Goal: Information Seeking & Learning: Check status

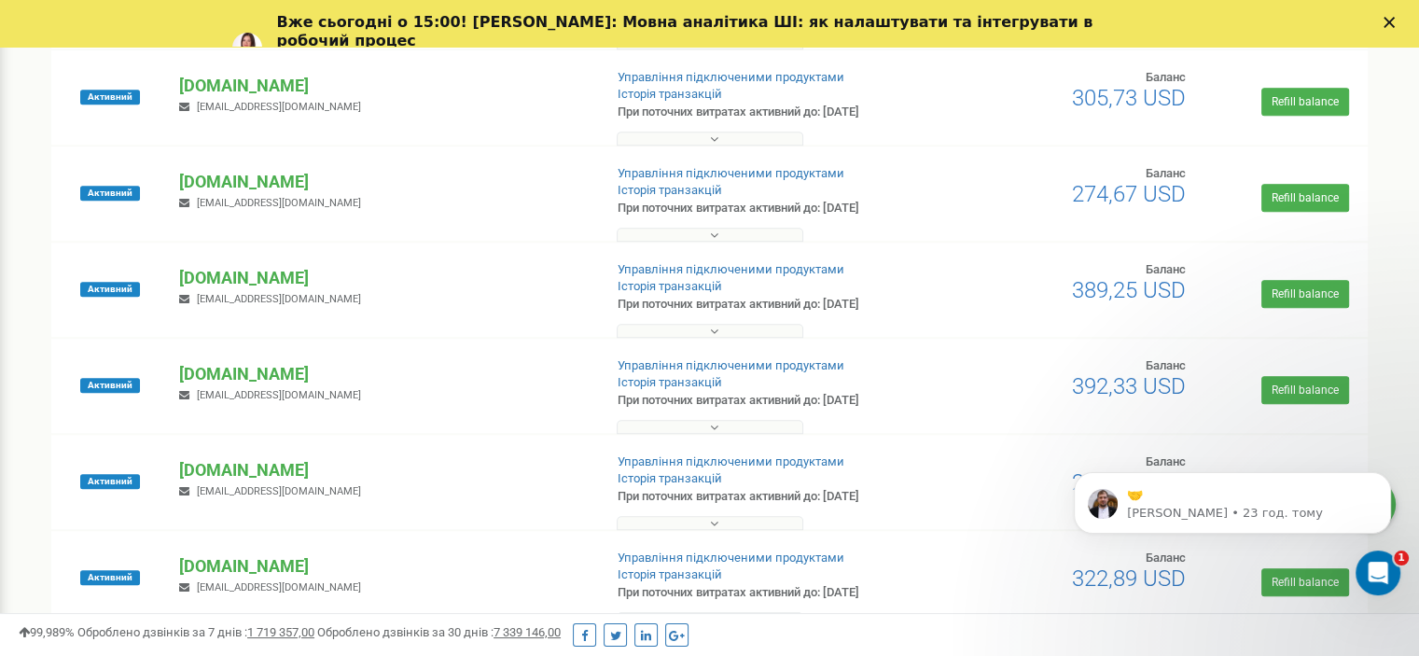
scroll to position [784, 0]
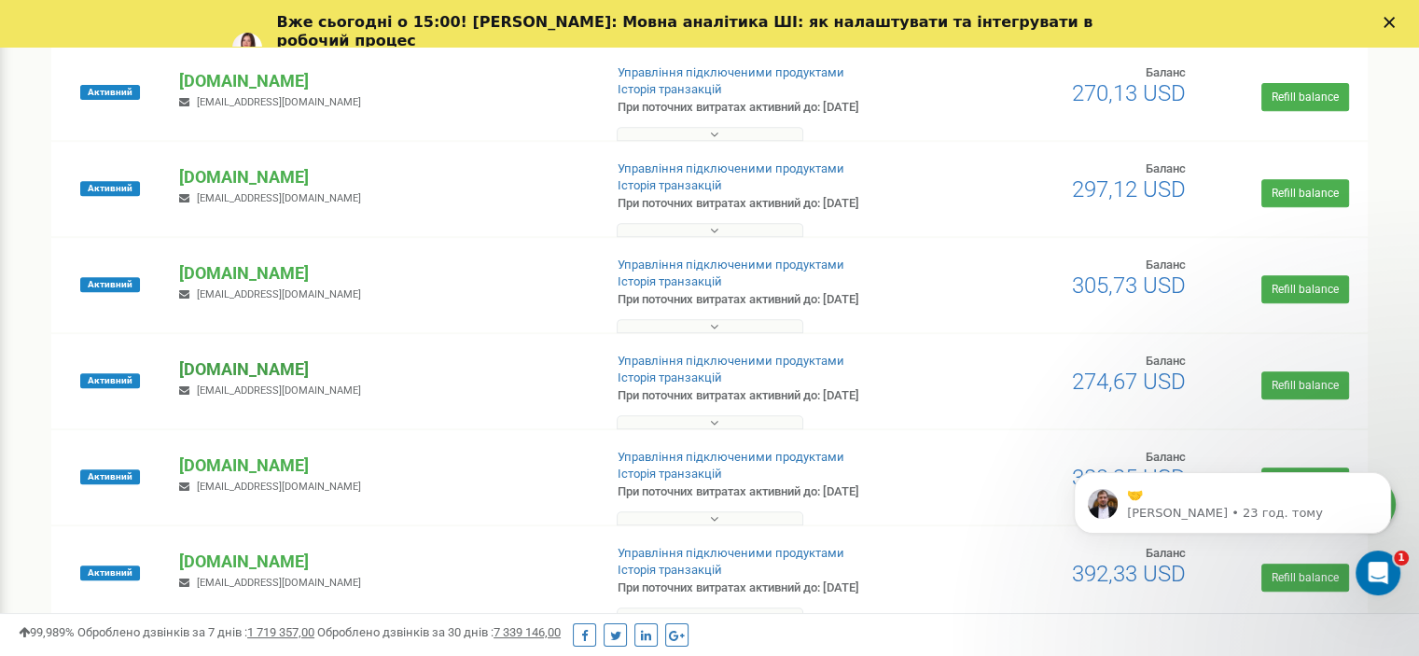
click at [254, 372] on p "[DOMAIN_NAME]" at bounding box center [383, 369] width 408 height 24
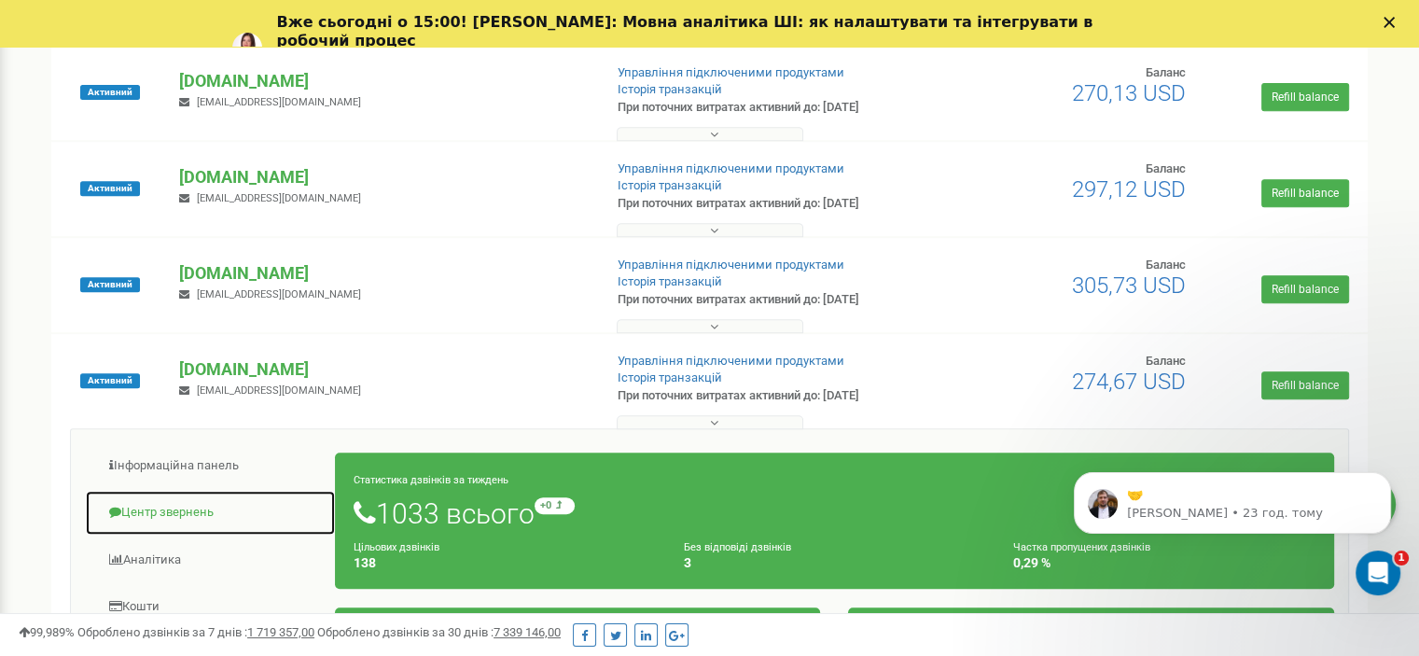
click at [161, 514] on link "Центр звернень" at bounding box center [210, 513] width 251 height 46
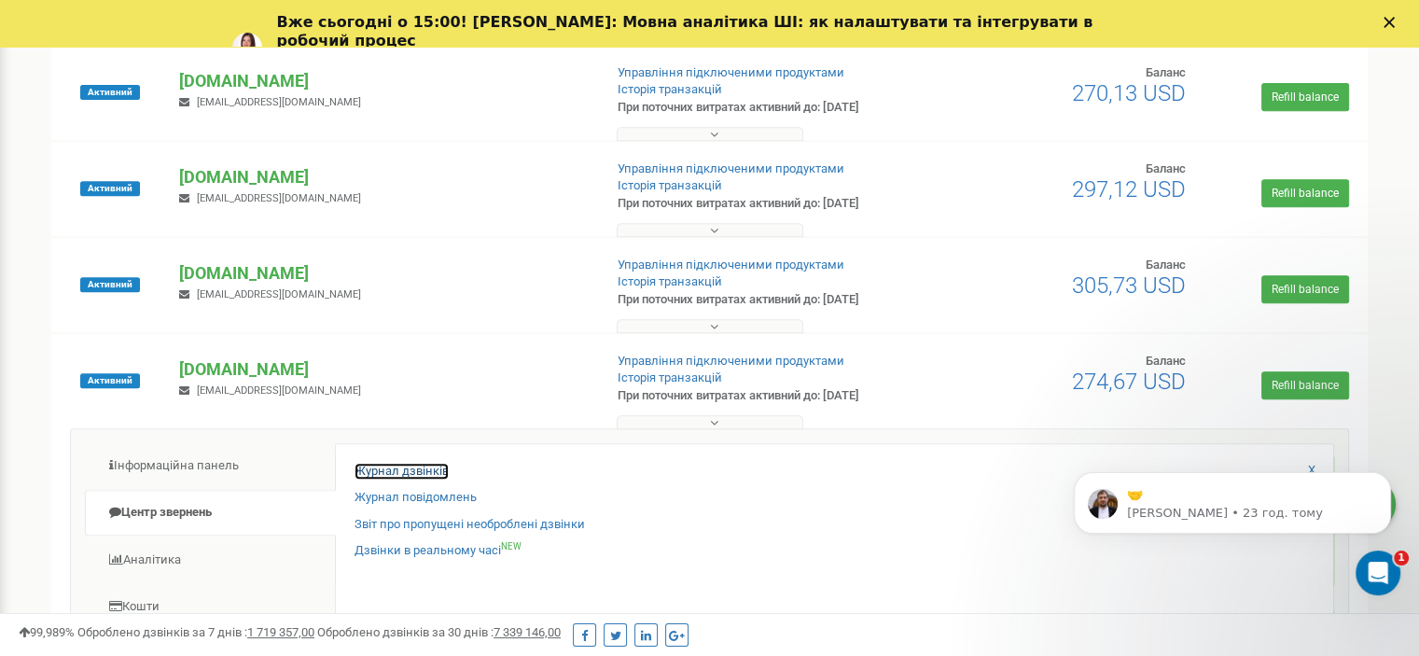
click at [381, 472] on link "Журнал дзвінків" at bounding box center [402, 472] width 94 height 18
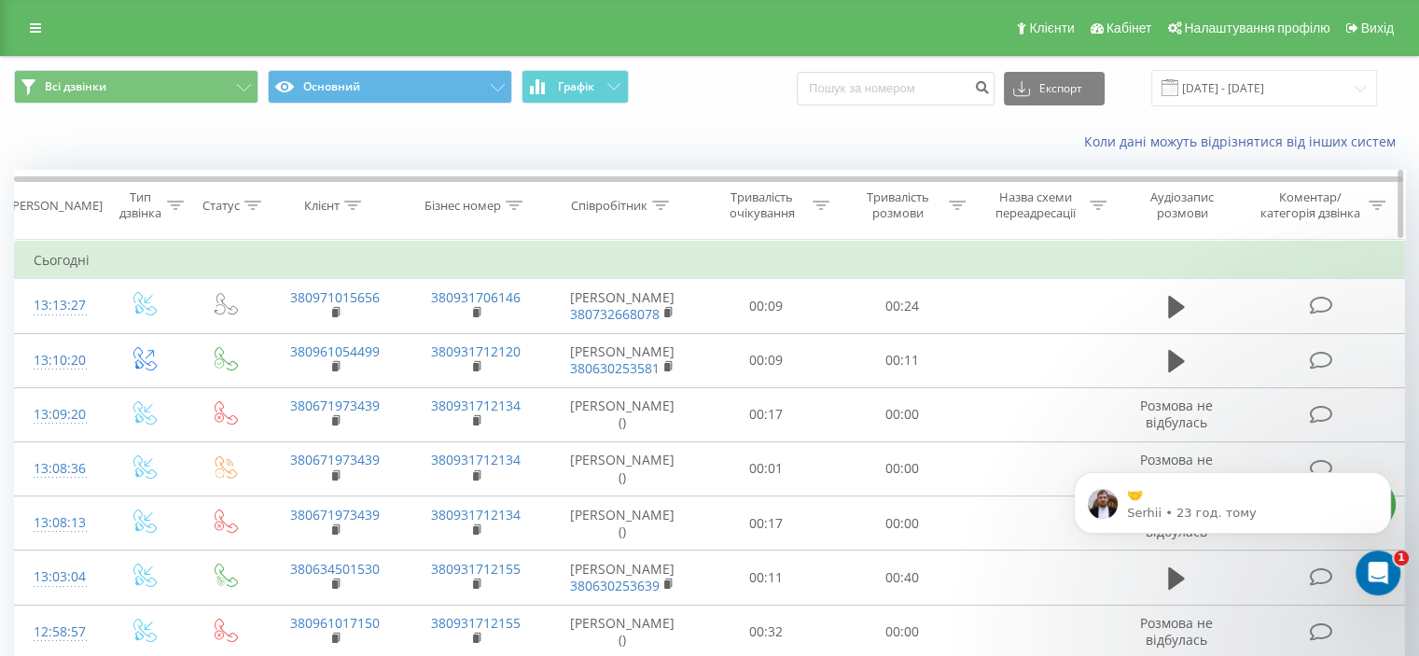
click at [350, 202] on icon at bounding box center [352, 205] width 17 height 9
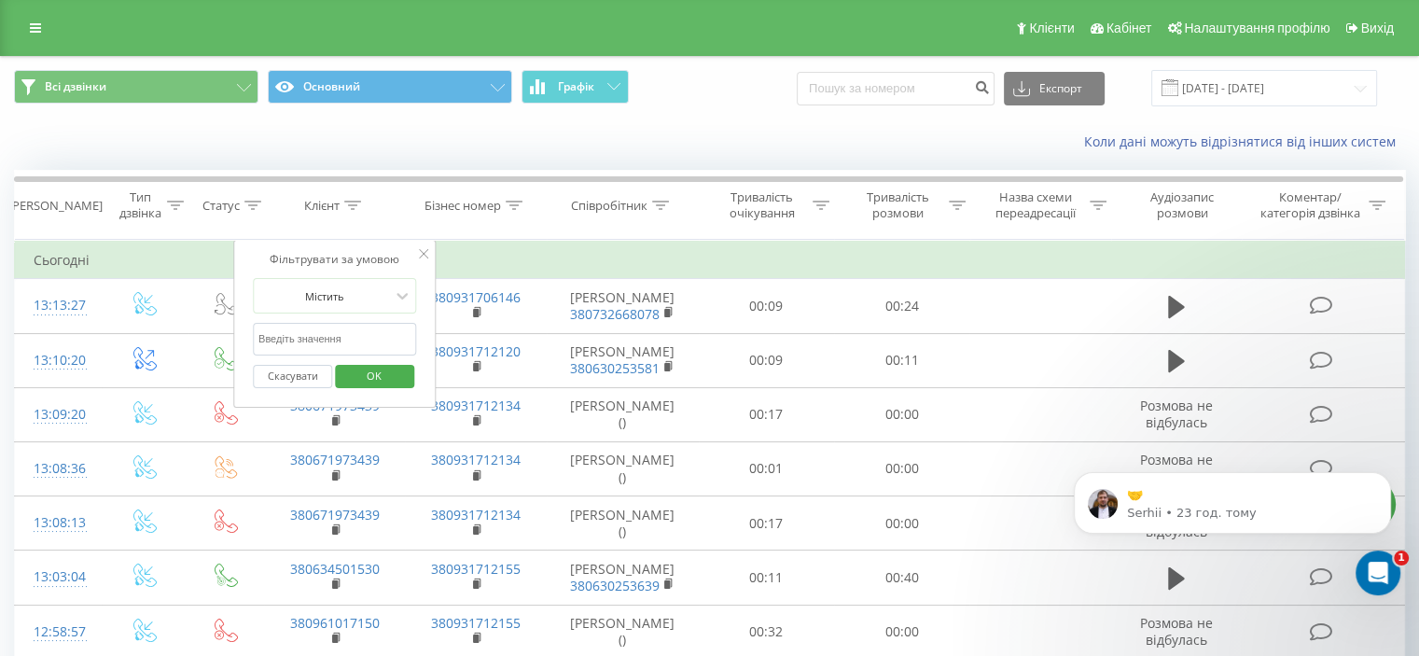
click at [364, 335] on input "text" at bounding box center [335, 339] width 164 height 33
paste input "380505072516"
click at [376, 378] on span "OK" at bounding box center [374, 375] width 52 height 29
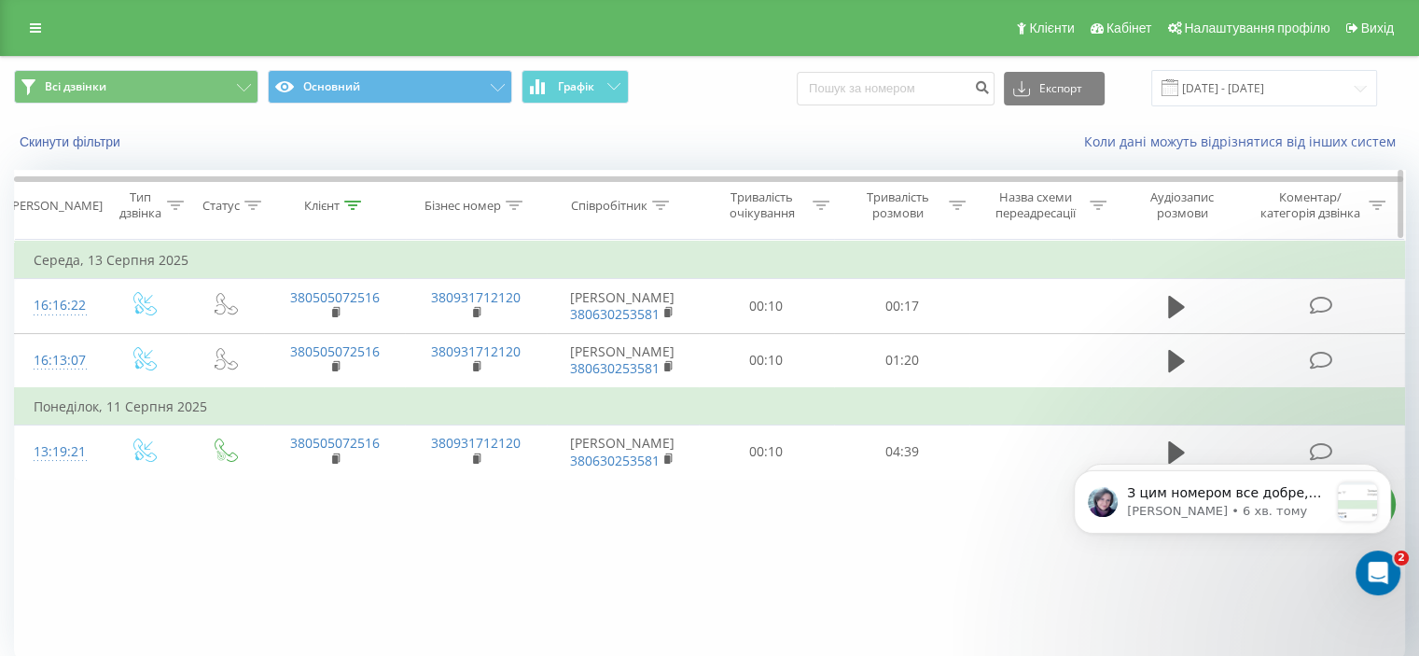
click at [355, 206] on icon at bounding box center [352, 205] width 17 height 9
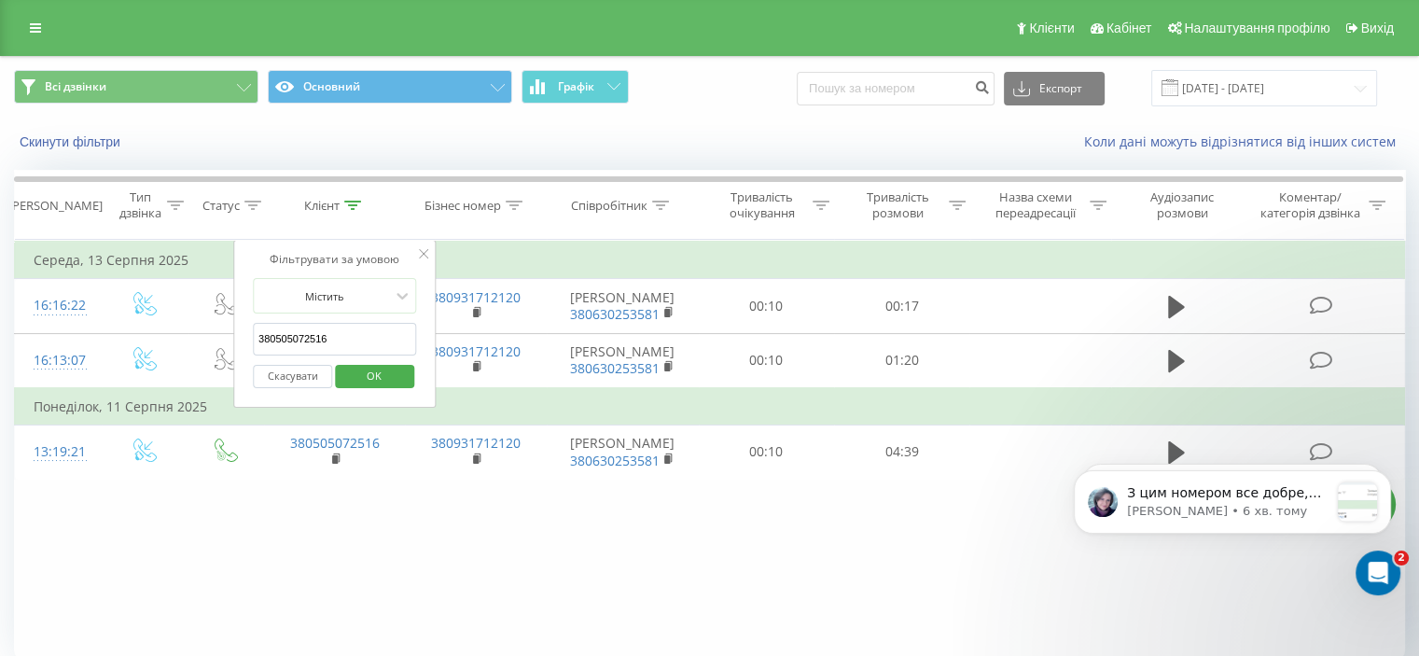
click at [357, 328] on input "380505072516" at bounding box center [335, 339] width 164 height 33
paste input "957395359"
click at [371, 375] on span "OK" at bounding box center [374, 375] width 52 height 29
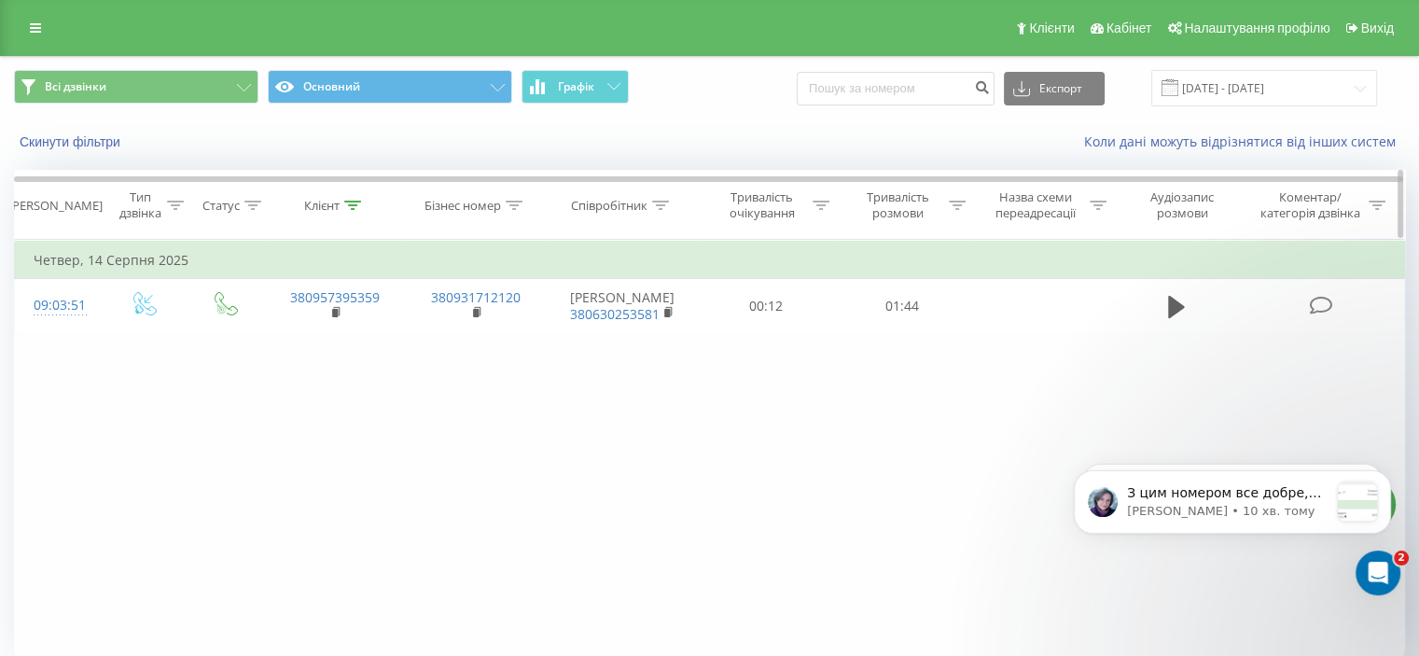
click at [351, 208] on icon at bounding box center [352, 205] width 17 height 9
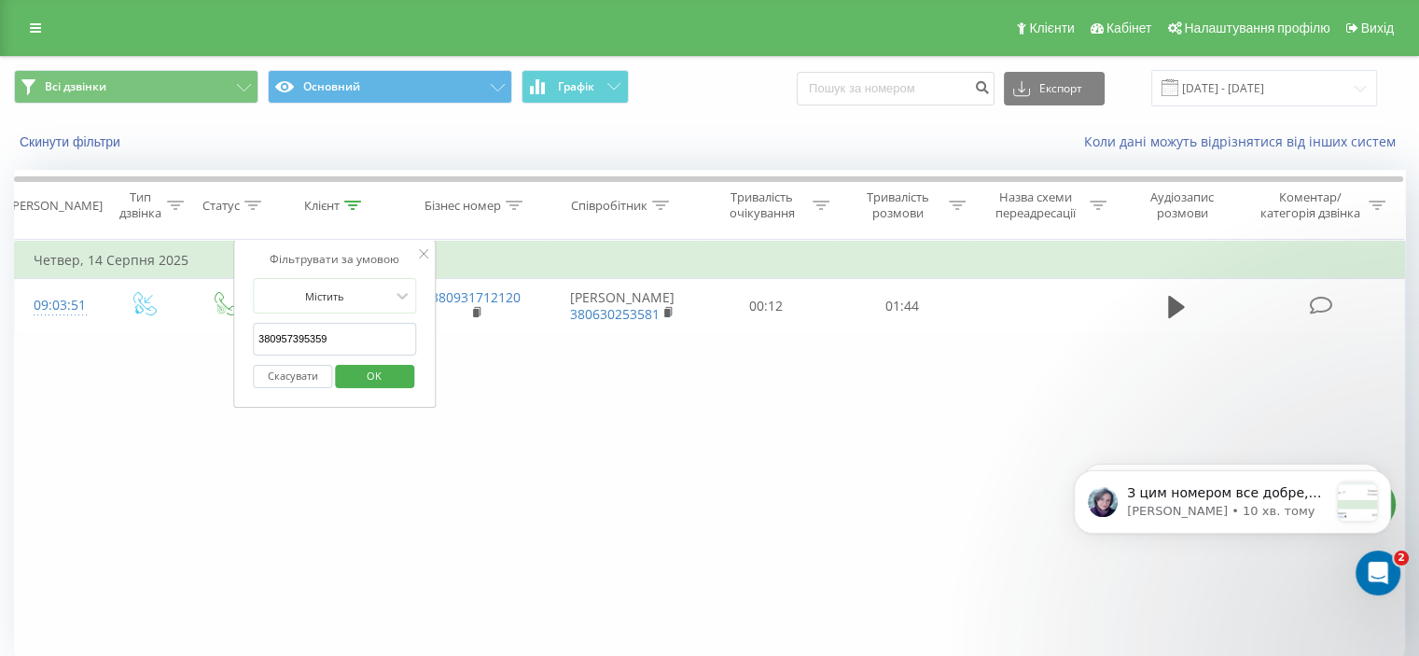
click at [356, 344] on input "380957395359" at bounding box center [335, 339] width 164 height 33
paste input "505337890"
click at [370, 379] on span "OK" at bounding box center [374, 375] width 52 height 29
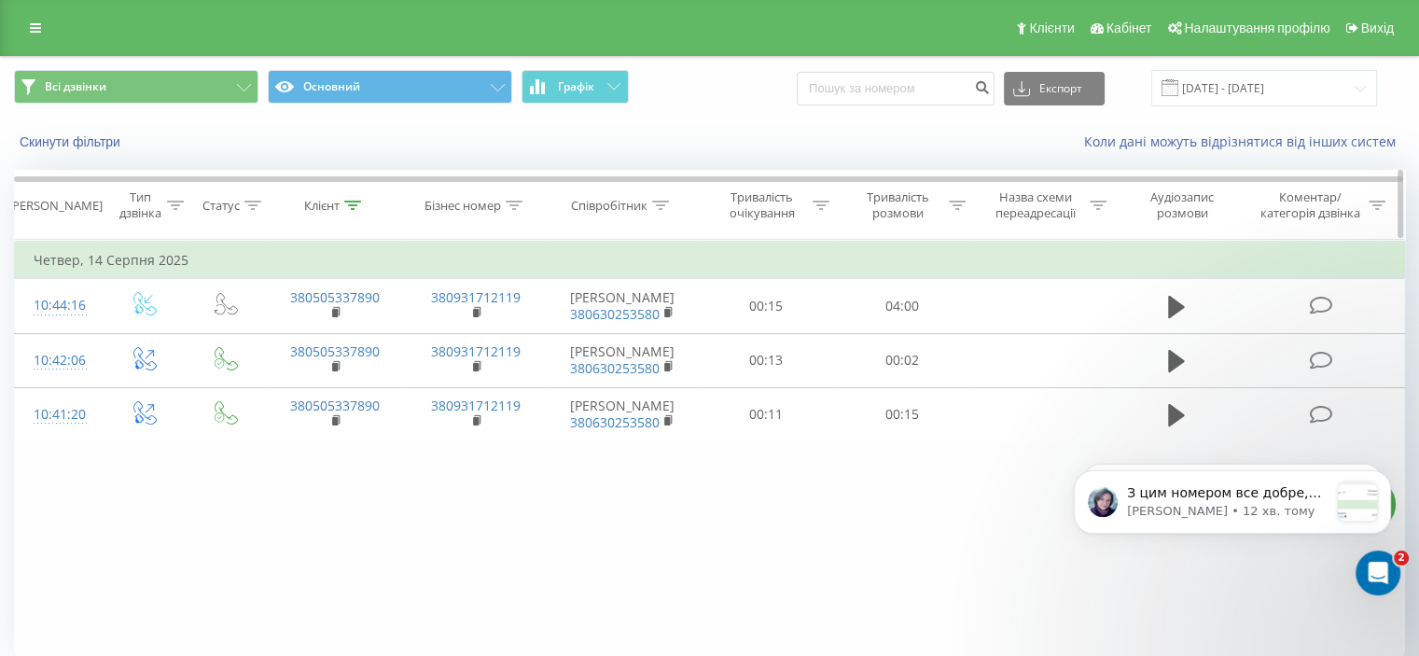
click at [356, 208] on icon at bounding box center [352, 205] width 17 height 9
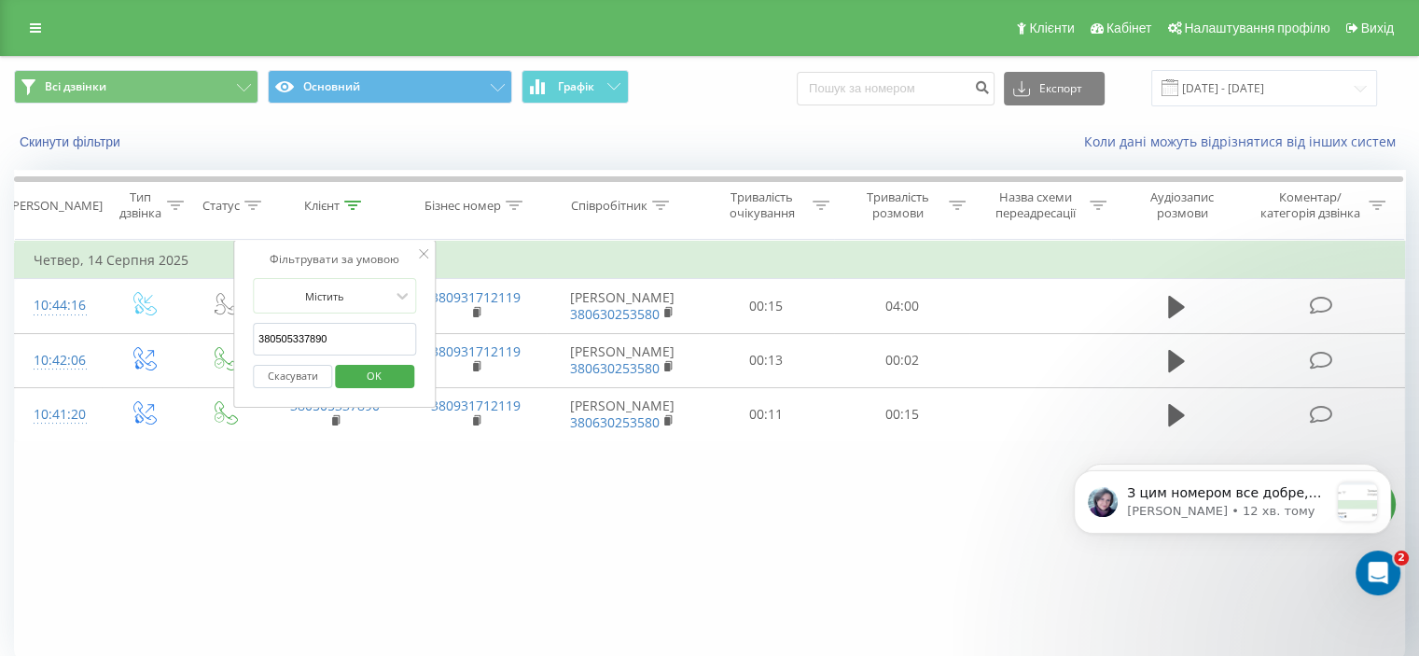
click at [344, 345] on input "380505337890" at bounding box center [335, 339] width 164 height 33
paste input "3552701"
click at [363, 372] on span "OK" at bounding box center [374, 375] width 52 height 29
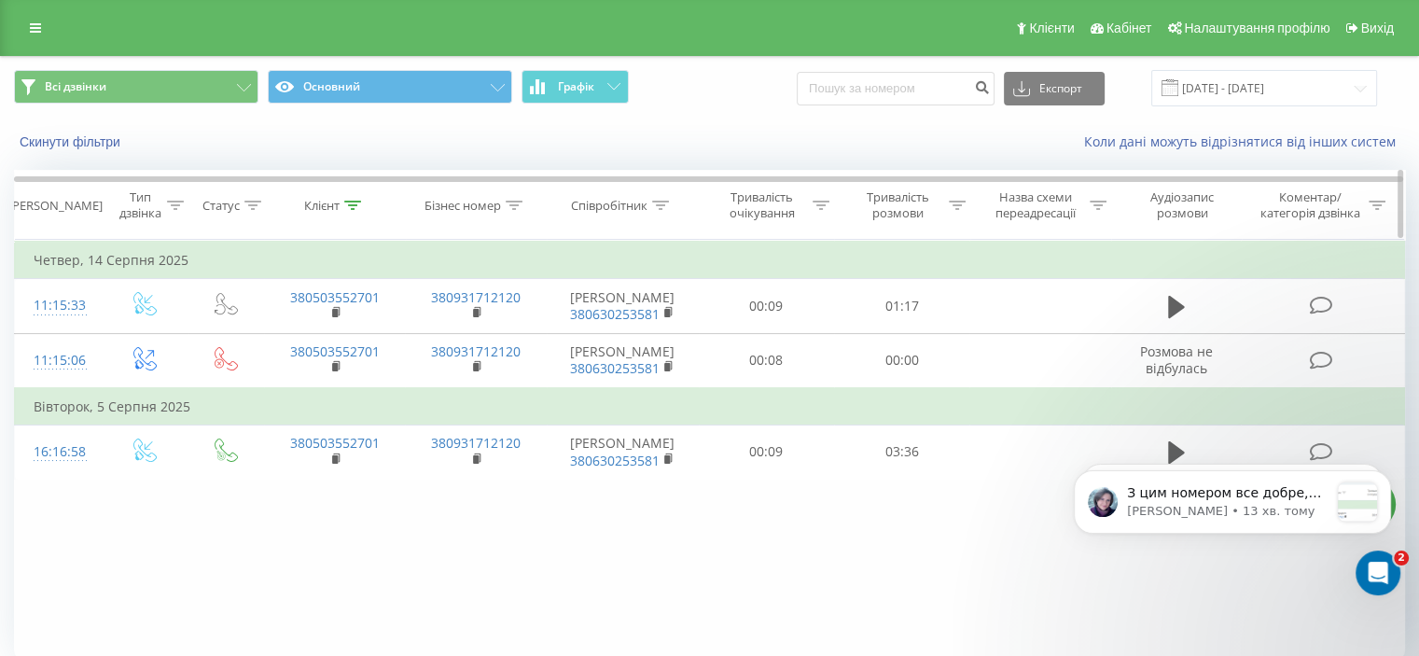
click at [352, 201] on icon at bounding box center [352, 205] width 17 height 9
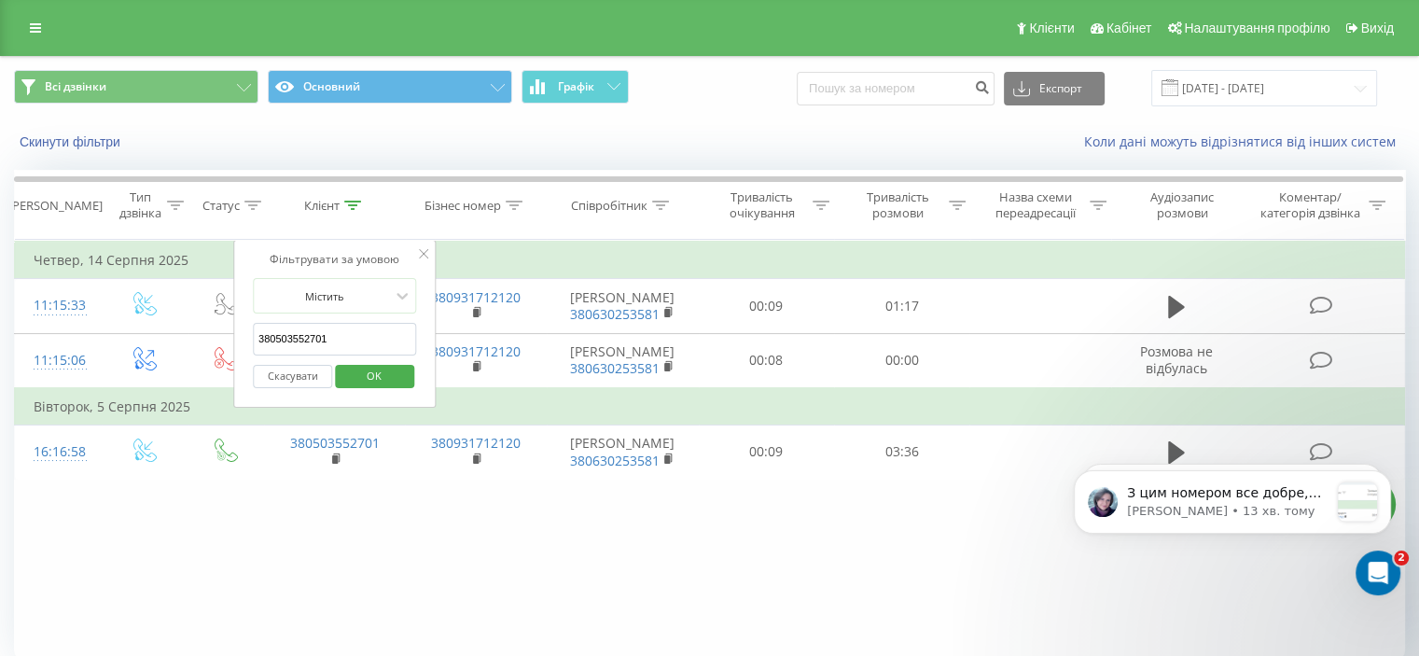
click at [355, 332] on input "380503552701" at bounding box center [335, 339] width 164 height 33
paste input "964091702"
click at [365, 373] on span "OK" at bounding box center [374, 375] width 52 height 29
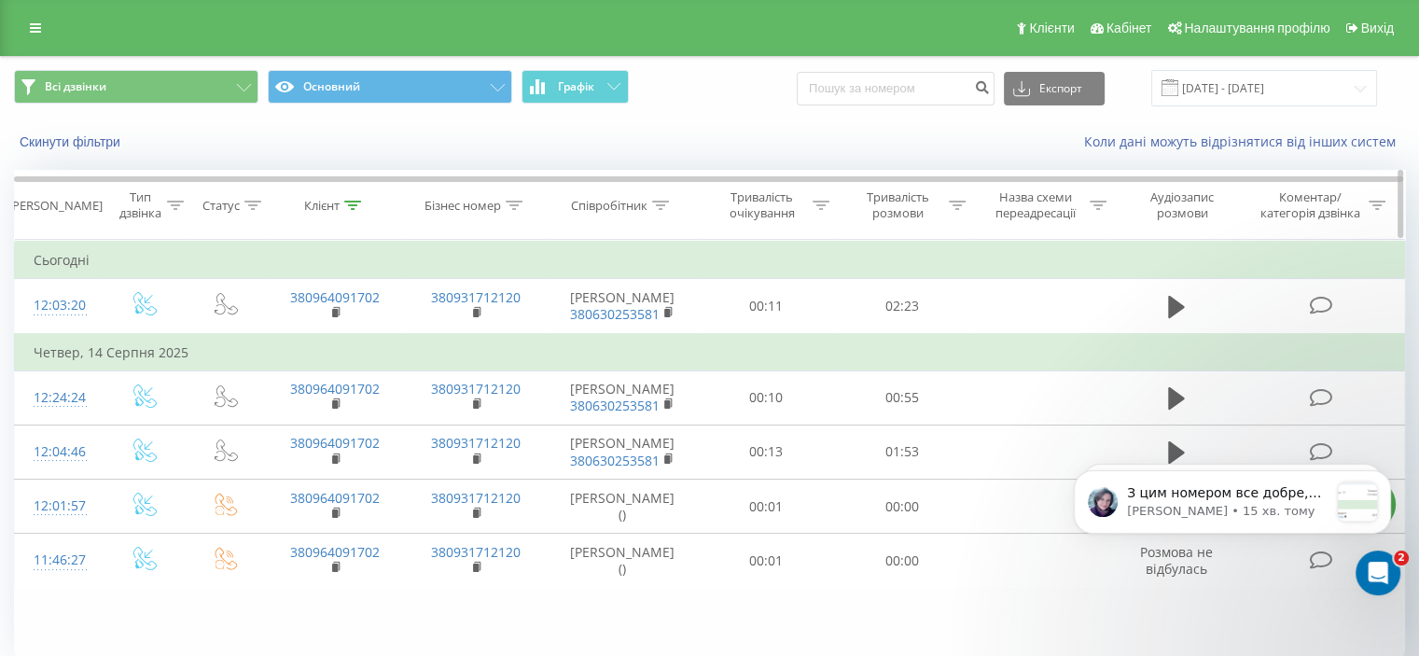
click at [353, 204] on icon at bounding box center [352, 205] width 17 height 9
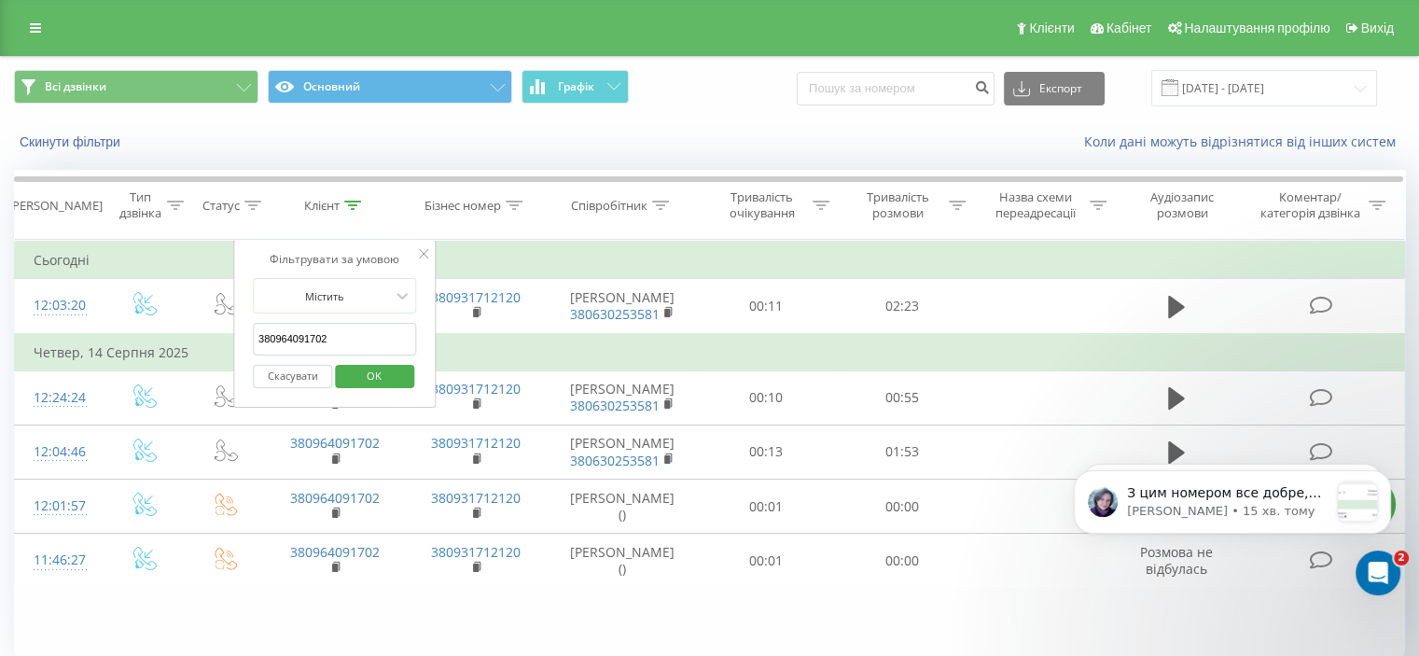
click at [358, 336] on input "380964091702" at bounding box center [335, 339] width 164 height 33
paste input "203782000216306160"
click at [392, 342] on input "203782000216306160" at bounding box center [335, 339] width 164 height 33
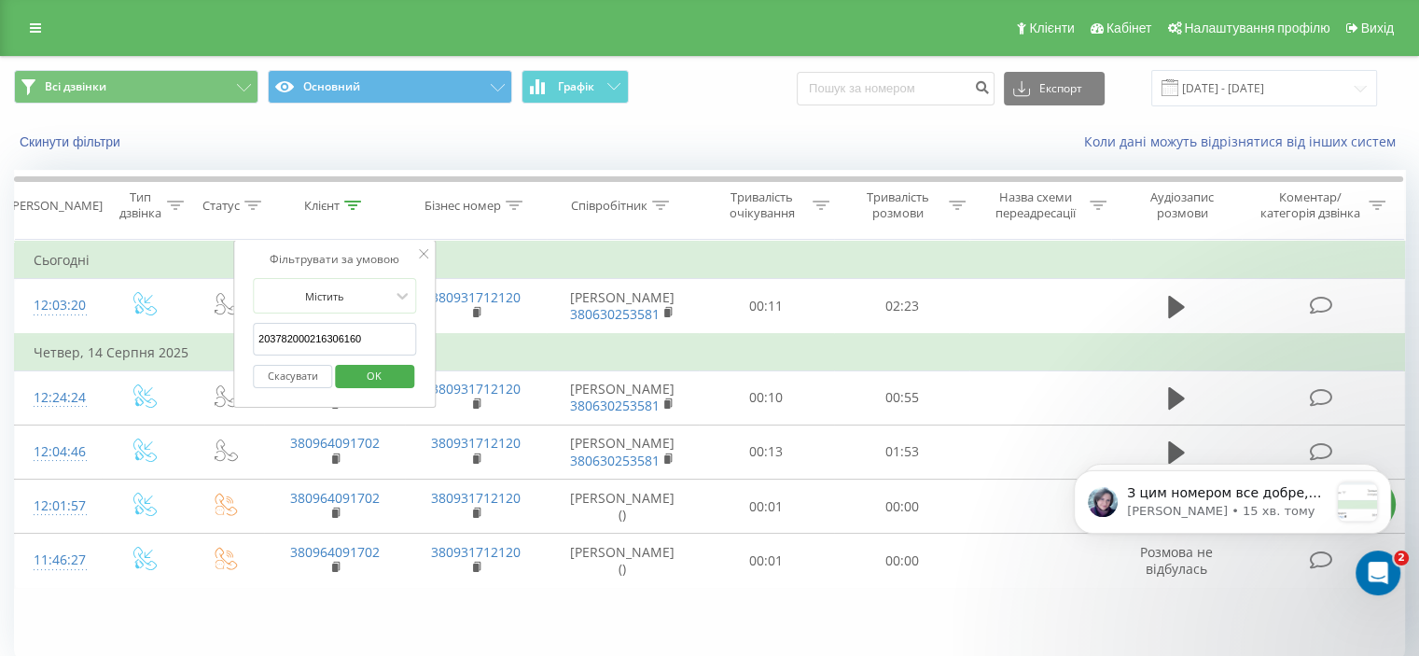
click at [392, 342] on input "203782000216306160" at bounding box center [335, 339] width 164 height 33
paste input "380679165092"
click at [374, 379] on span "OK" at bounding box center [374, 375] width 52 height 29
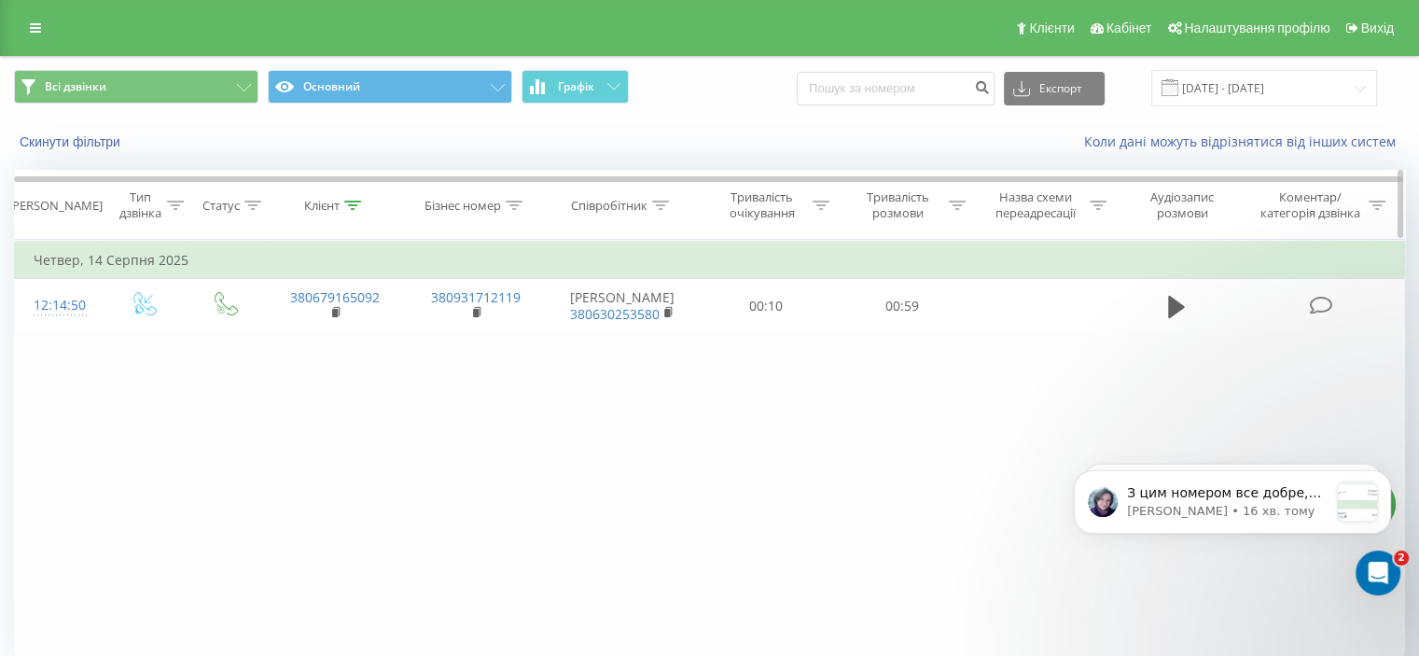
drag, startPoint x: 347, startPoint y: 208, endPoint x: 287, endPoint y: 208, distance: 59.7
click at [287, 208] on div "Клієнт" at bounding box center [334, 206] width 141 height 16
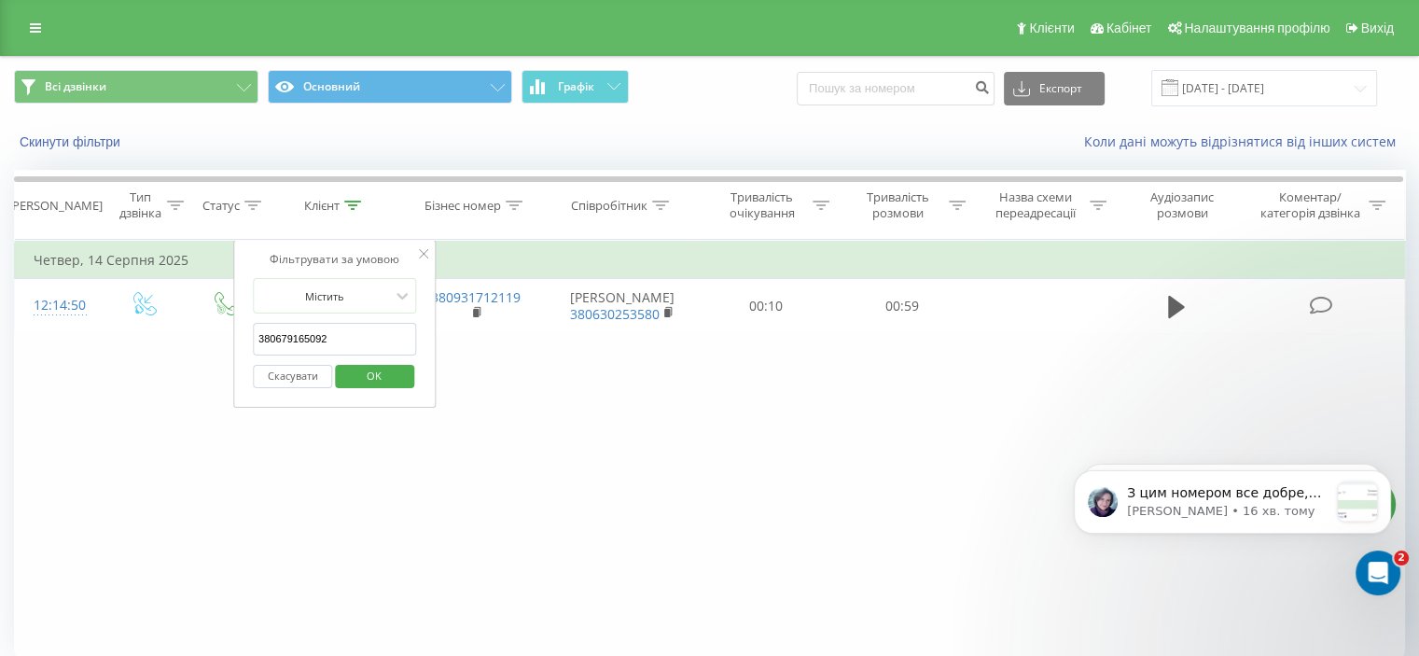
click at [351, 338] on input "380679165092" at bounding box center [335, 339] width 164 height 33
paste input "39509521"
click at [363, 371] on span "OK" at bounding box center [374, 375] width 52 height 29
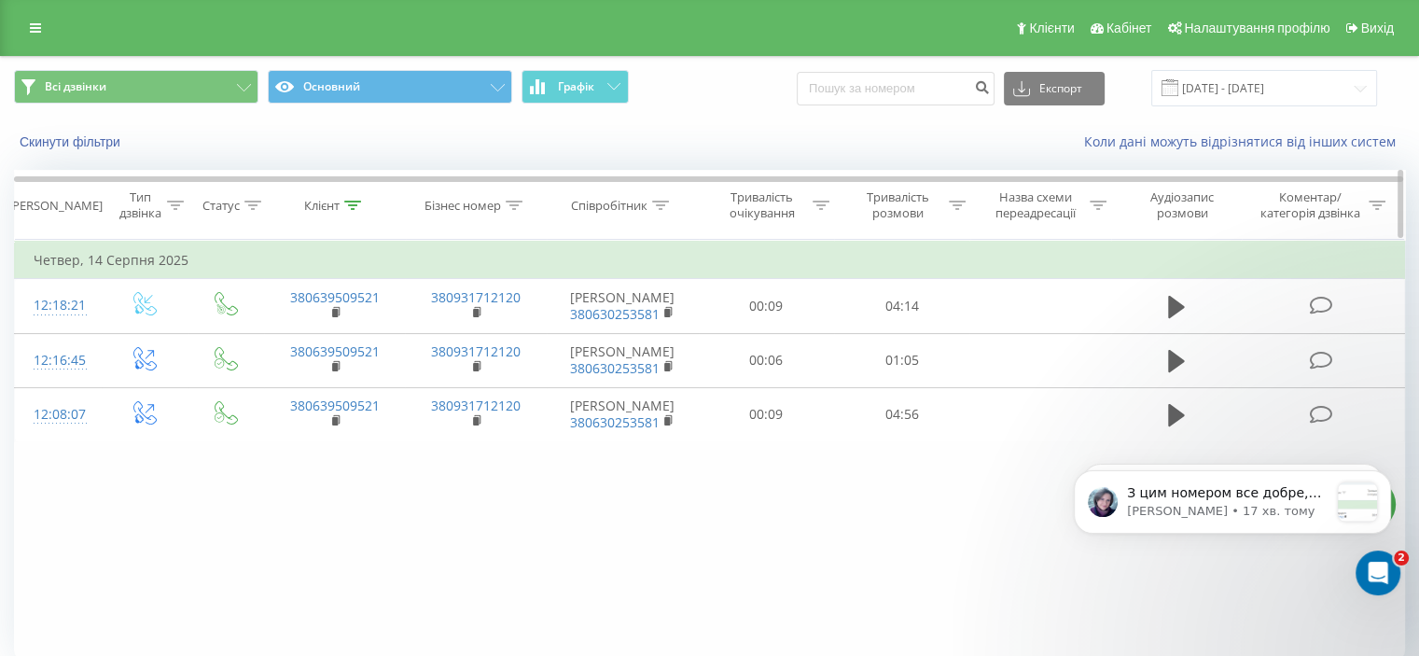
click at [356, 204] on icon at bounding box center [352, 205] width 17 height 9
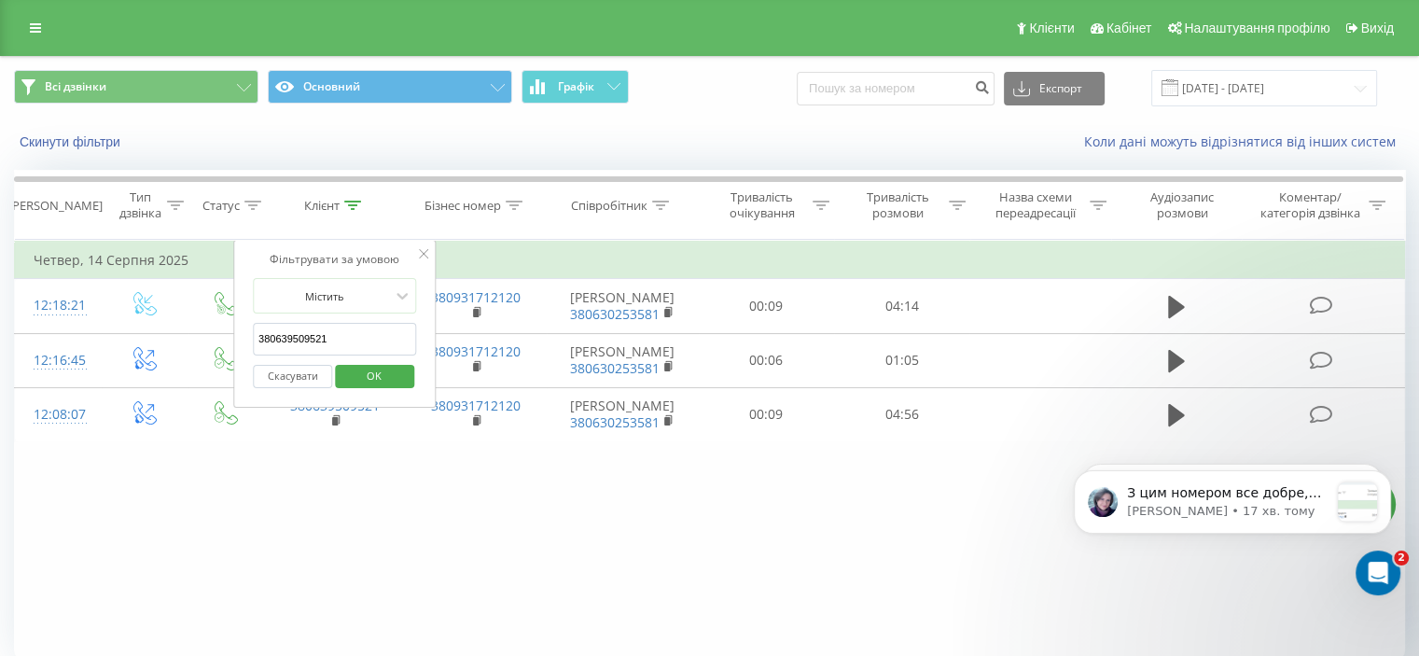
click at [354, 342] on input "380639509521" at bounding box center [335, 339] width 164 height 33
paste input "994032915"
click at [370, 378] on span "OK" at bounding box center [374, 375] width 52 height 29
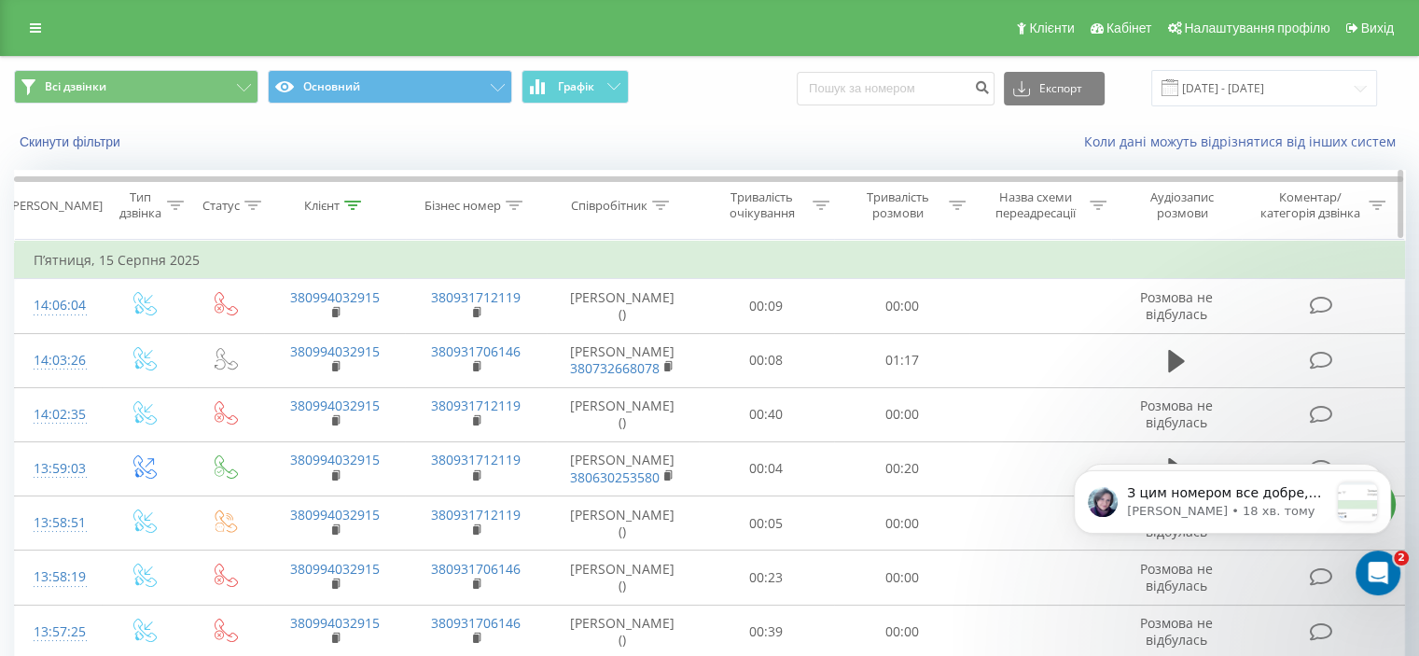
click at [354, 203] on icon at bounding box center [352, 205] width 17 height 9
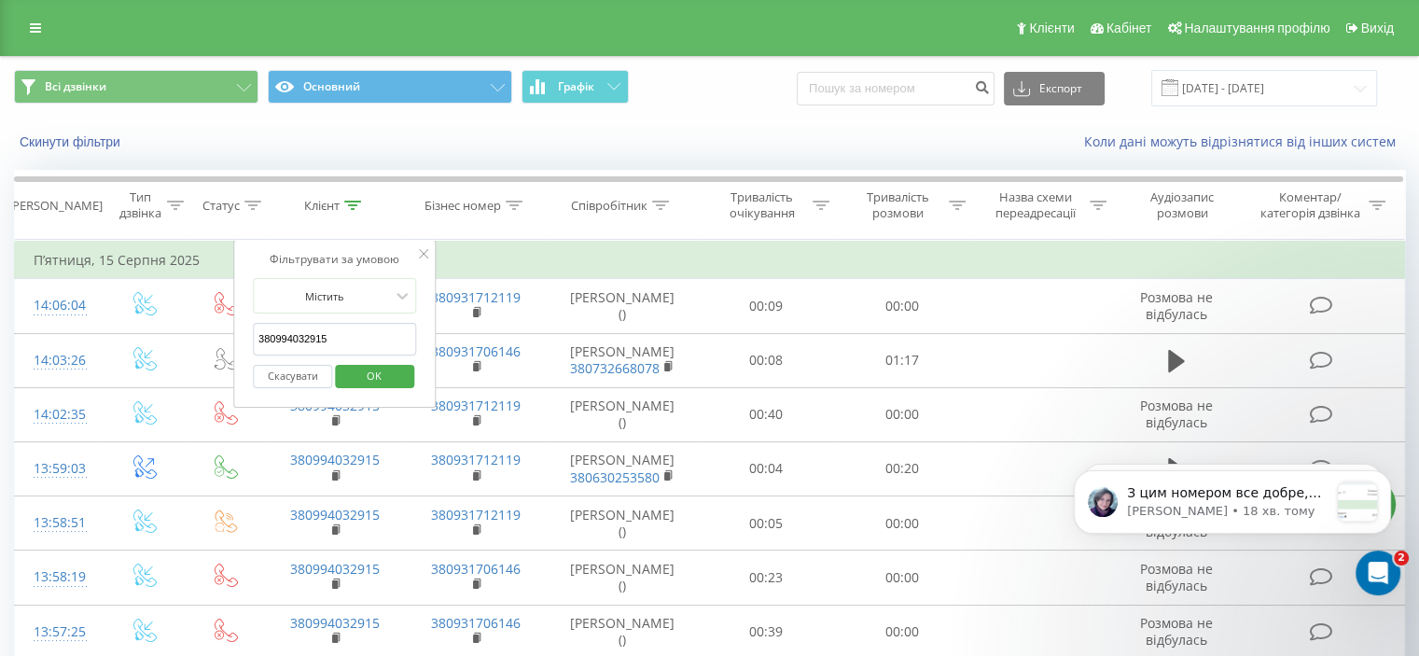
click at [372, 345] on input "380994032915" at bounding box center [335, 339] width 164 height 33
paste input "36828400"
click at [377, 363] on span "OK" at bounding box center [374, 375] width 52 height 29
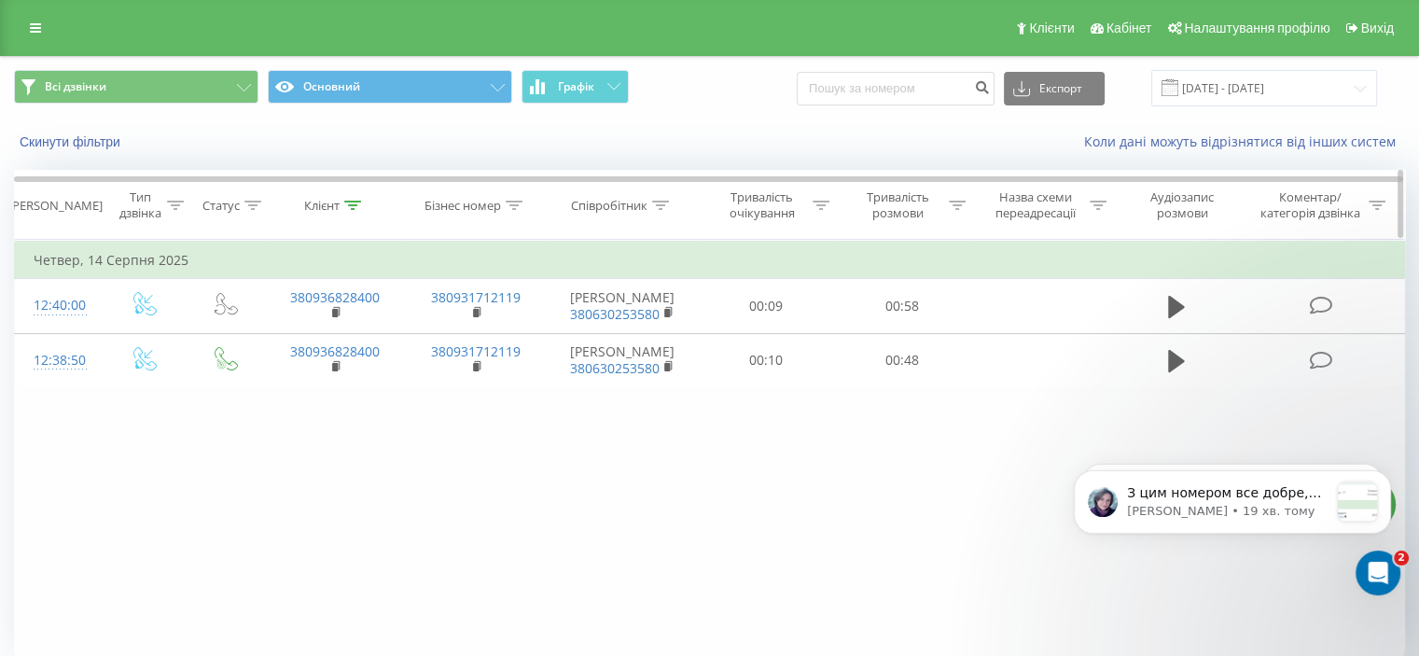
click at [351, 207] on icon at bounding box center [352, 205] width 17 height 9
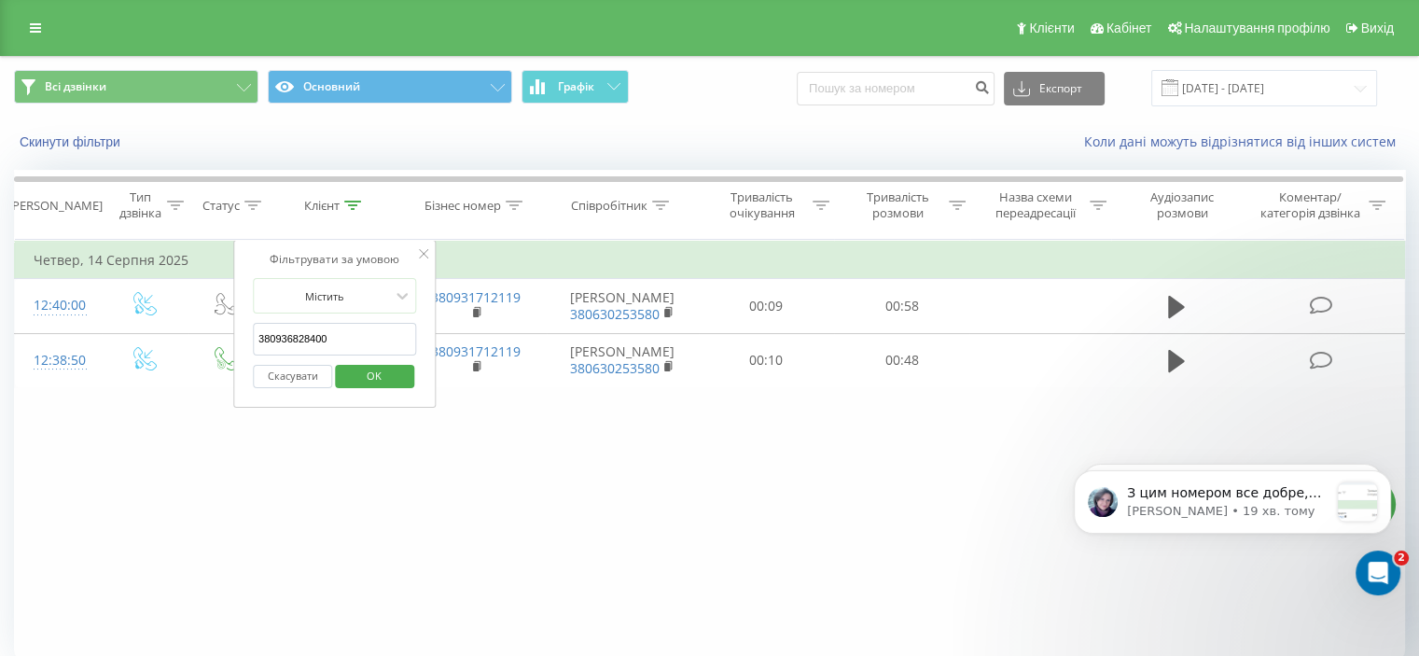
click at [384, 339] on input "380936828400" at bounding box center [335, 339] width 164 height 33
paste input "19925"
click at [376, 365] on span "OK" at bounding box center [374, 375] width 52 height 29
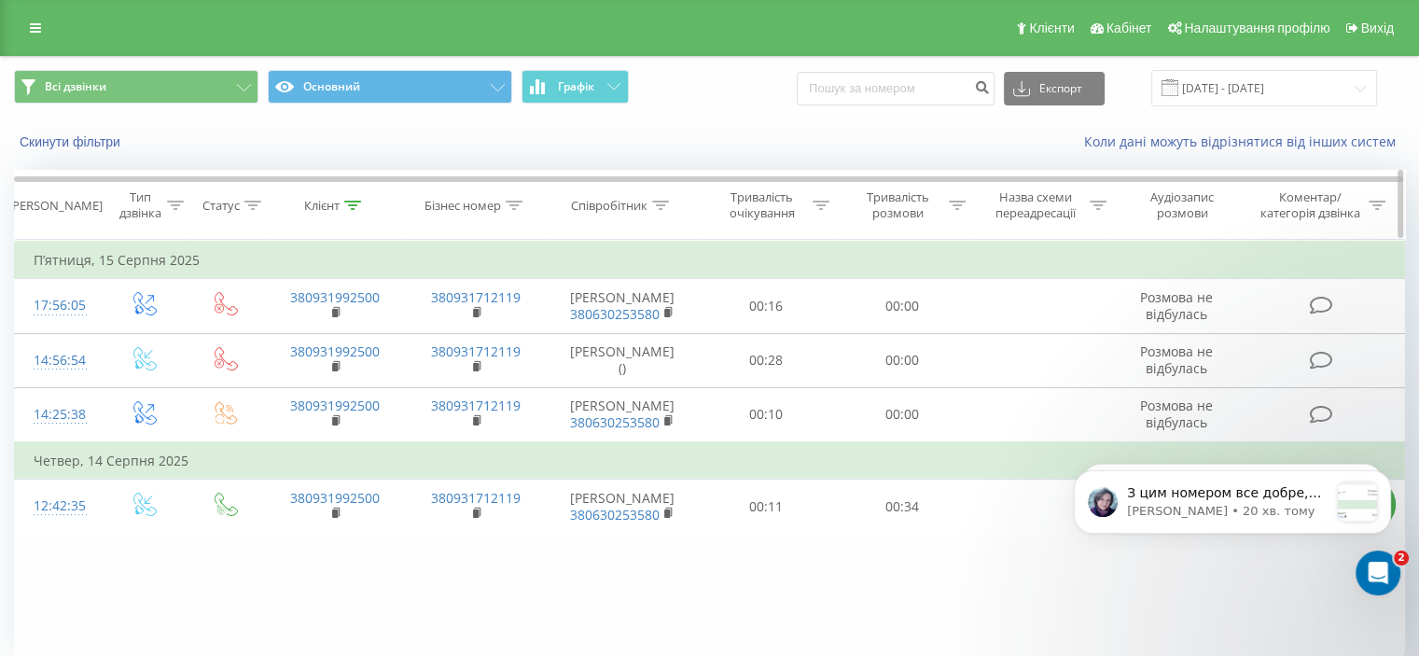
click at [358, 206] on icon at bounding box center [352, 205] width 17 height 9
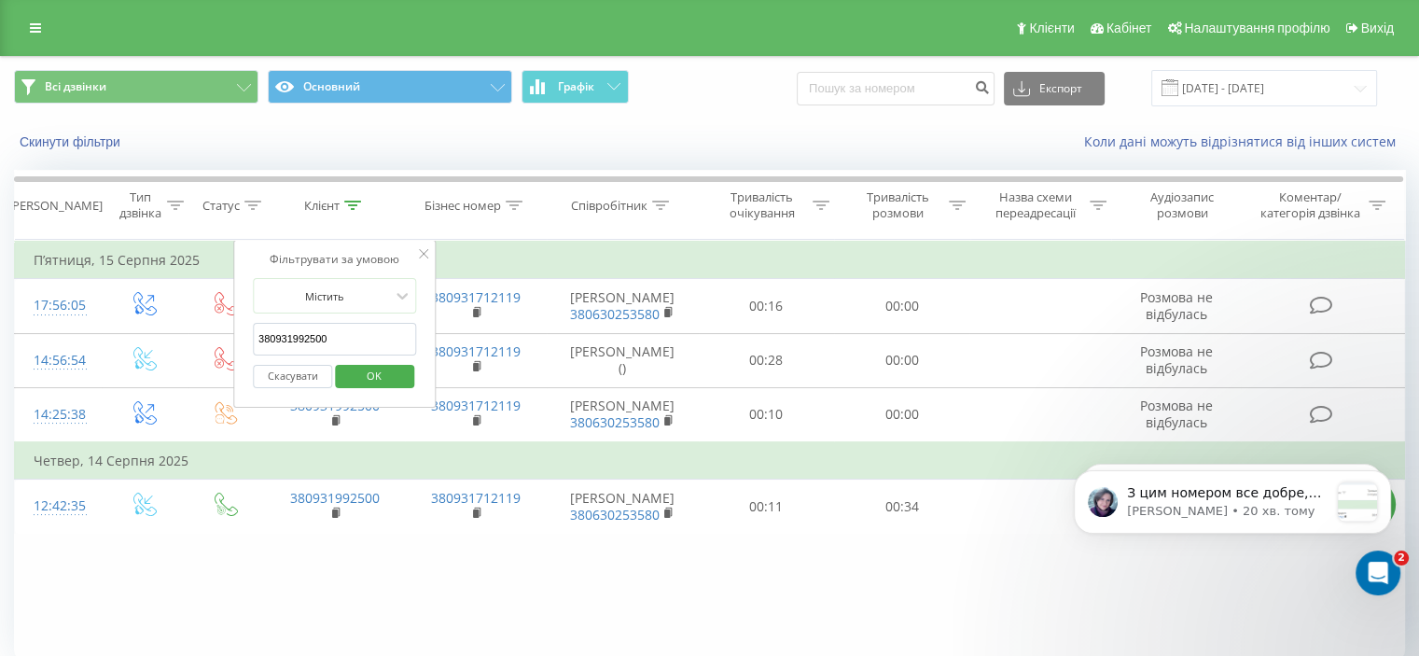
click at [358, 336] on input "380931992500" at bounding box center [335, 339] width 164 height 33
paste input "734623589"
click at [372, 376] on span "OK" at bounding box center [374, 375] width 52 height 29
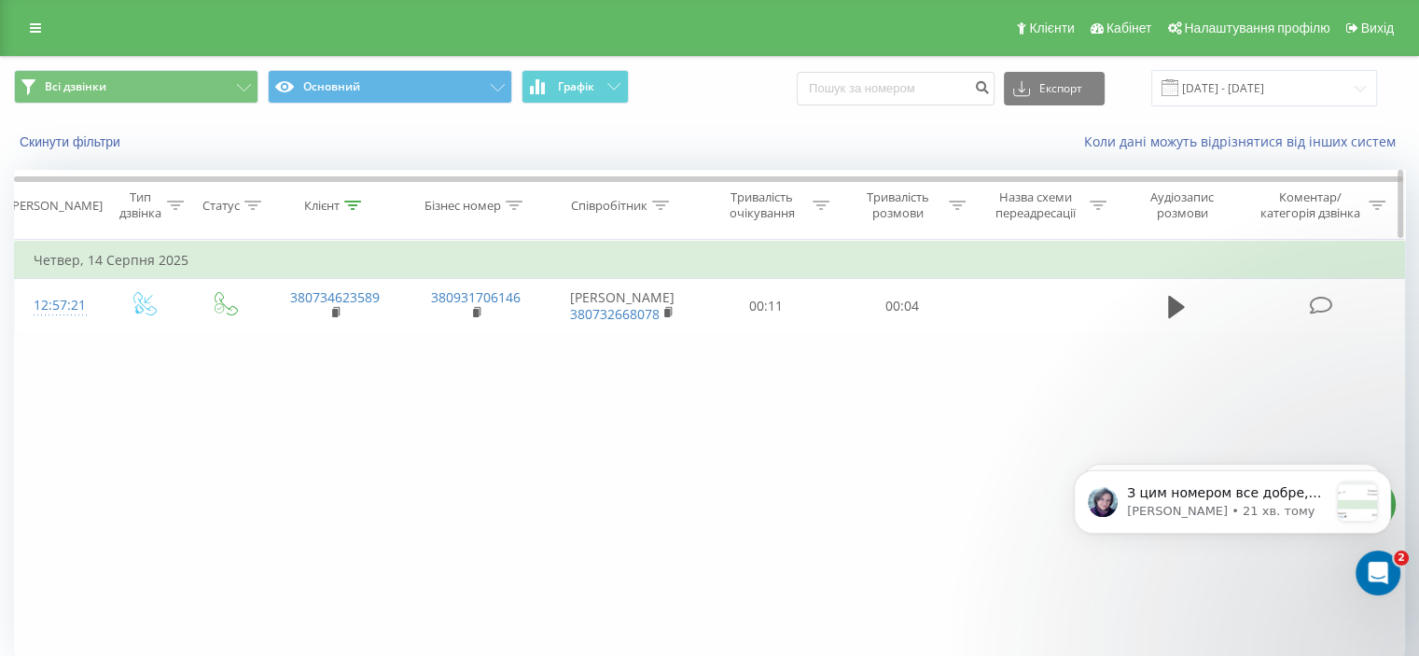
click at [354, 210] on div at bounding box center [352, 206] width 17 height 16
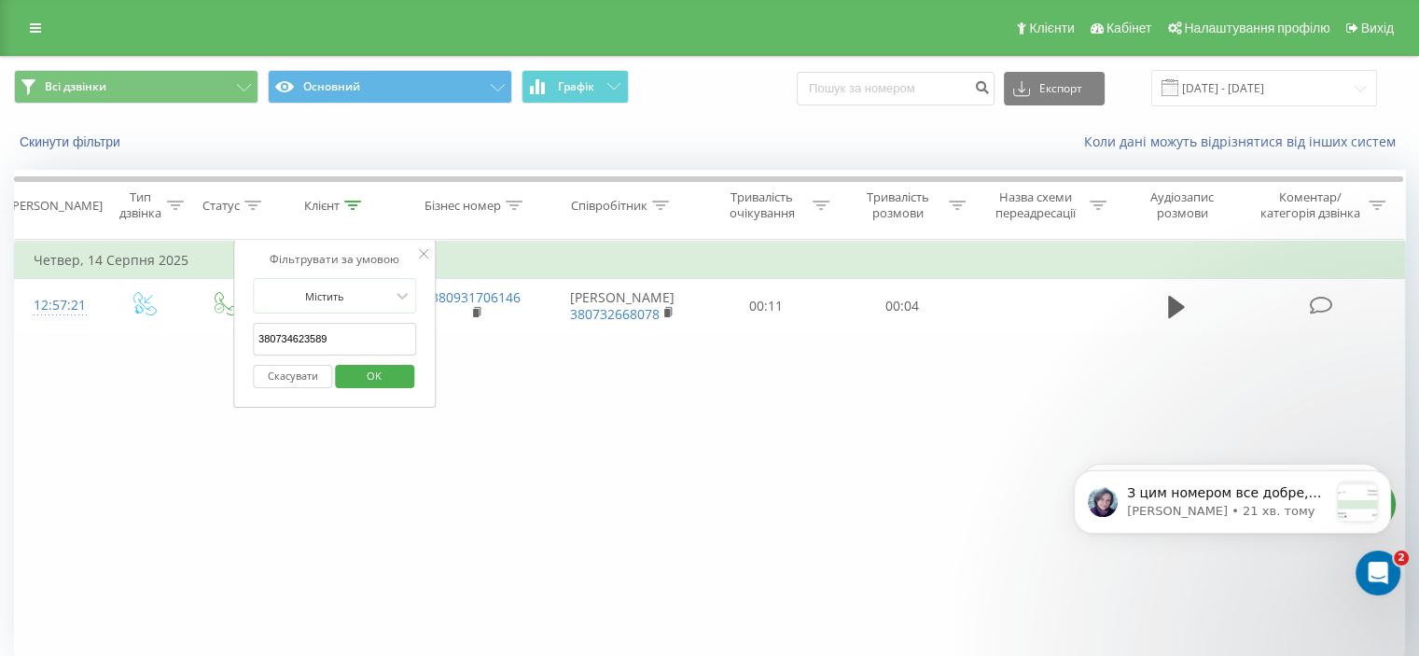
click at [363, 343] on input "380734623589" at bounding box center [335, 339] width 164 height 33
paste input "506880478"
click at [386, 363] on span "OK" at bounding box center [374, 375] width 52 height 29
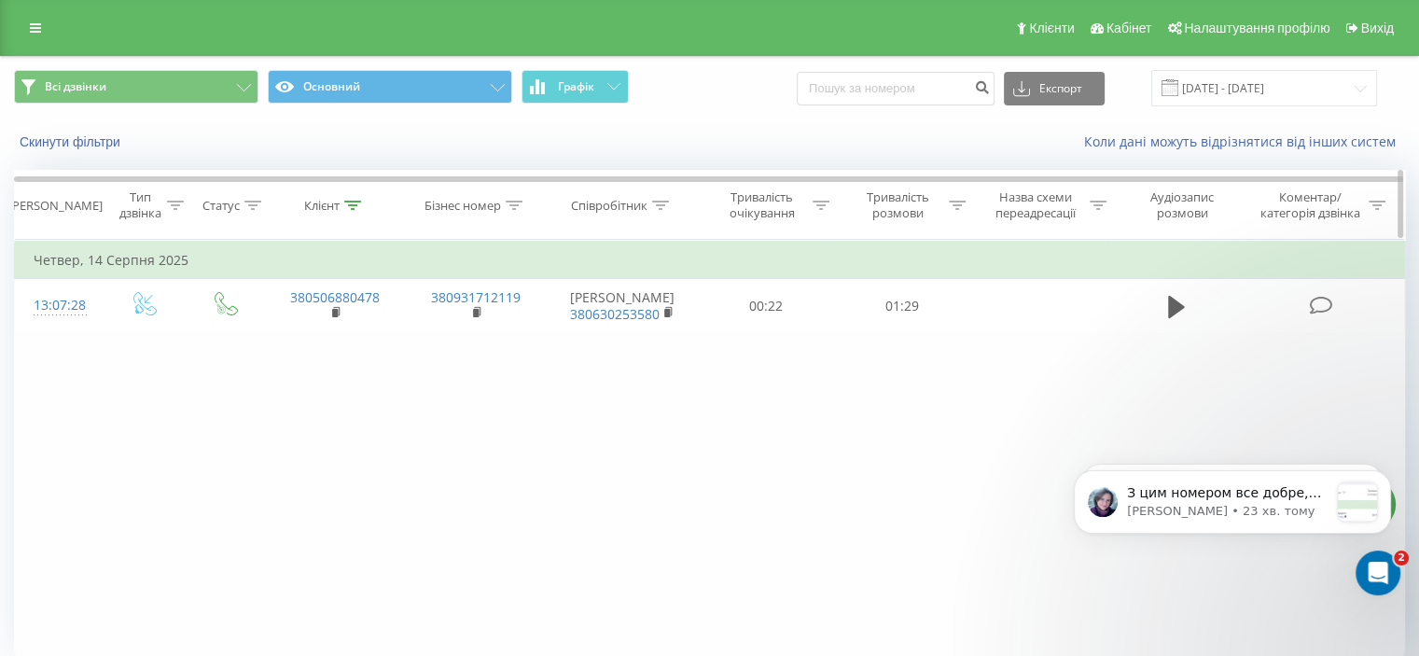
click at [351, 201] on icon at bounding box center [352, 205] width 17 height 9
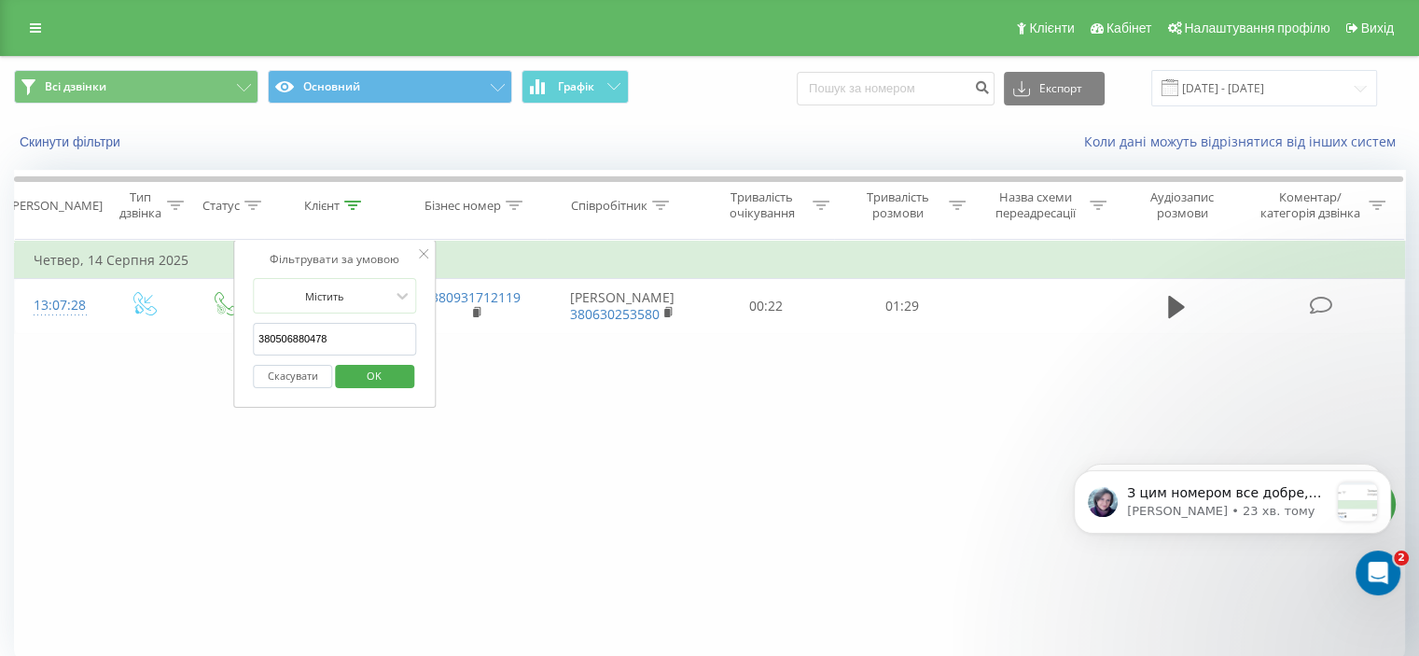
click at [328, 340] on input "380506880478" at bounding box center [335, 339] width 164 height 33
paste input "661359049"
click at [360, 371] on span "OK" at bounding box center [374, 375] width 52 height 29
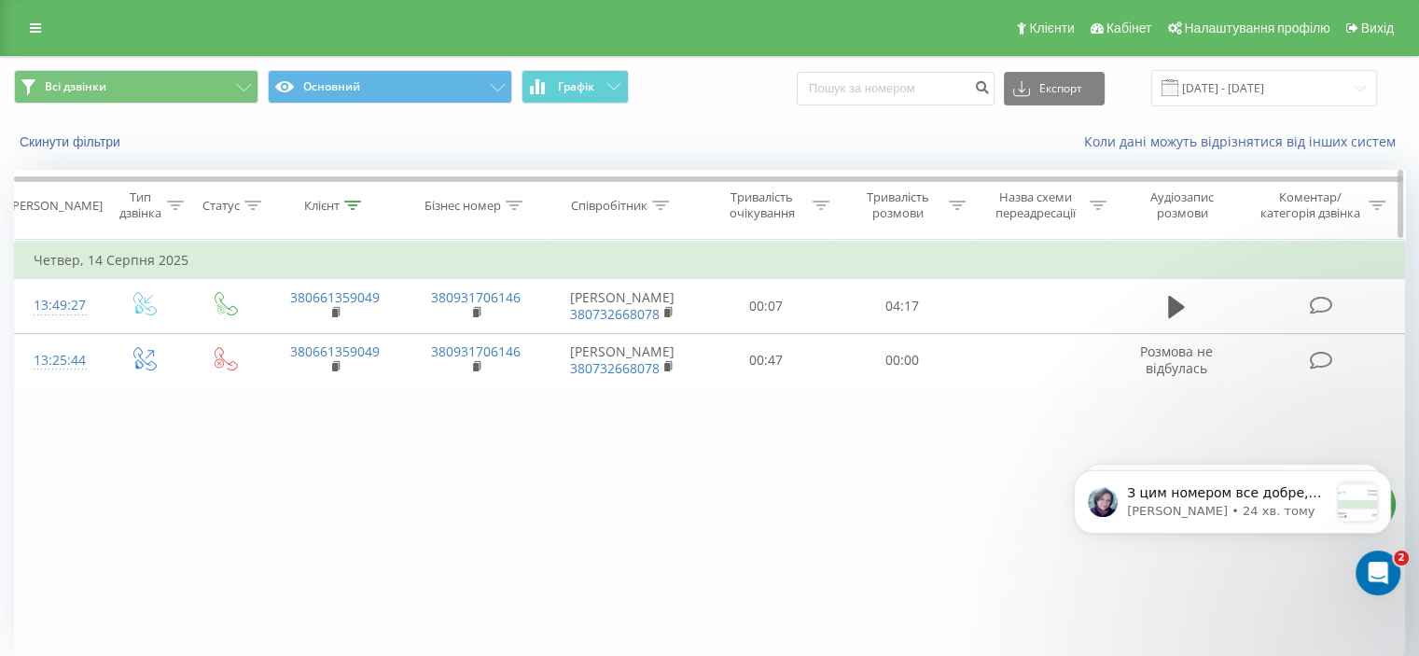
click at [355, 208] on icon at bounding box center [352, 205] width 17 height 9
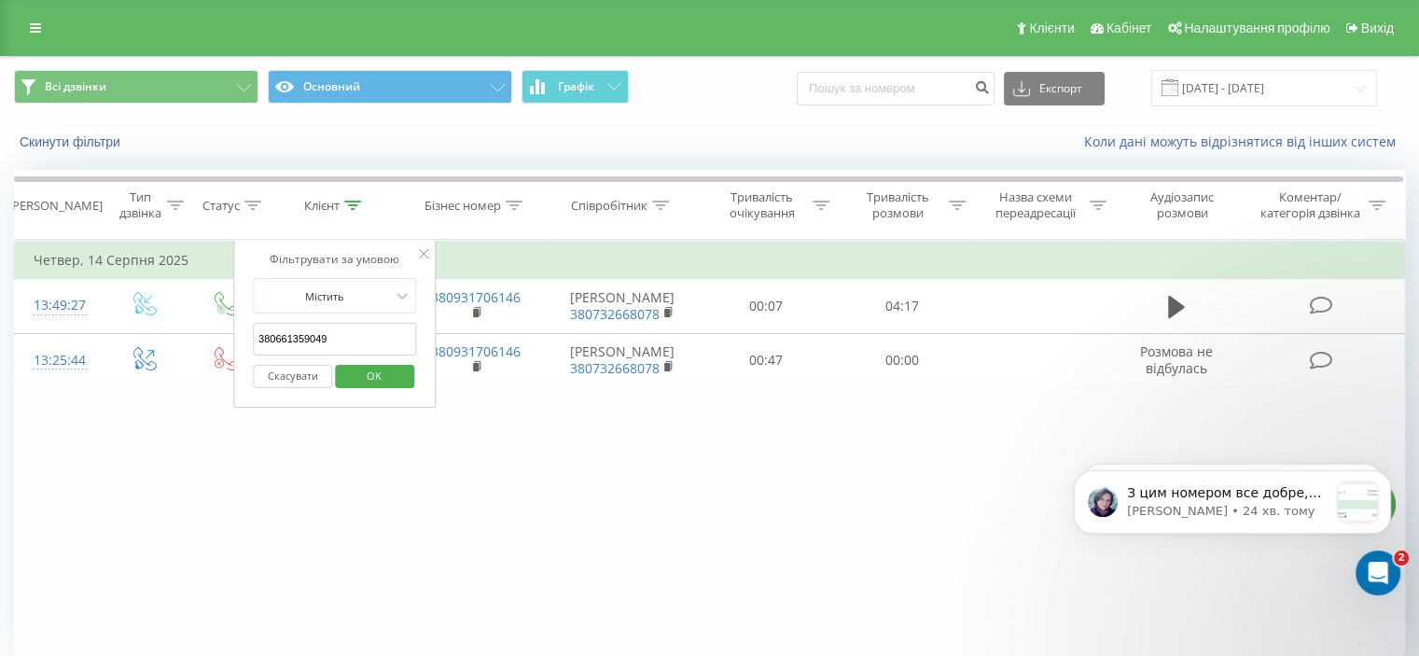
click at [358, 332] on input "380661359049" at bounding box center [335, 339] width 164 height 33
paste input "978534757"
click at [370, 377] on span "OK" at bounding box center [374, 375] width 52 height 29
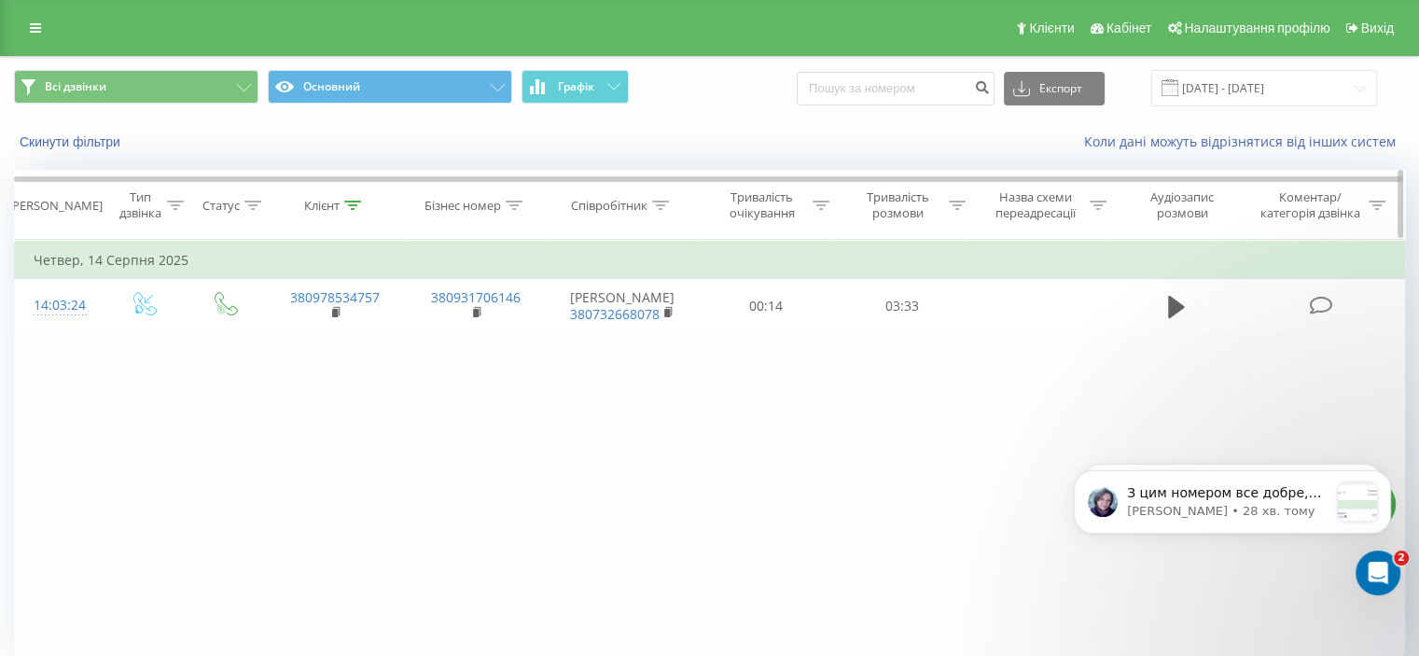
click at [351, 202] on icon at bounding box center [352, 205] width 17 height 9
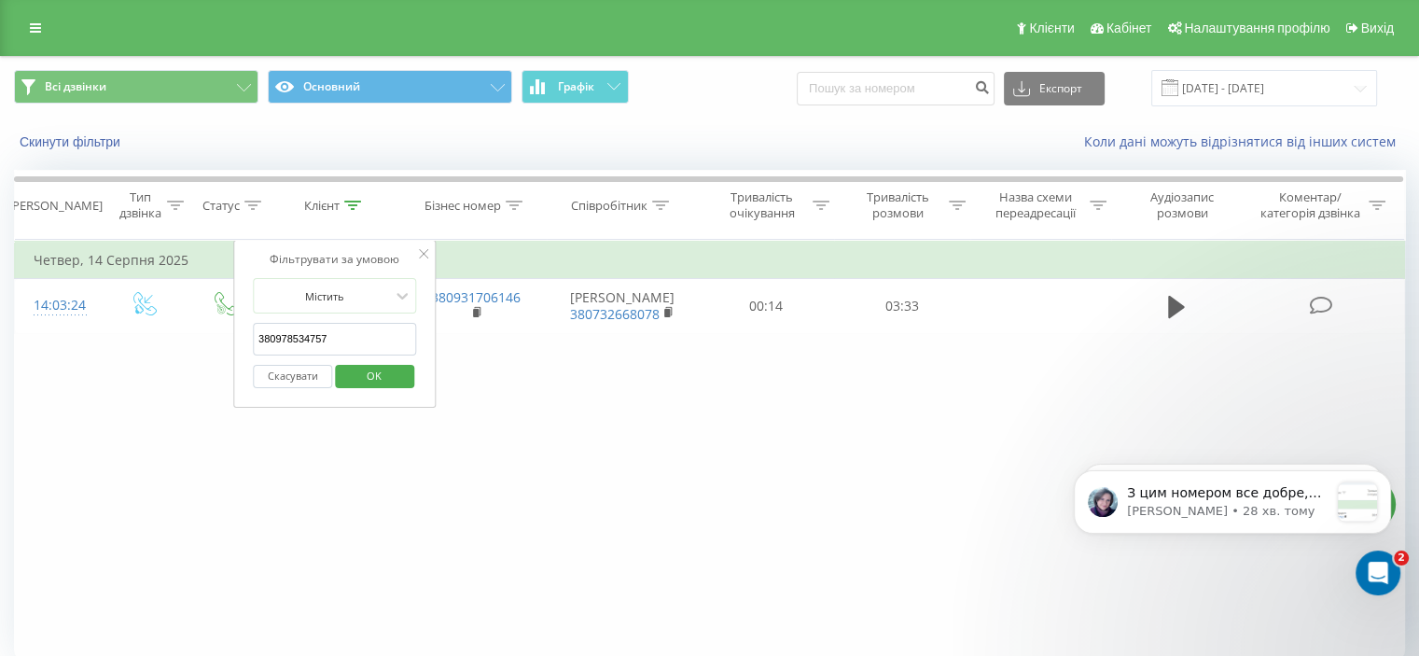
click at [355, 347] on input "380978534757" at bounding box center [335, 339] width 164 height 33
paste input "509501019"
click at [360, 379] on span "OK" at bounding box center [374, 375] width 52 height 29
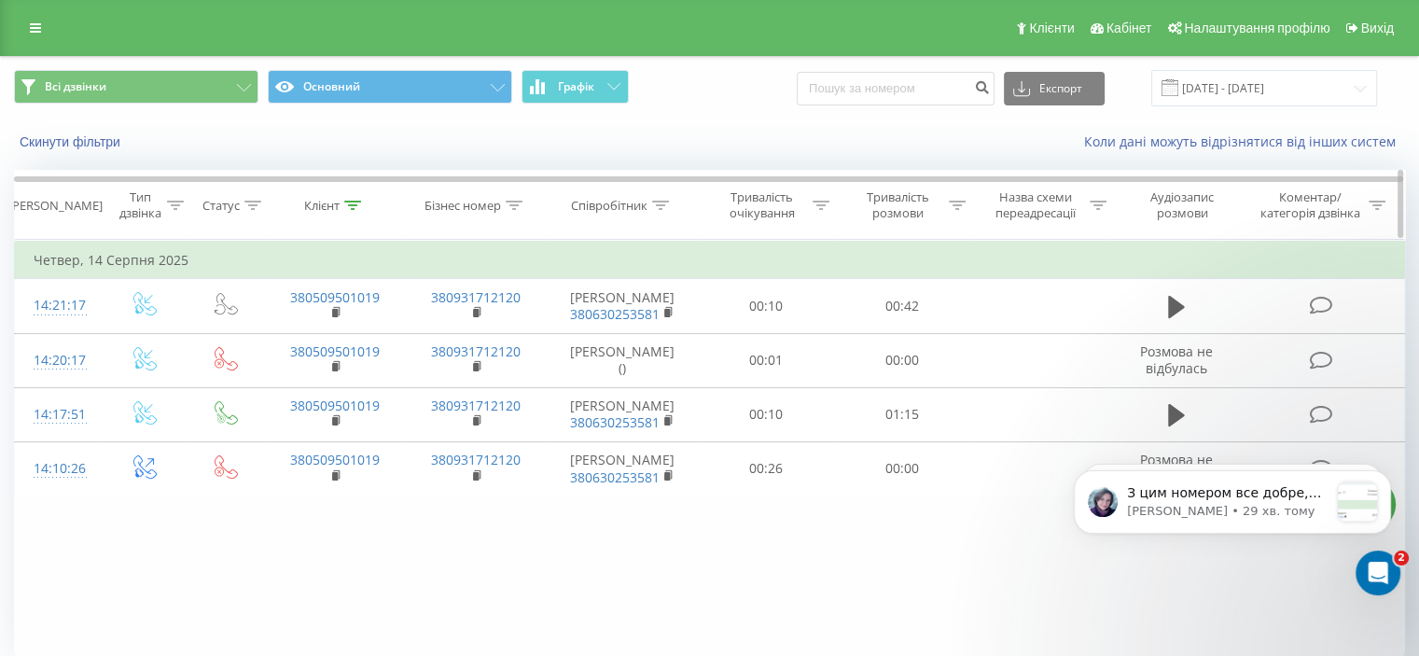
click at [349, 193] on th "Клієнт" at bounding box center [334, 205] width 141 height 69
click at [354, 205] on icon at bounding box center [352, 205] width 17 height 9
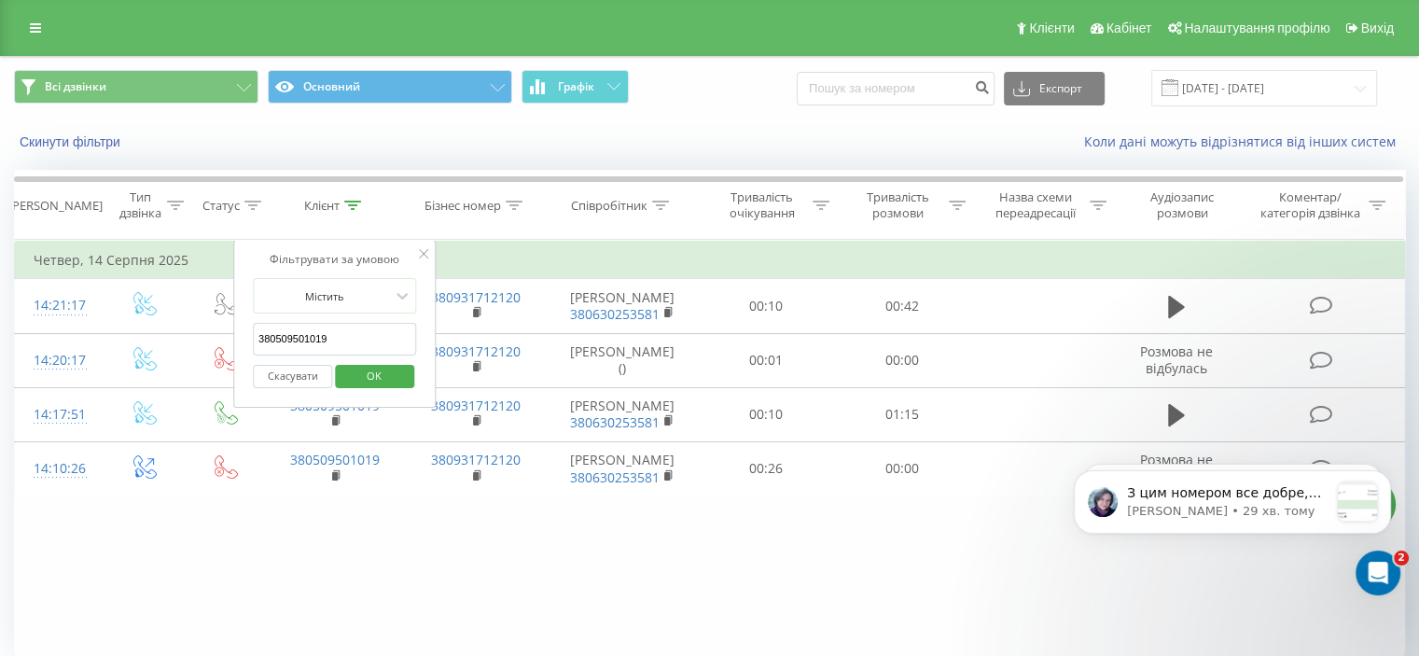
click at [356, 342] on input "380509501019" at bounding box center [335, 339] width 164 height 33
paste input "933334545"
click at [363, 361] on span "OK" at bounding box center [374, 375] width 52 height 29
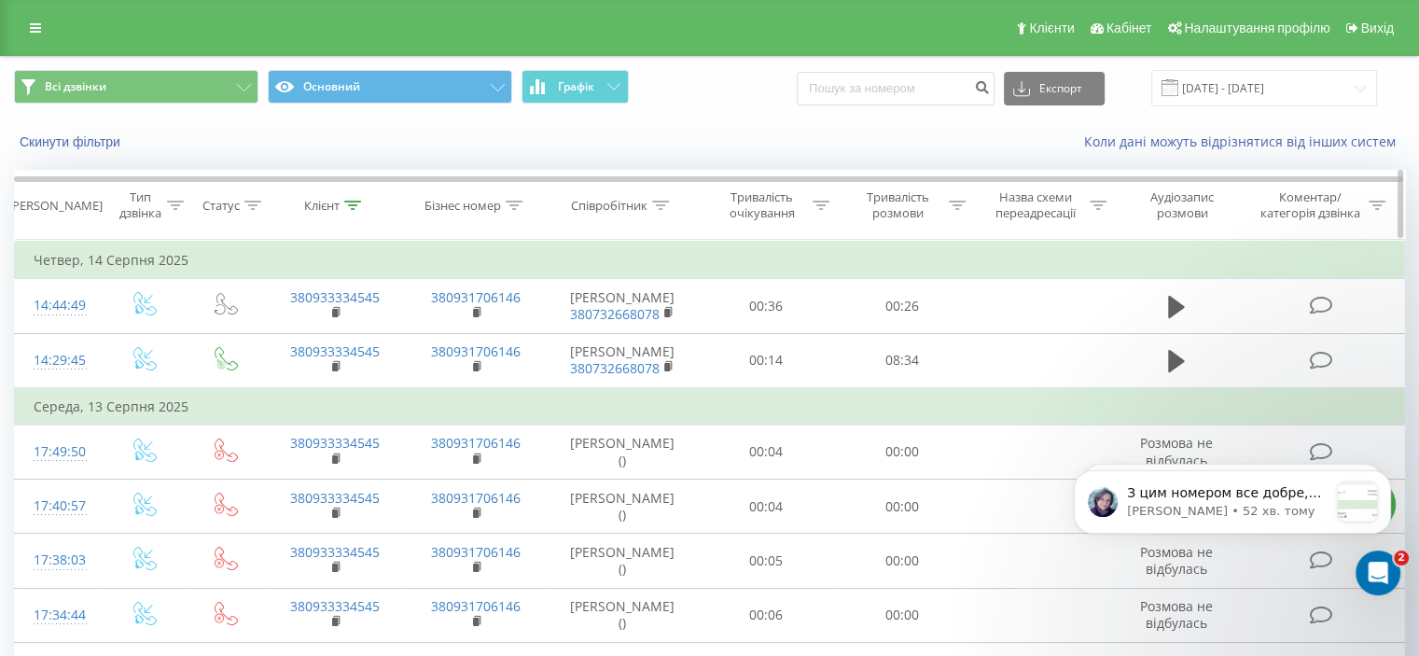
click at [346, 204] on icon at bounding box center [352, 205] width 17 height 9
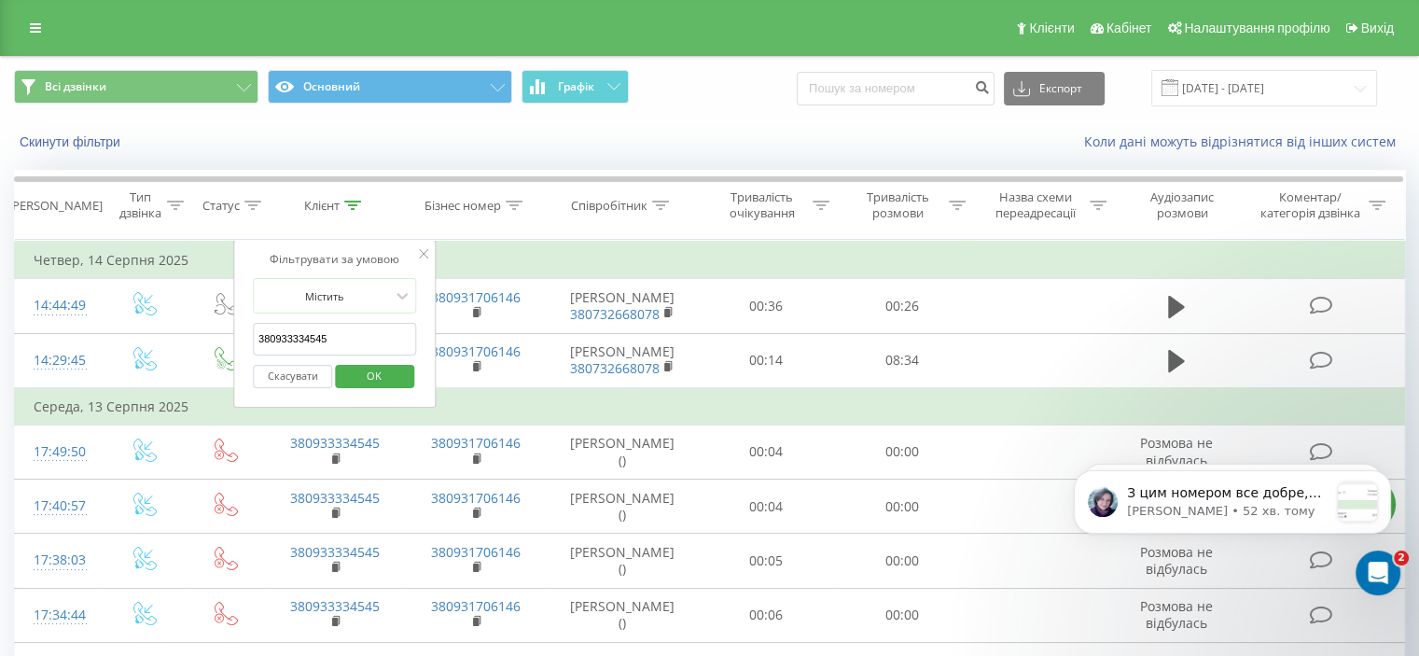
click at [325, 339] on input "380933334545" at bounding box center [335, 339] width 164 height 33
paste input "86725983"
click at [371, 369] on span "OK" at bounding box center [374, 375] width 52 height 29
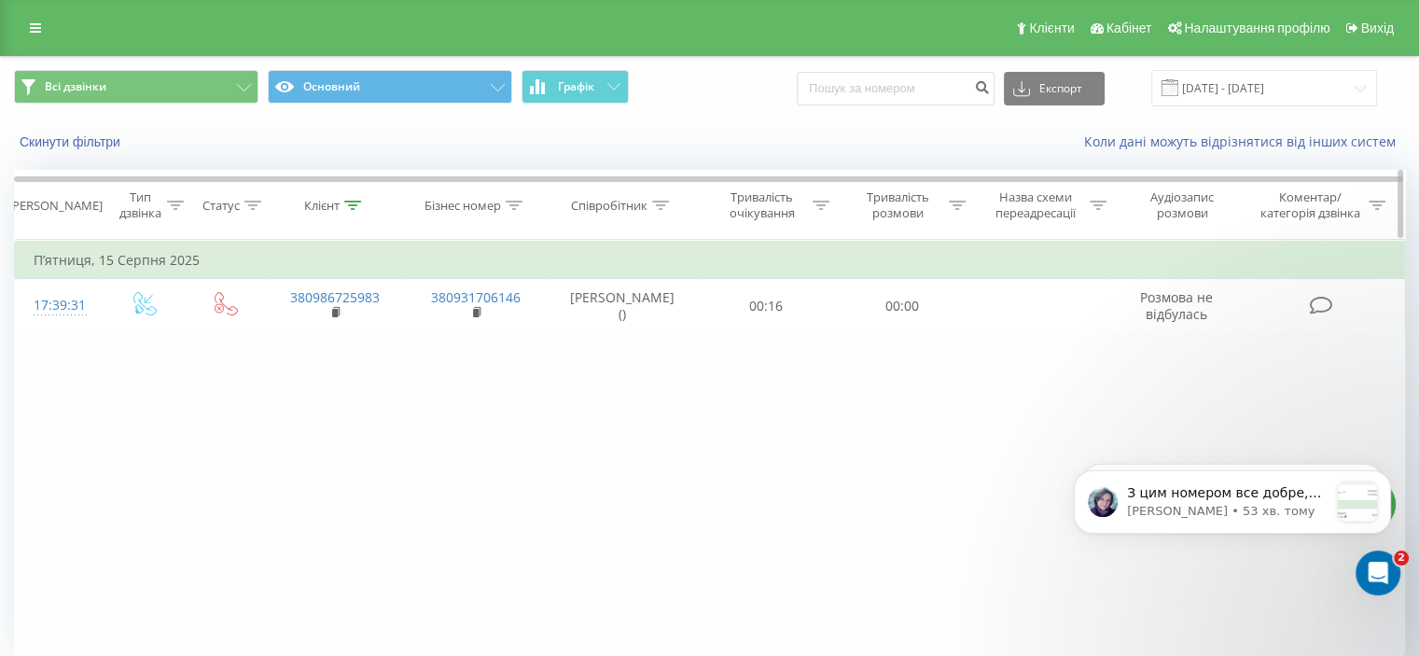
click at [355, 202] on icon at bounding box center [352, 205] width 17 height 9
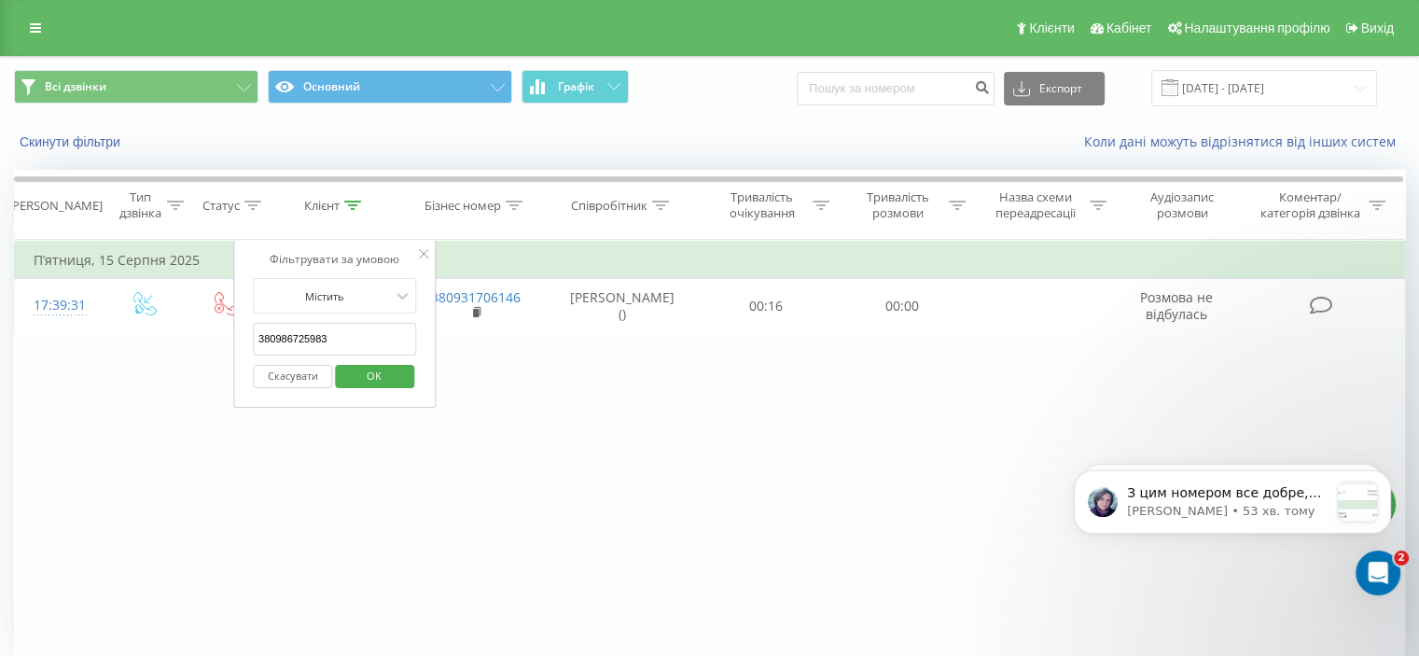
click at [371, 340] on input "380986725983" at bounding box center [335, 339] width 164 height 33
paste input "504161720"
click at [371, 372] on span "OK" at bounding box center [374, 375] width 52 height 29
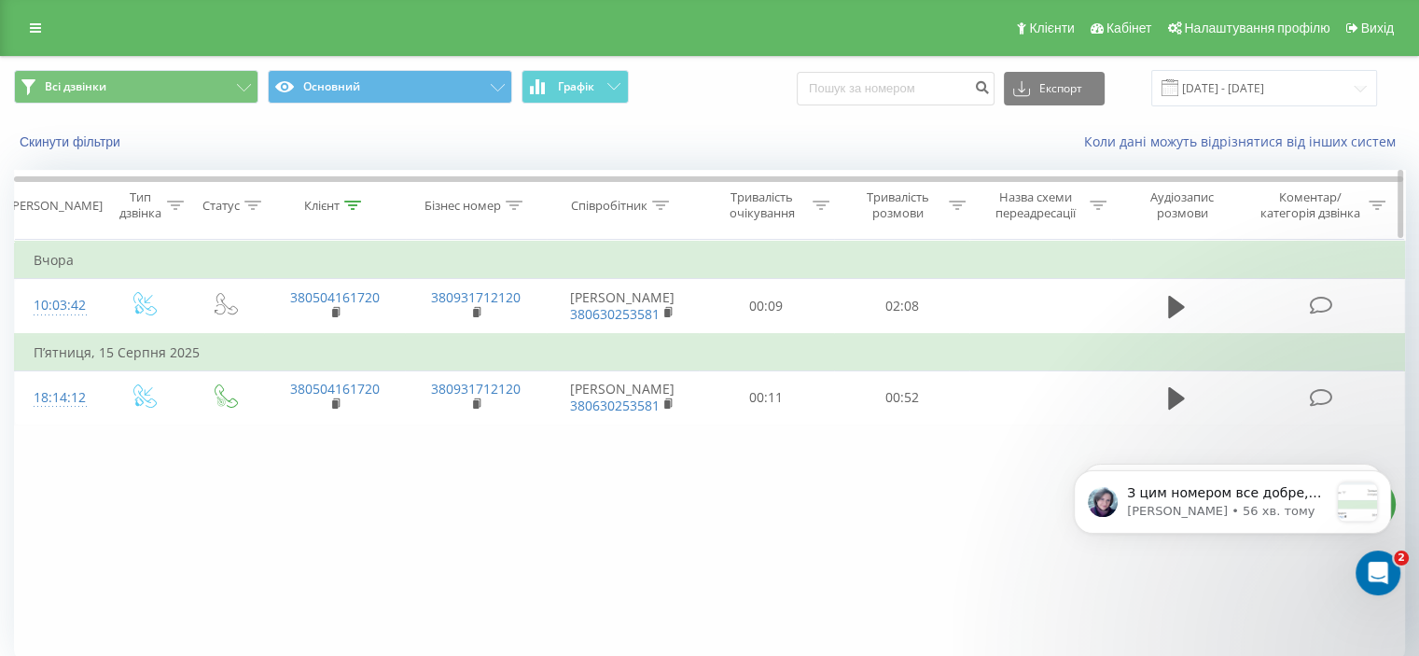
click at [352, 201] on icon at bounding box center [352, 205] width 17 height 9
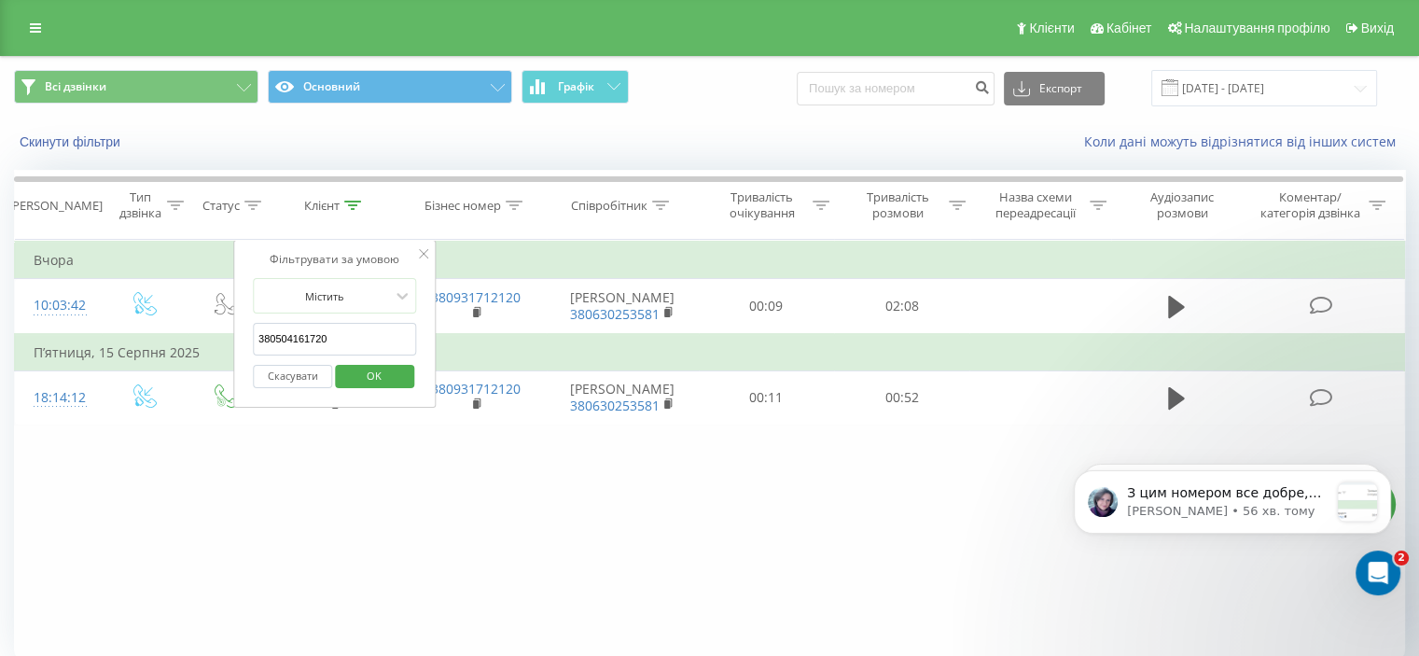
click at [362, 334] on input "380504161720" at bounding box center [335, 339] width 164 height 33
paste input "679834398"
click at [384, 364] on span "OK" at bounding box center [374, 375] width 52 height 29
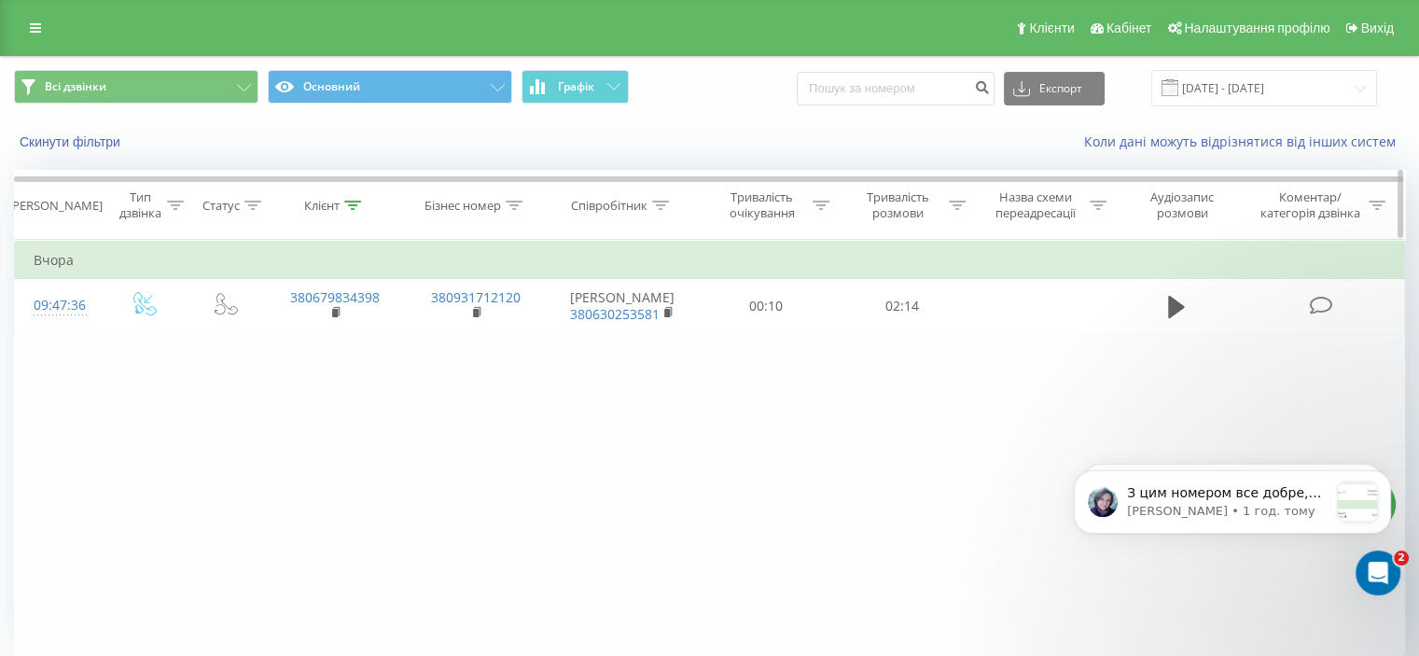
click at [351, 204] on icon at bounding box center [352, 205] width 17 height 9
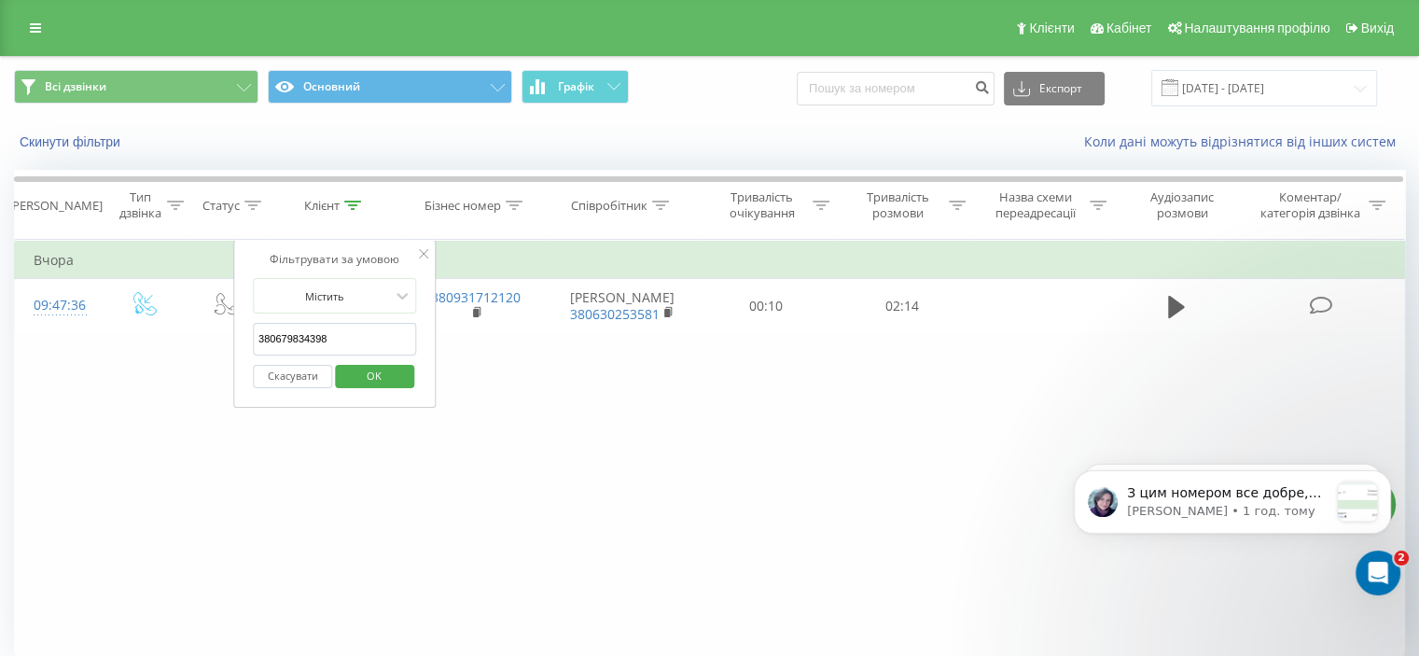
click at [344, 339] on input "380679834398" at bounding box center [335, 339] width 164 height 33
paste input "939295833"
type input "380939295833"
click at [359, 370] on span "OK" at bounding box center [374, 375] width 52 height 29
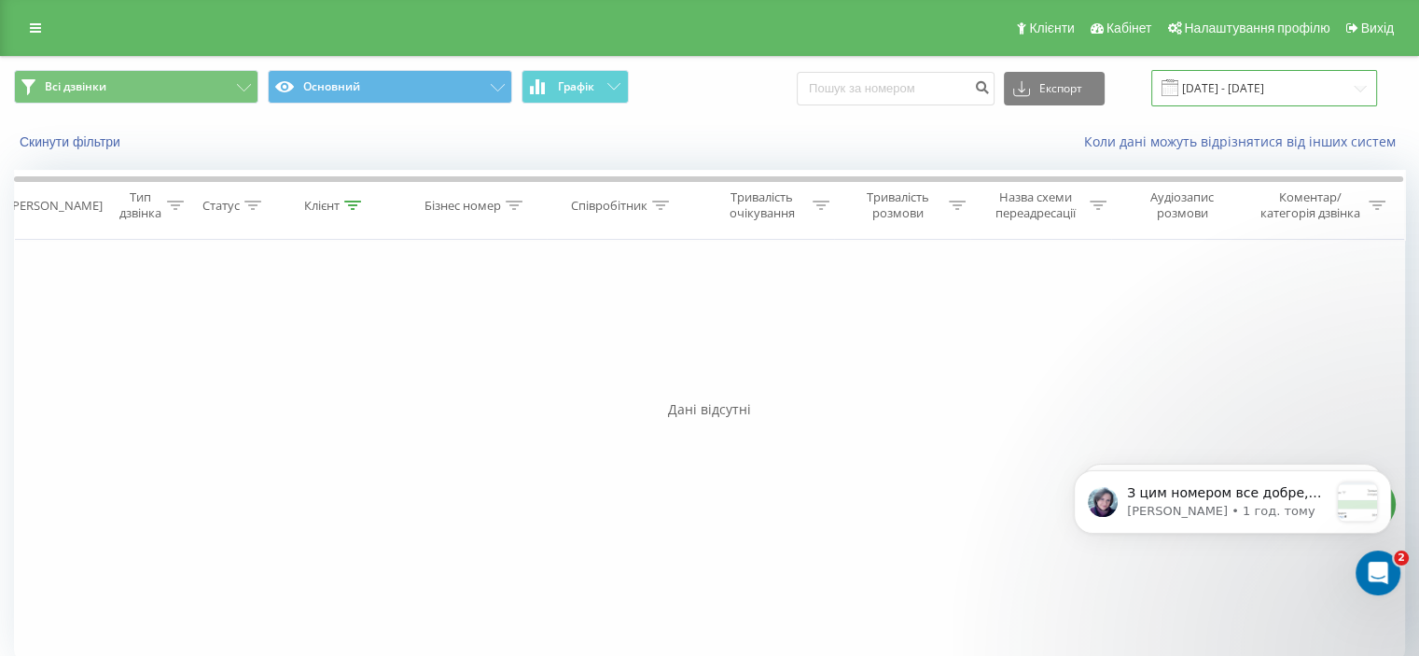
click at [1224, 82] on input "[DATE] - [DATE]" at bounding box center [1265, 88] width 226 height 36
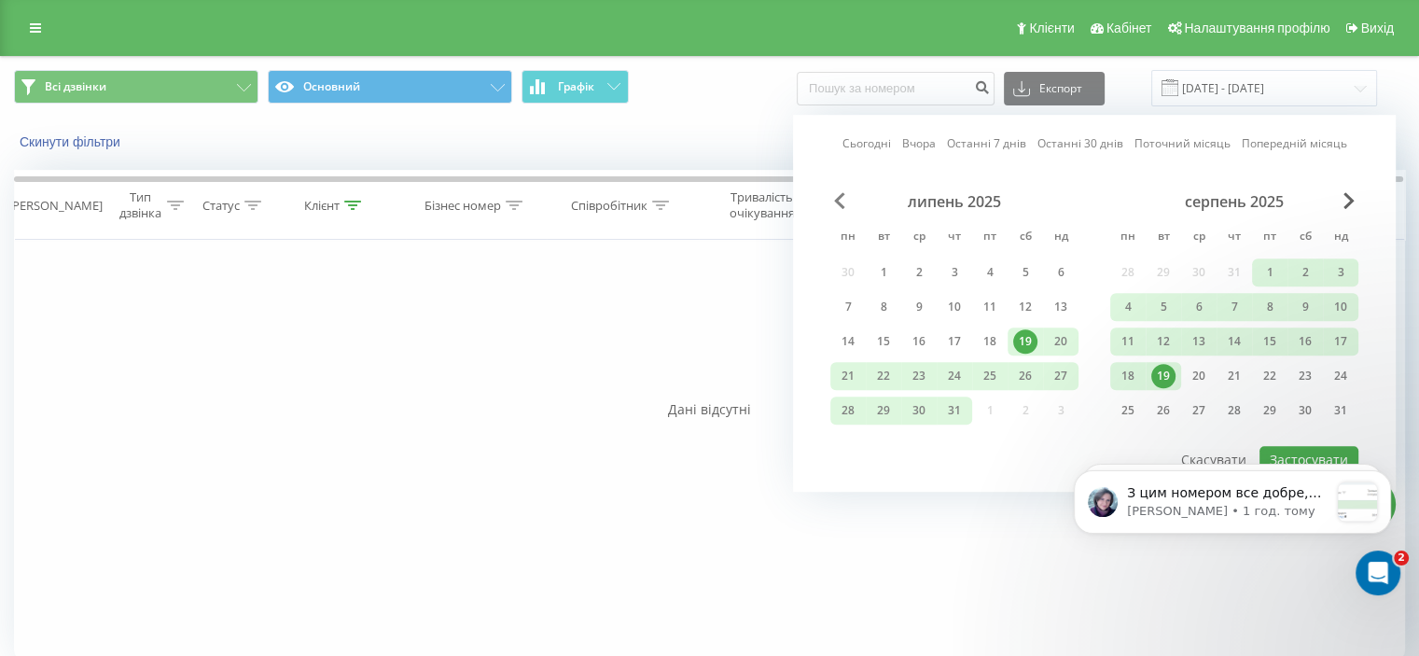
click at [843, 198] on span "Previous Month" at bounding box center [839, 200] width 11 height 17
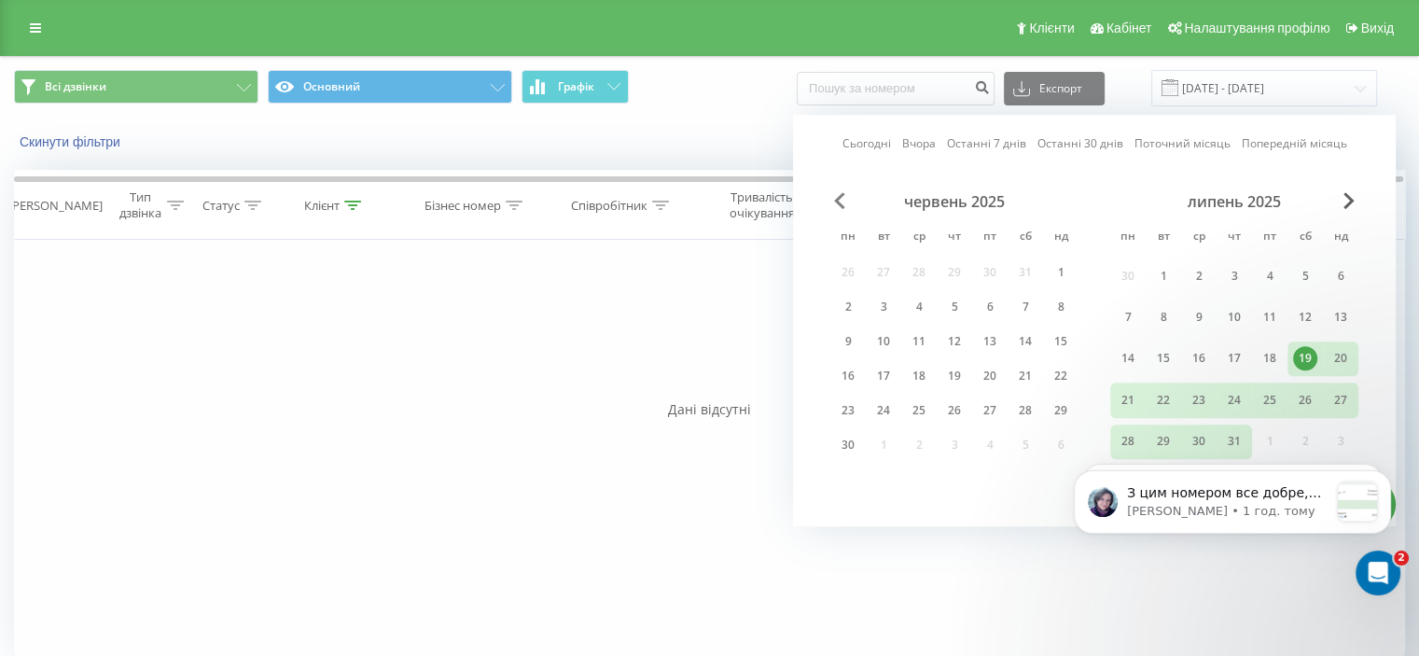
click at [843, 198] on span "Previous Month" at bounding box center [839, 200] width 11 height 17
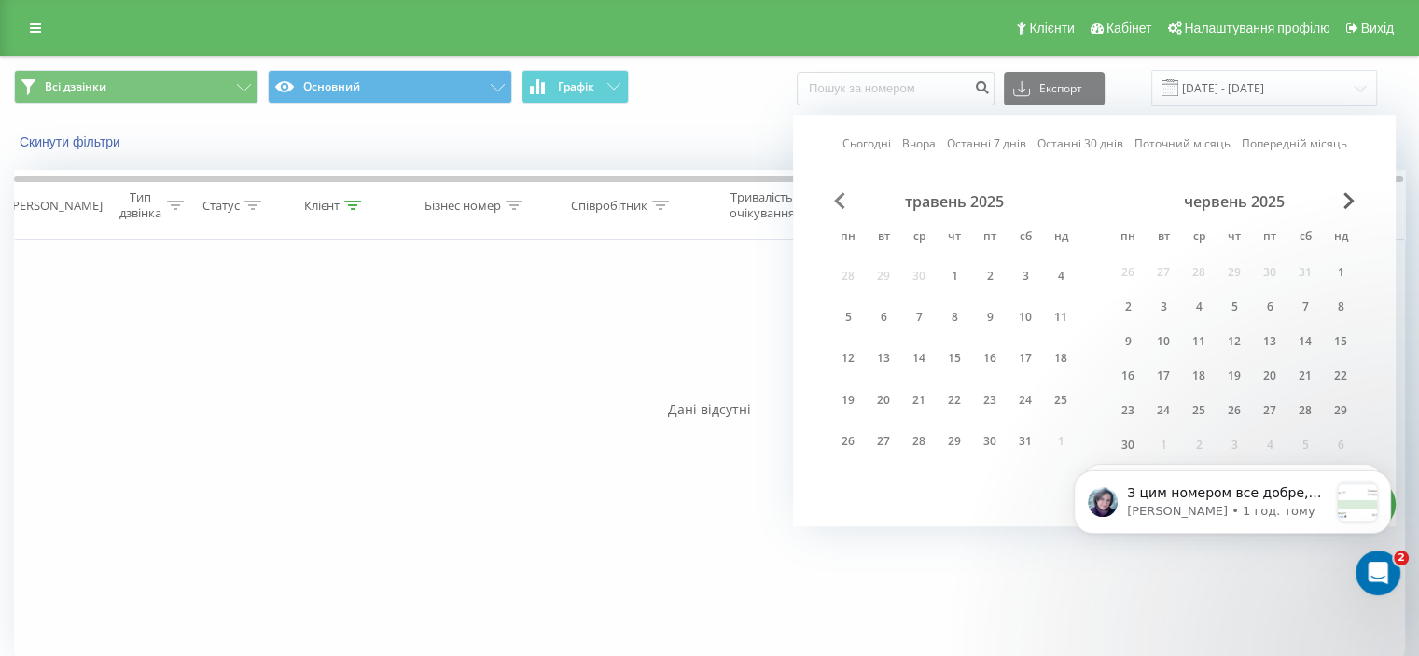
click at [843, 198] on span "Previous Month" at bounding box center [839, 200] width 11 height 17
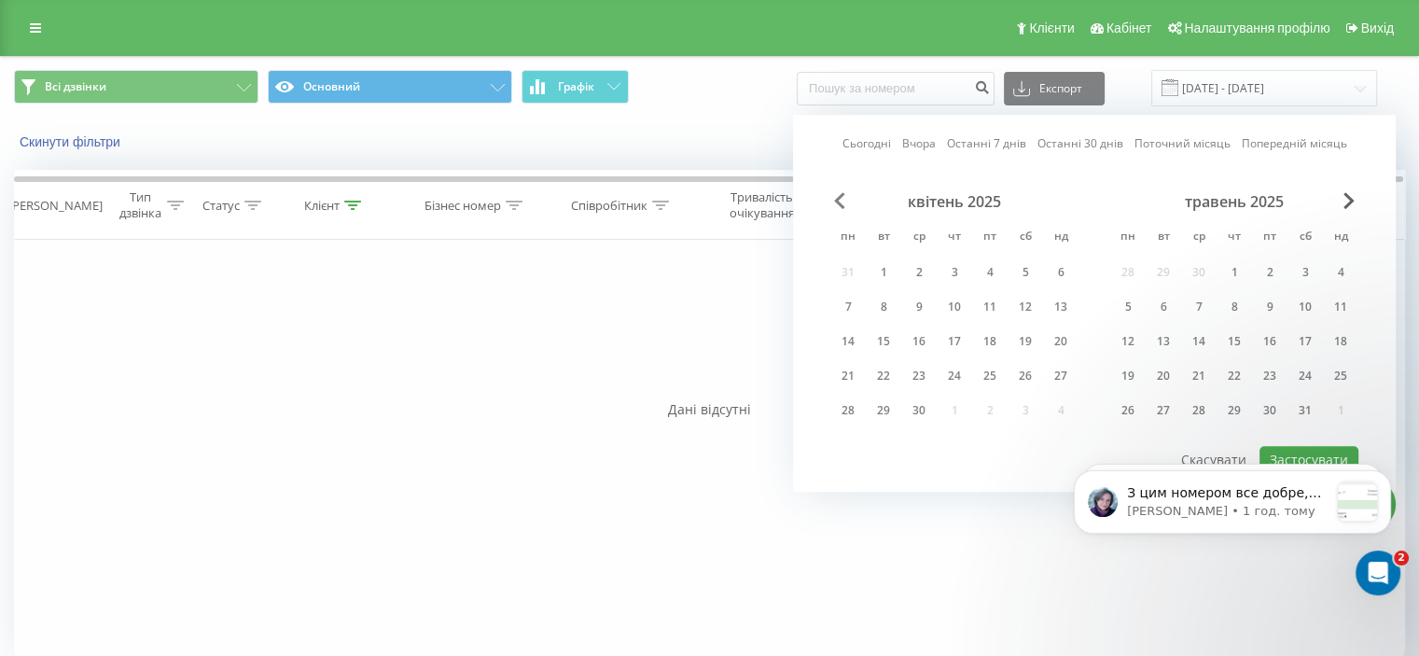
click at [843, 198] on span "Previous Month" at bounding box center [839, 200] width 11 height 17
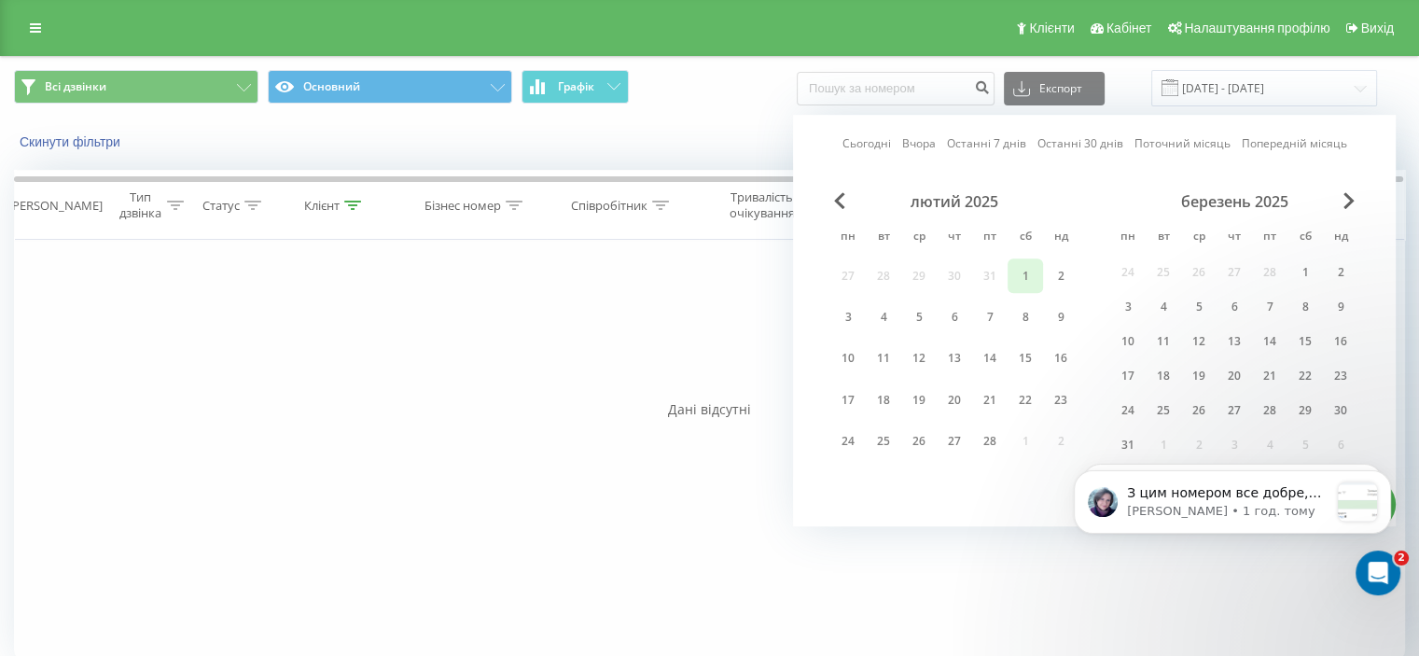
click at [1030, 275] on div "1" at bounding box center [1025, 276] width 24 height 24
click at [1351, 208] on div "березень 2025" at bounding box center [1234, 201] width 248 height 19
click at [1344, 202] on span "Next Month" at bounding box center [1349, 200] width 11 height 17
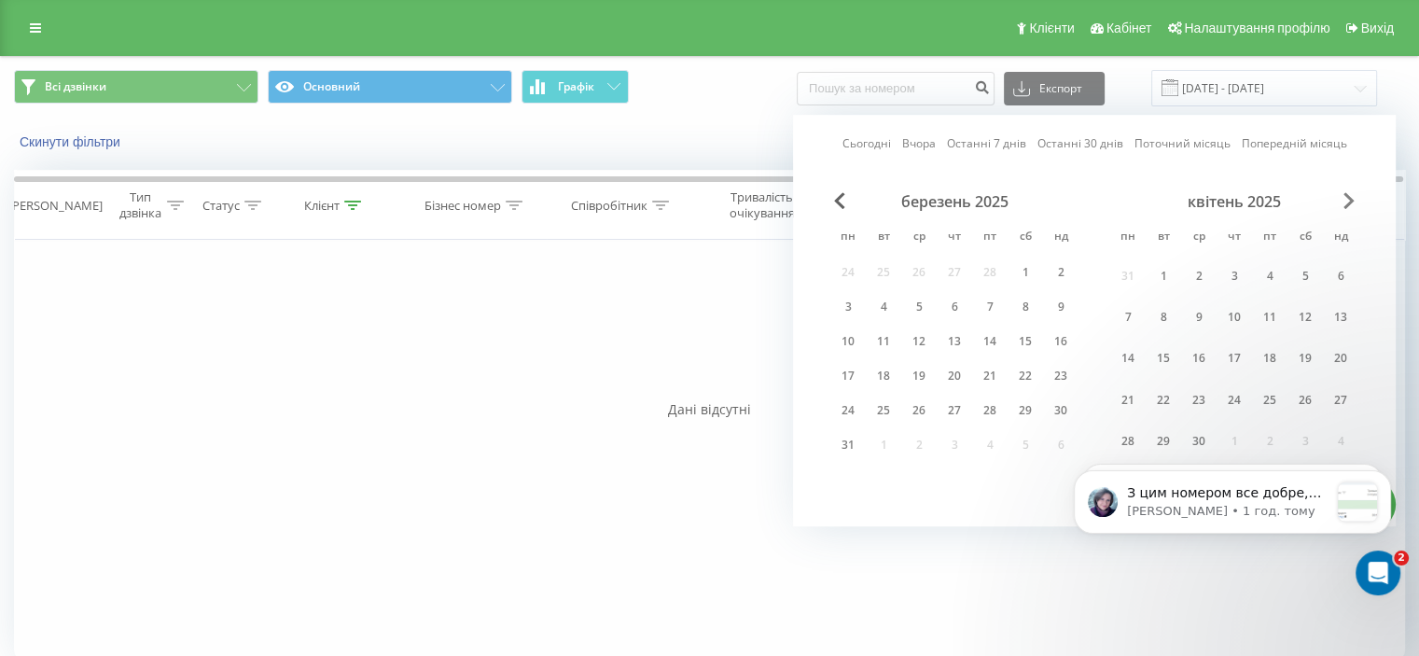
click at [1344, 202] on span "Next Month" at bounding box center [1349, 200] width 11 height 17
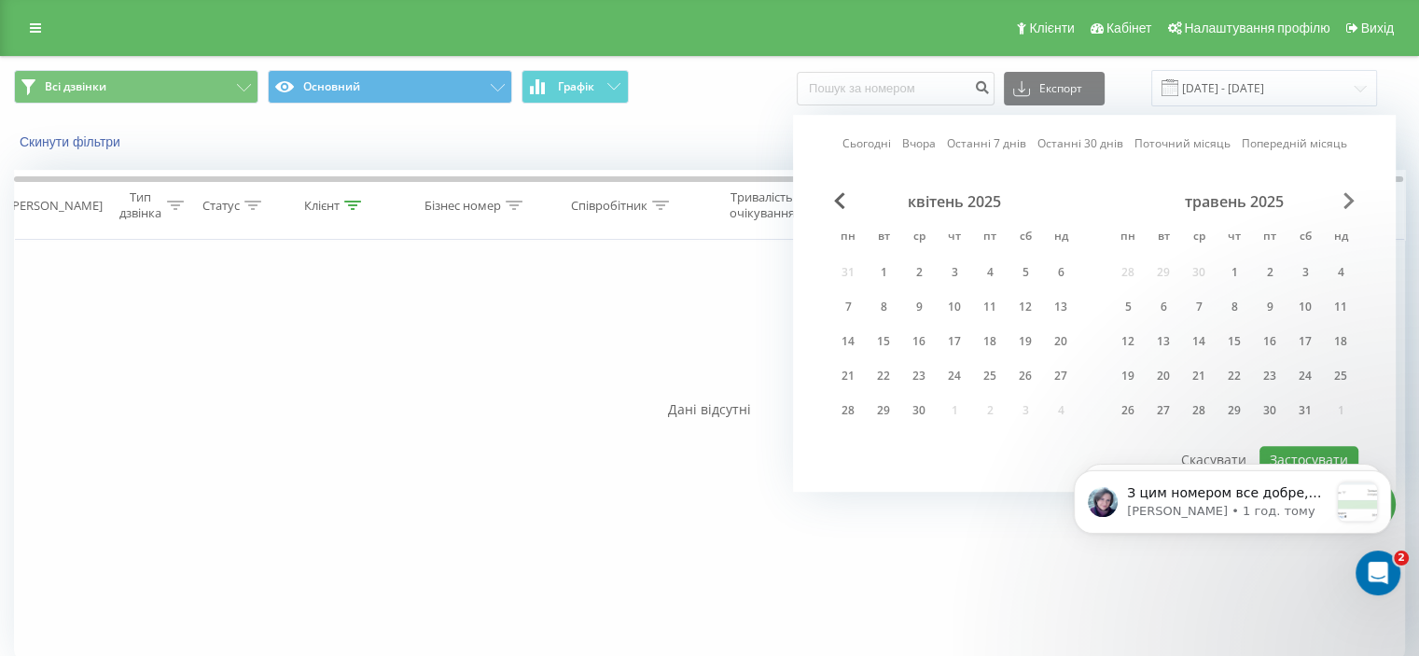
click at [1344, 202] on span "Next Month" at bounding box center [1349, 200] width 11 height 17
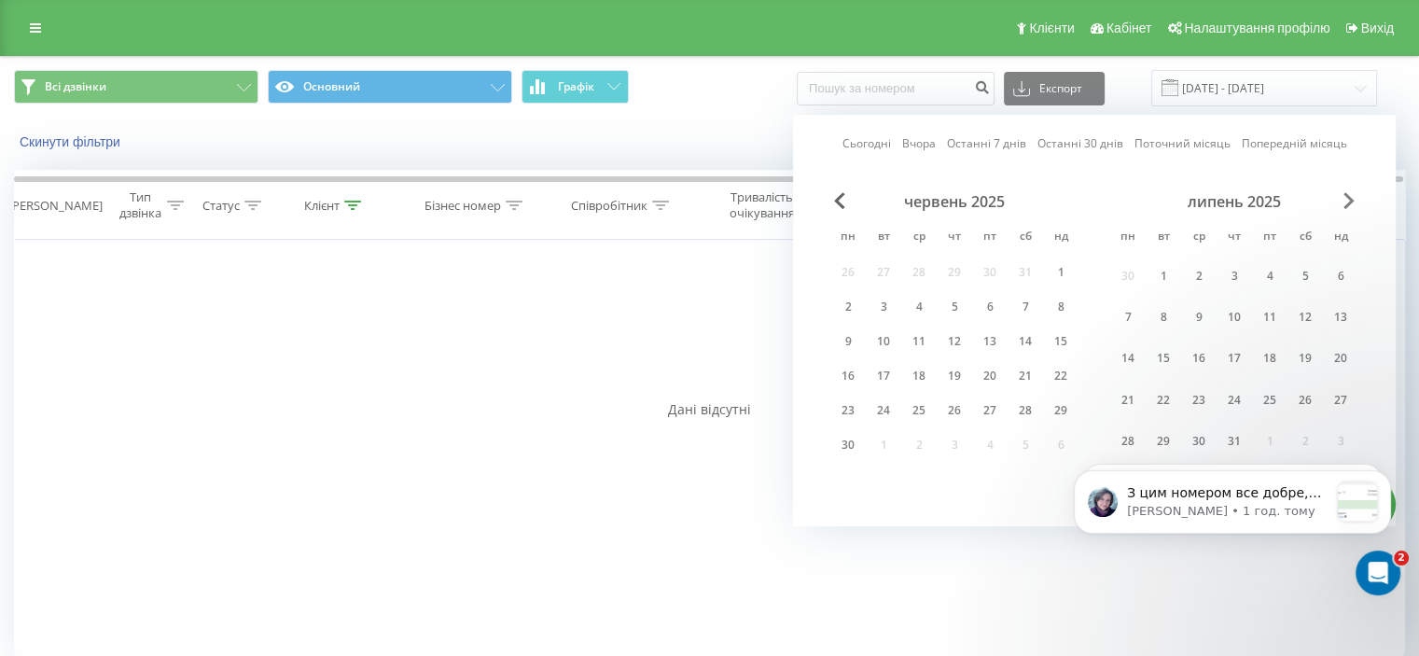
click at [1344, 202] on span "Next Month" at bounding box center [1349, 200] width 11 height 17
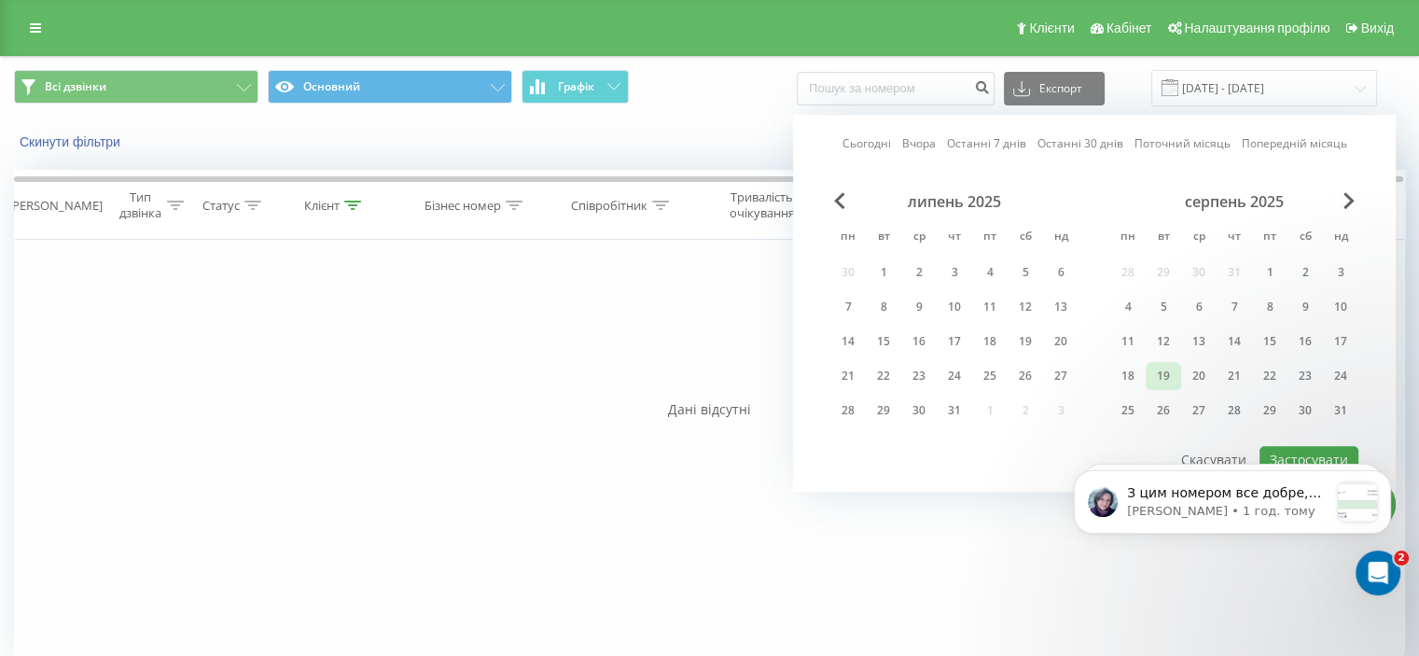
click at [1168, 380] on div "19" at bounding box center [1164, 376] width 24 height 24
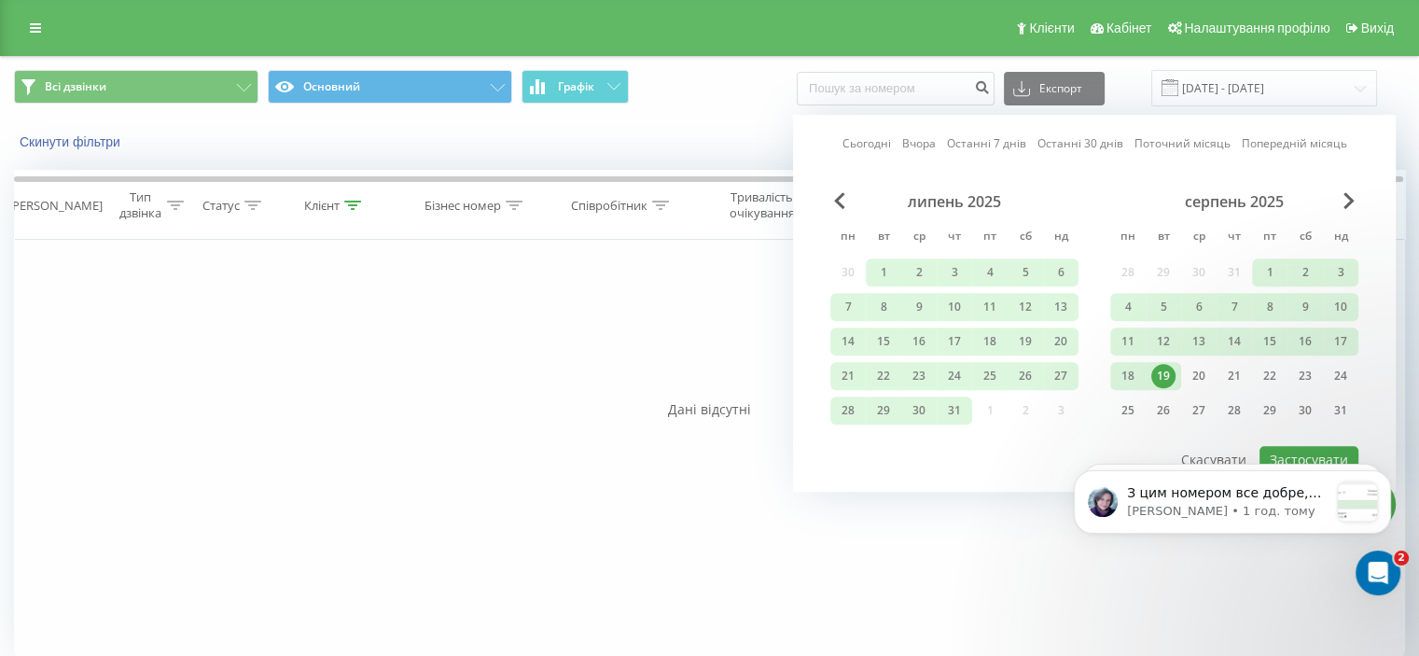
click at [1276, 446] on body "З цим номером все добре, дзвінки працюють: Підкажіть, будь ласка, попередній но…" at bounding box center [1233, 519] width 358 height 158
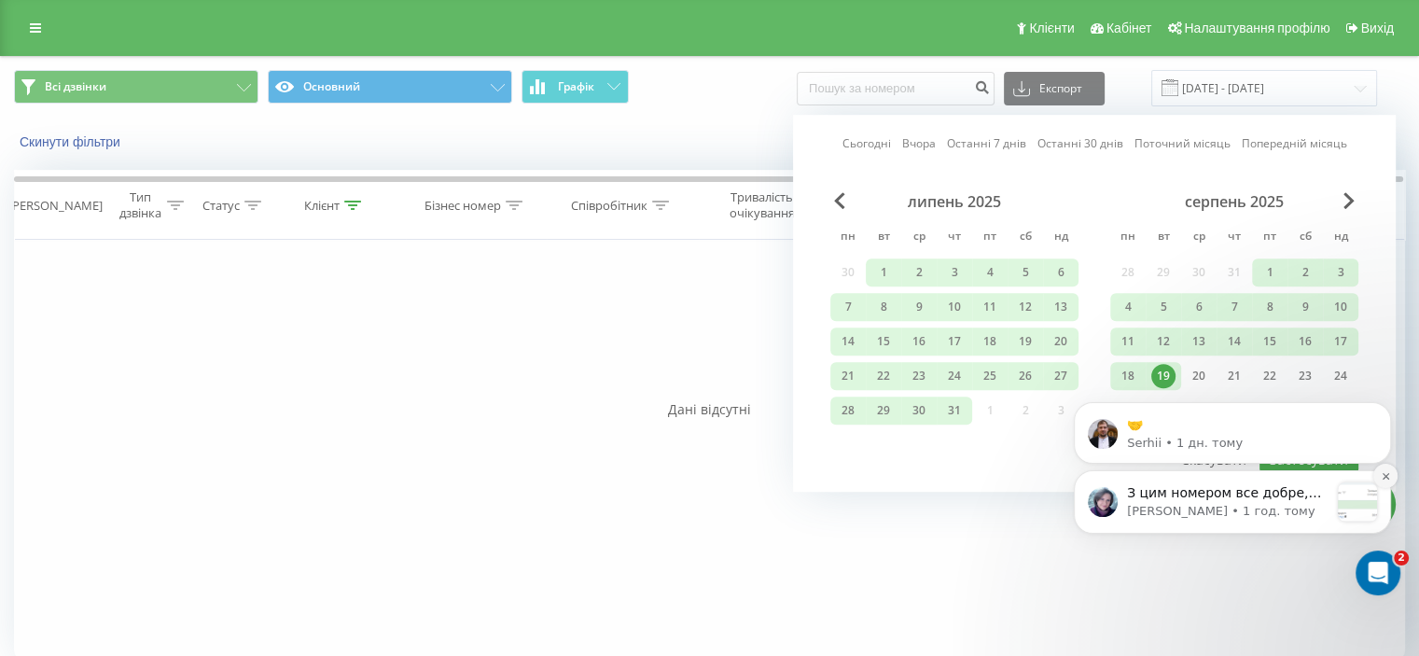
click at [1386, 474] on icon "Dismiss notification" at bounding box center [1386, 476] width 10 height 10
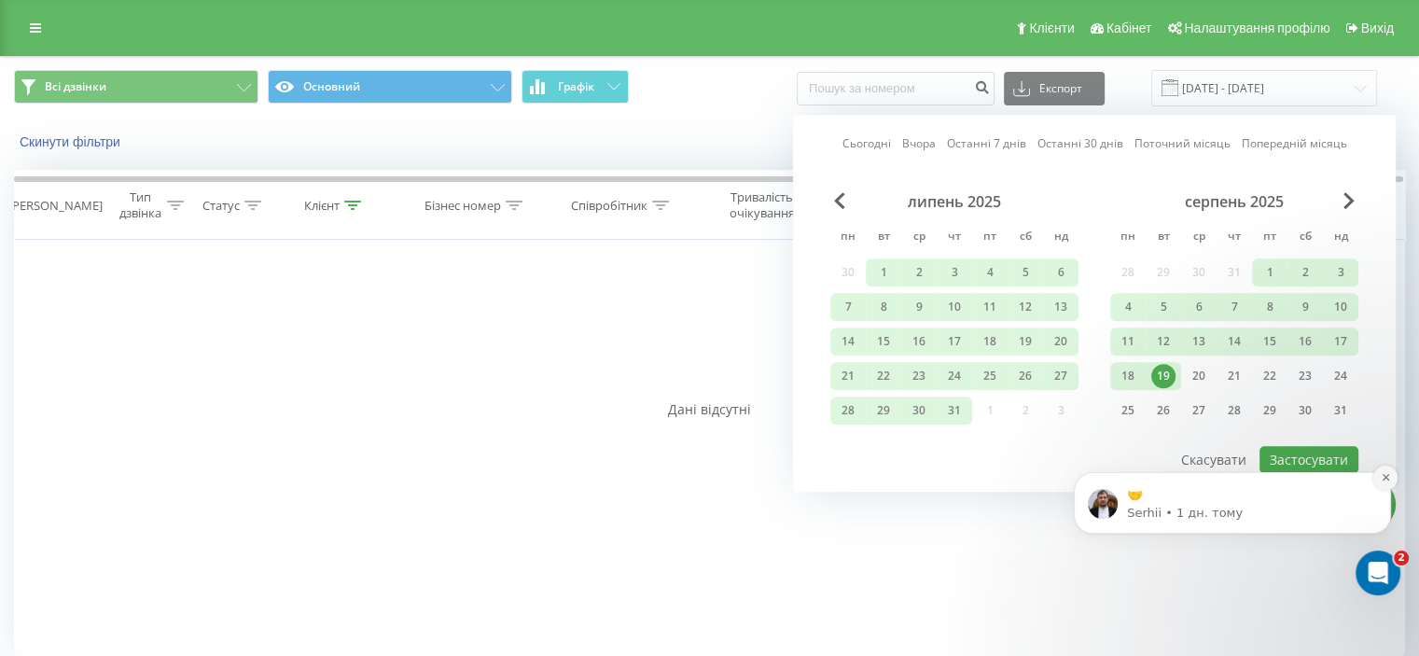
click at [1384, 475] on icon "Dismiss notification" at bounding box center [1385, 477] width 7 height 7
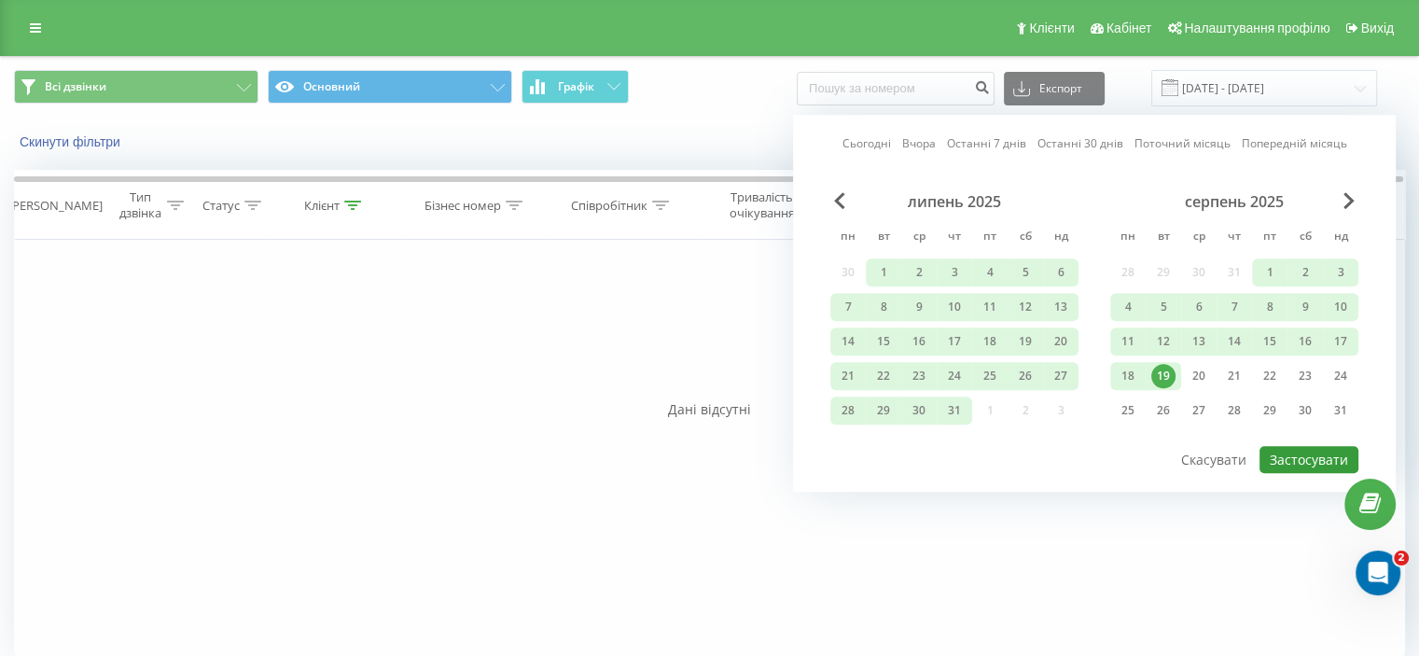
click at [1312, 454] on button "Застосувати" at bounding box center [1309, 459] width 99 height 27
type input "[DATE] - [DATE]"
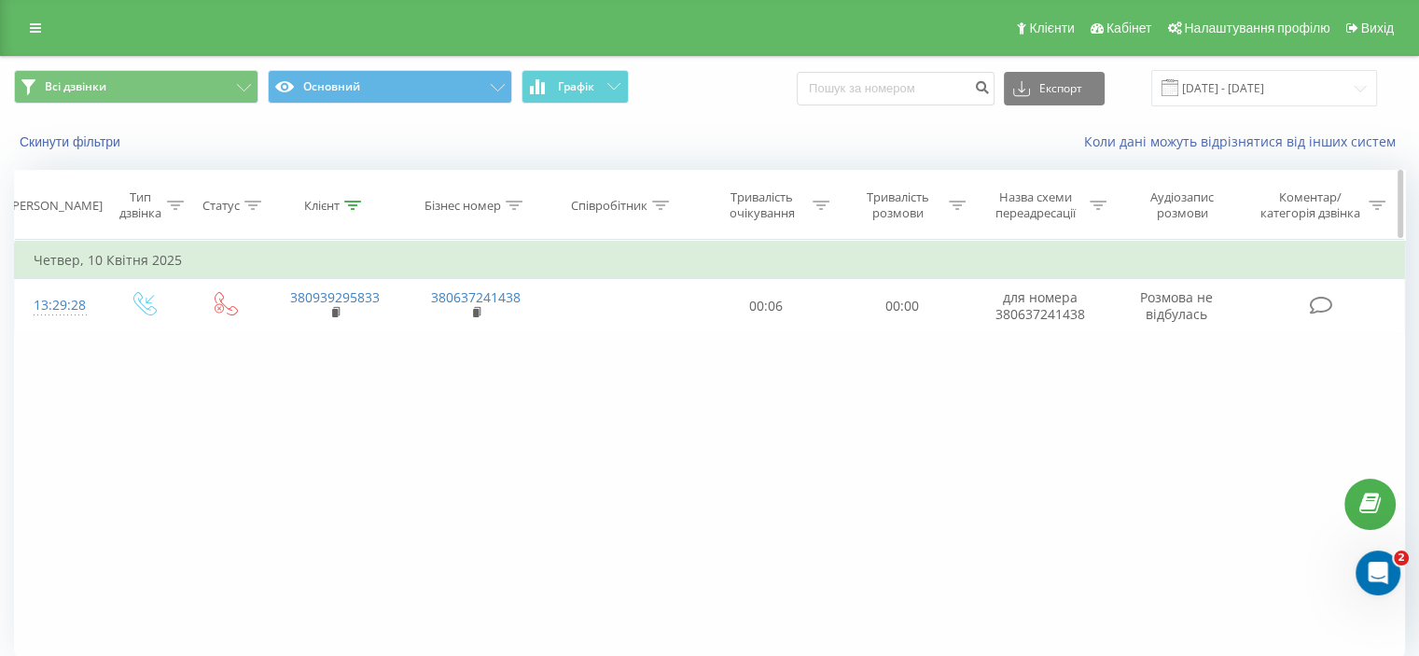
click at [351, 203] on icon at bounding box center [352, 205] width 17 height 9
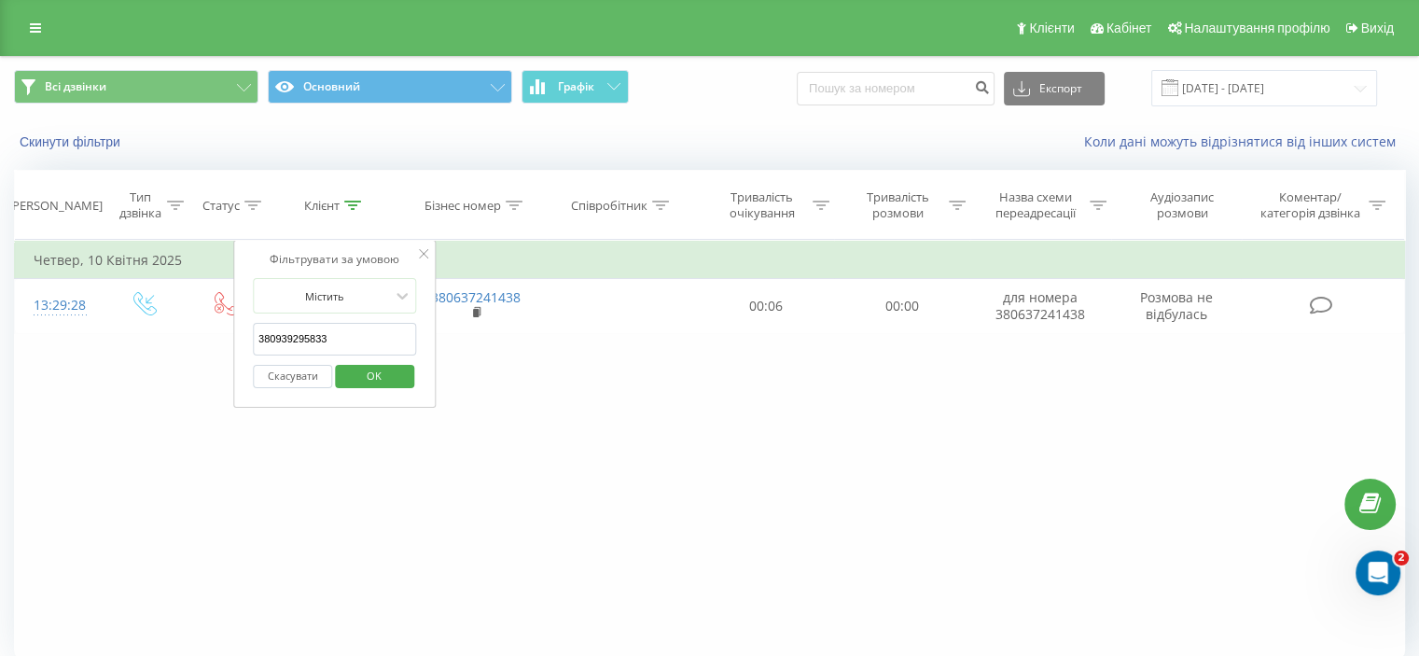
click at [355, 332] on input "380939295833" at bounding box center [335, 339] width 164 height 33
paste input "445780089"
click at [368, 369] on span "OK" at bounding box center [374, 375] width 52 height 29
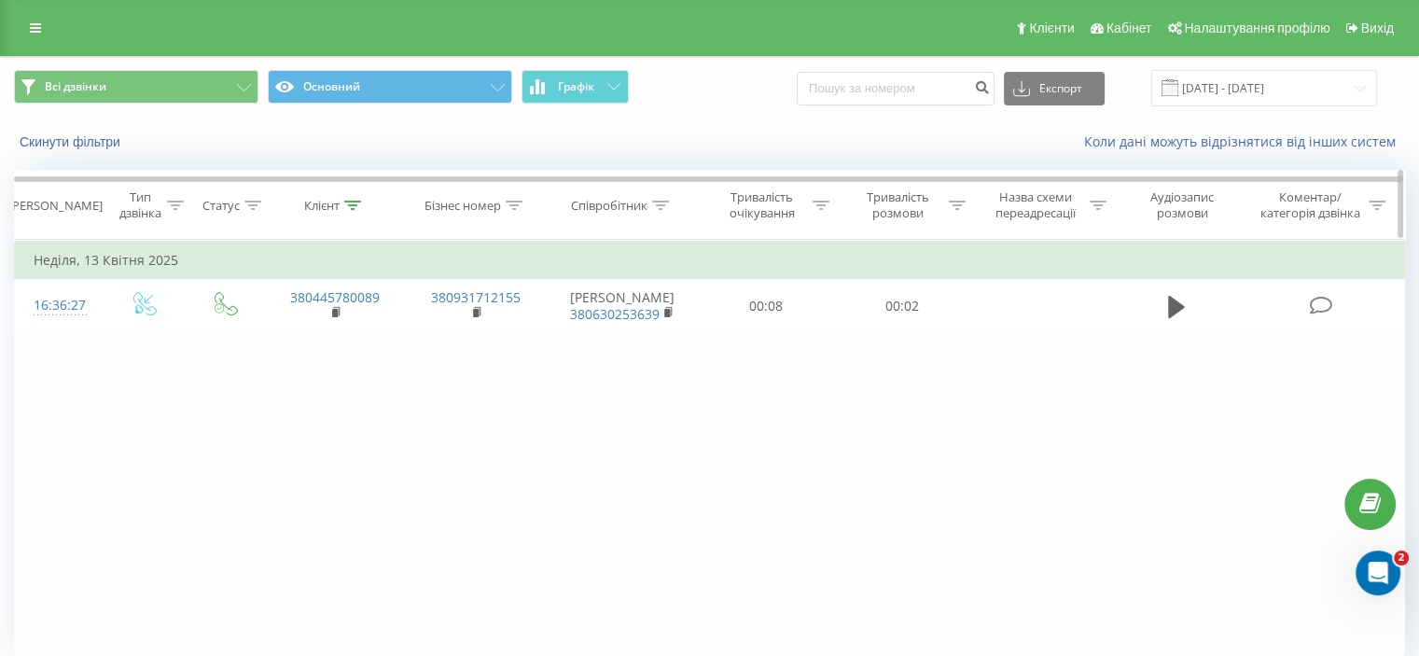
click at [355, 202] on icon at bounding box center [352, 205] width 17 height 9
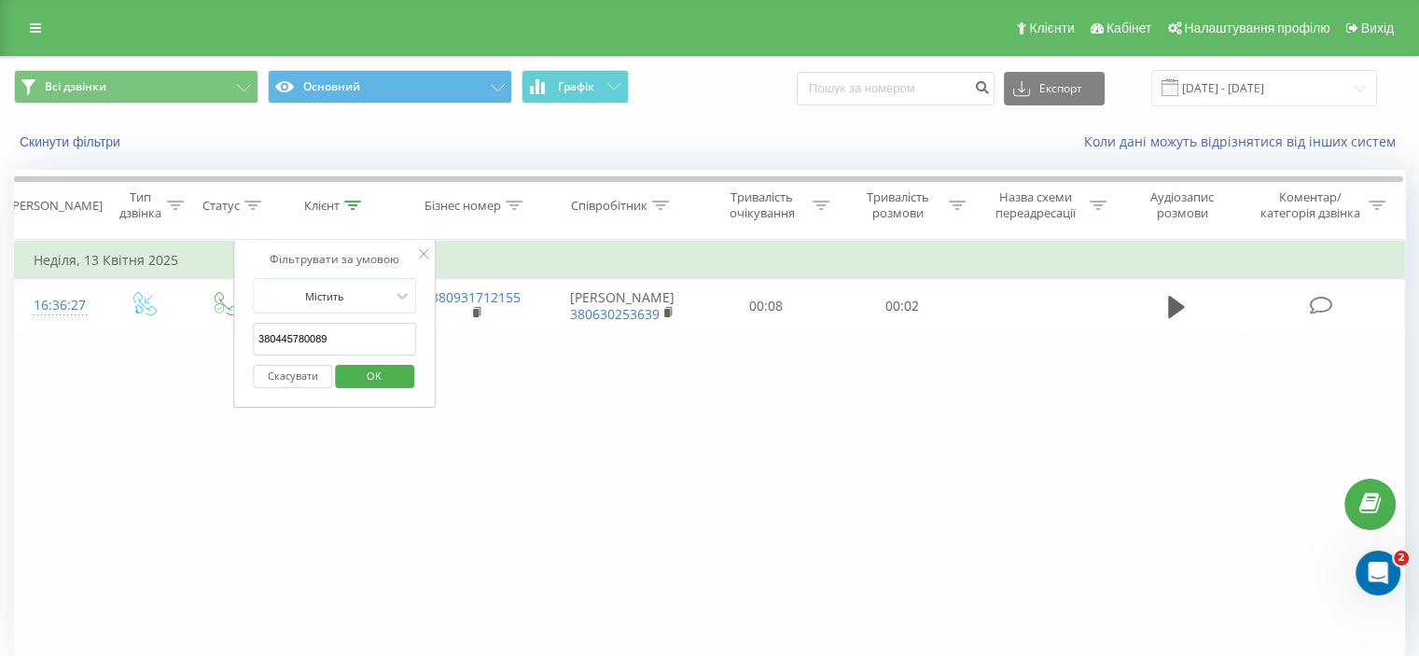
click at [350, 339] on input "380445780089" at bounding box center [335, 339] width 164 height 33
paste input "2335485"
click at [363, 369] on span "OK" at bounding box center [374, 375] width 52 height 29
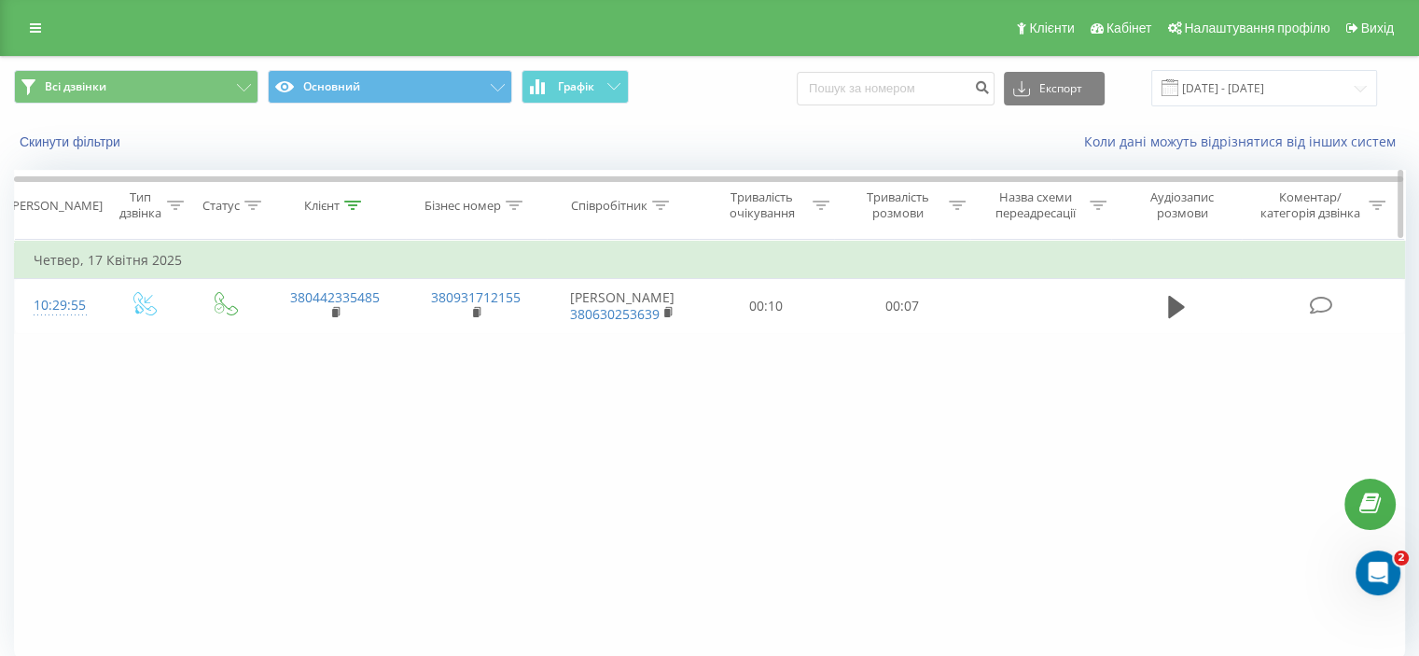
click at [353, 201] on icon at bounding box center [352, 205] width 17 height 9
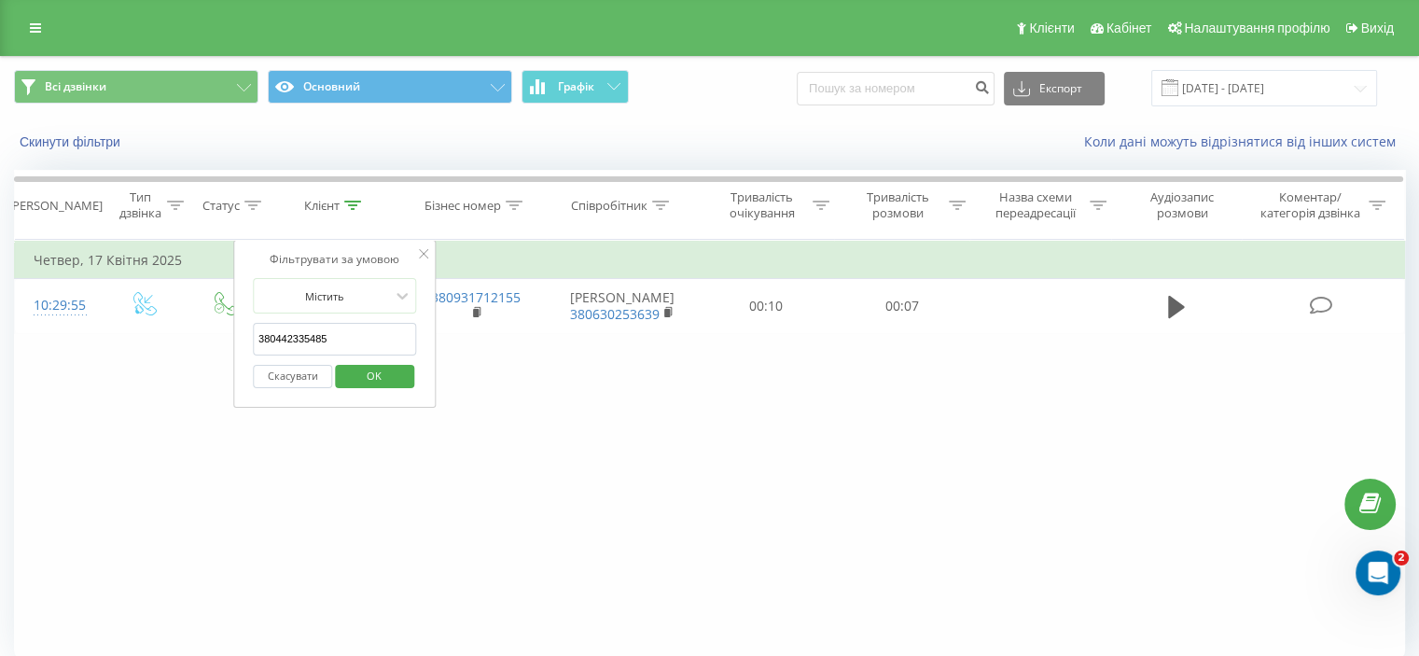
click at [356, 337] on input "380442335485" at bounding box center [335, 339] width 164 height 33
paste input "969360037"
click at [367, 373] on span "OK" at bounding box center [374, 375] width 52 height 29
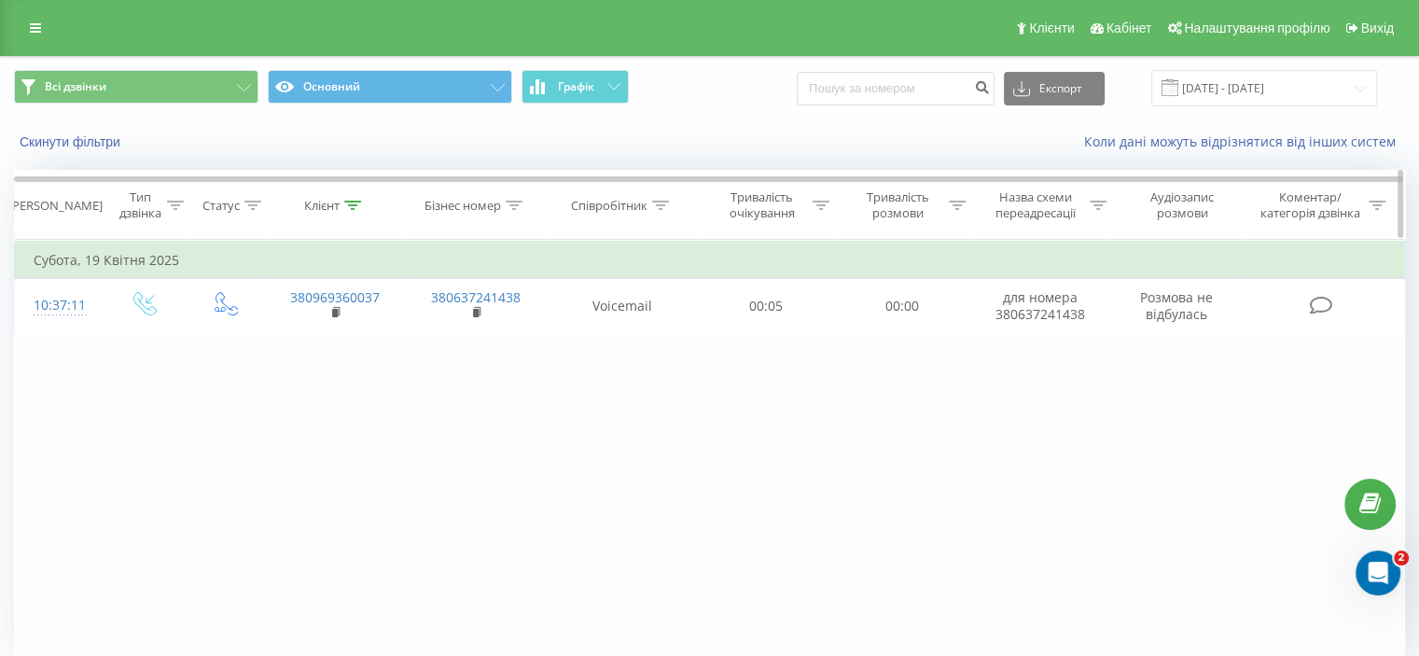
click at [355, 198] on div at bounding box center [352, 206] width 17 height 16
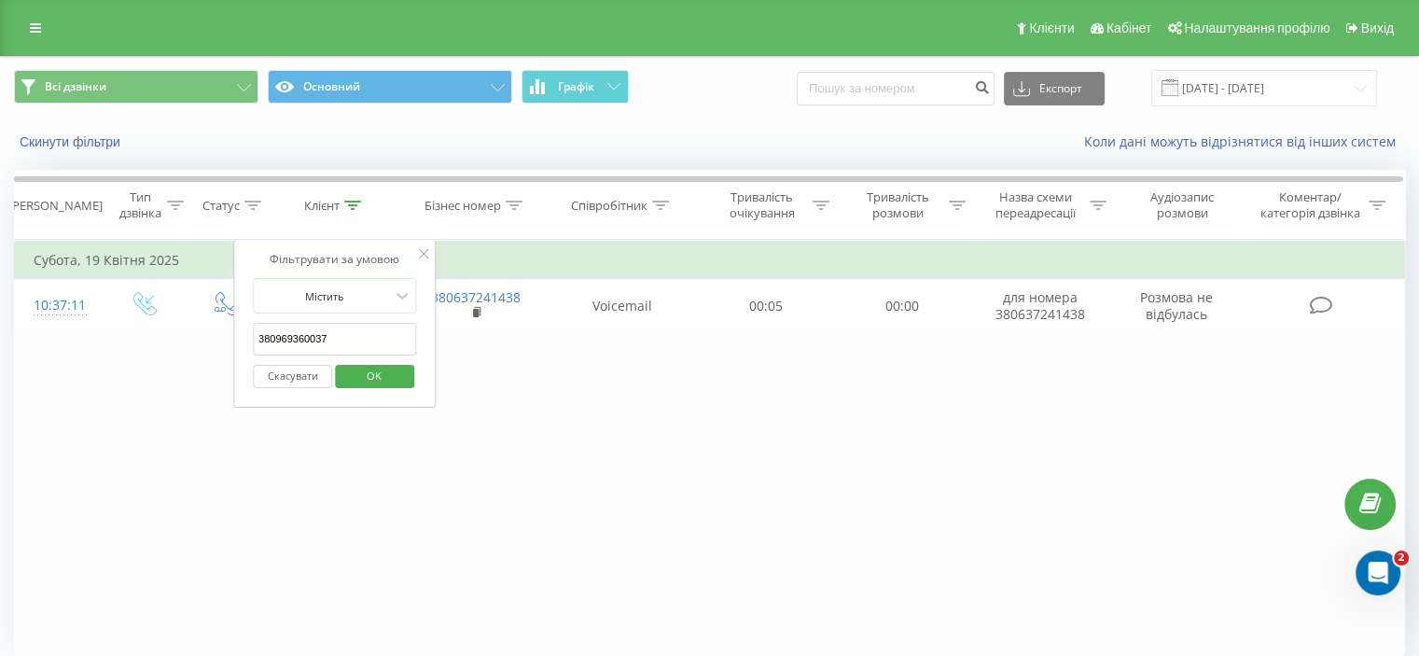
click at [347, 331] on input "380969360037" at bounding box center [335, 339] width 164 height 33
paste input "74054193"
click at [364, 369] on span "OK" at bounding box center [374, 375] width 52 height 29
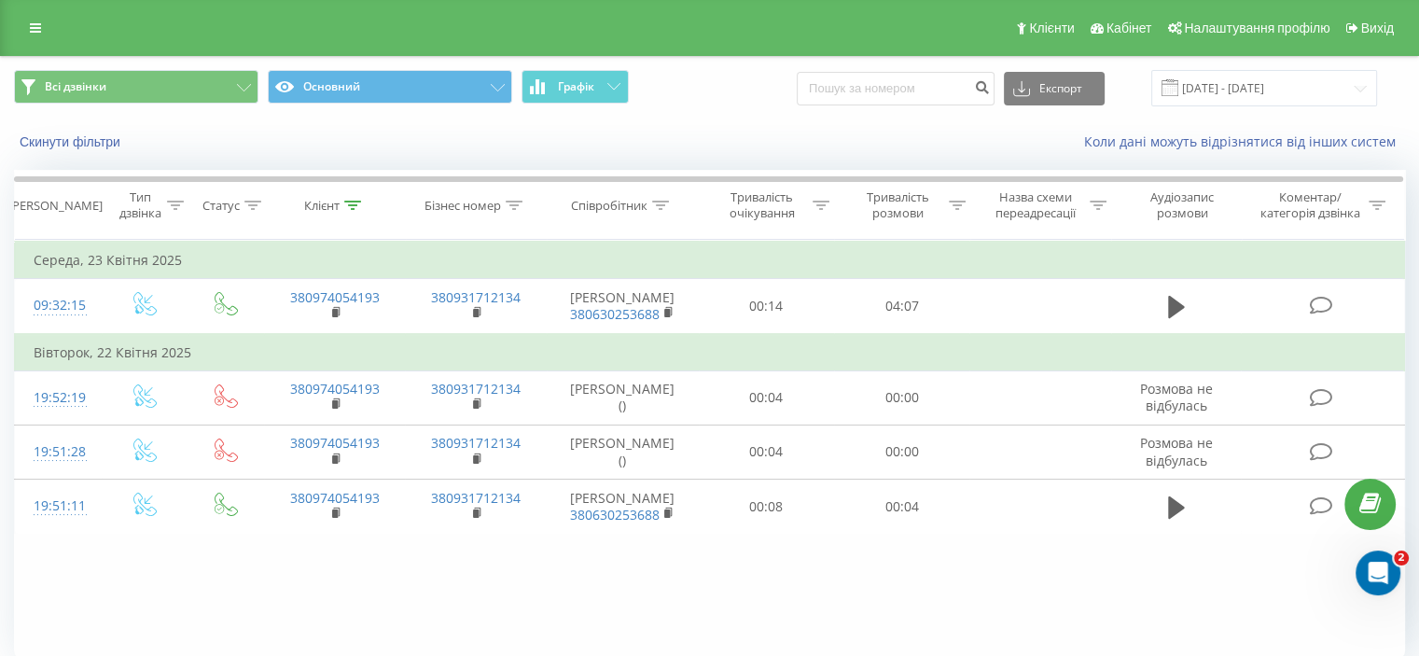
drag, startPoint x: 322, startPoint y: 589, endPoint x: 308, endPoint y: 157, distance: 432.3
click at [286, 142] on div "Скинути фільтри" at bounding box center [267, 142] width 532 height 19
click at [357, 202] on icon at bounding box center [352, 205] width 17 height 9
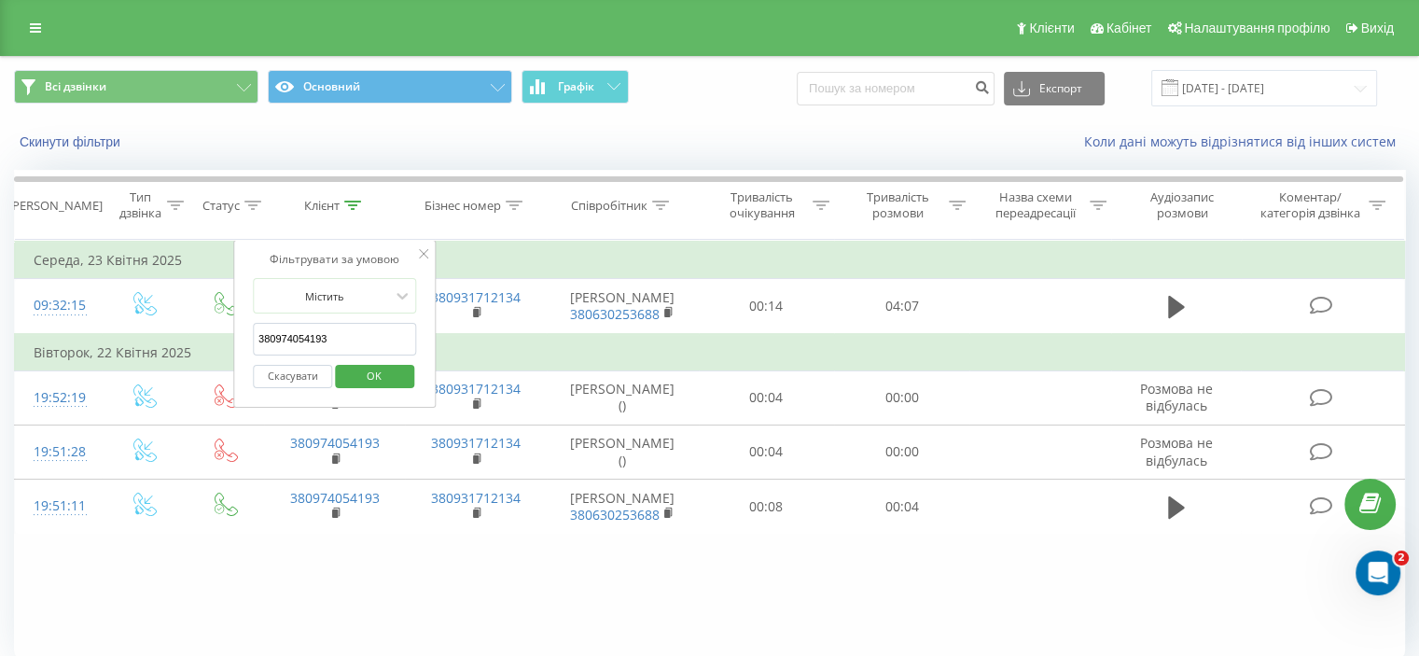
click at [360, 331] on input "380974054193" at bounding box center [335, 339] width 164 height 33
paste input "734745208"
click at [368, 371] on span "OK" at bounding box center [374, 375] width 52 height 29
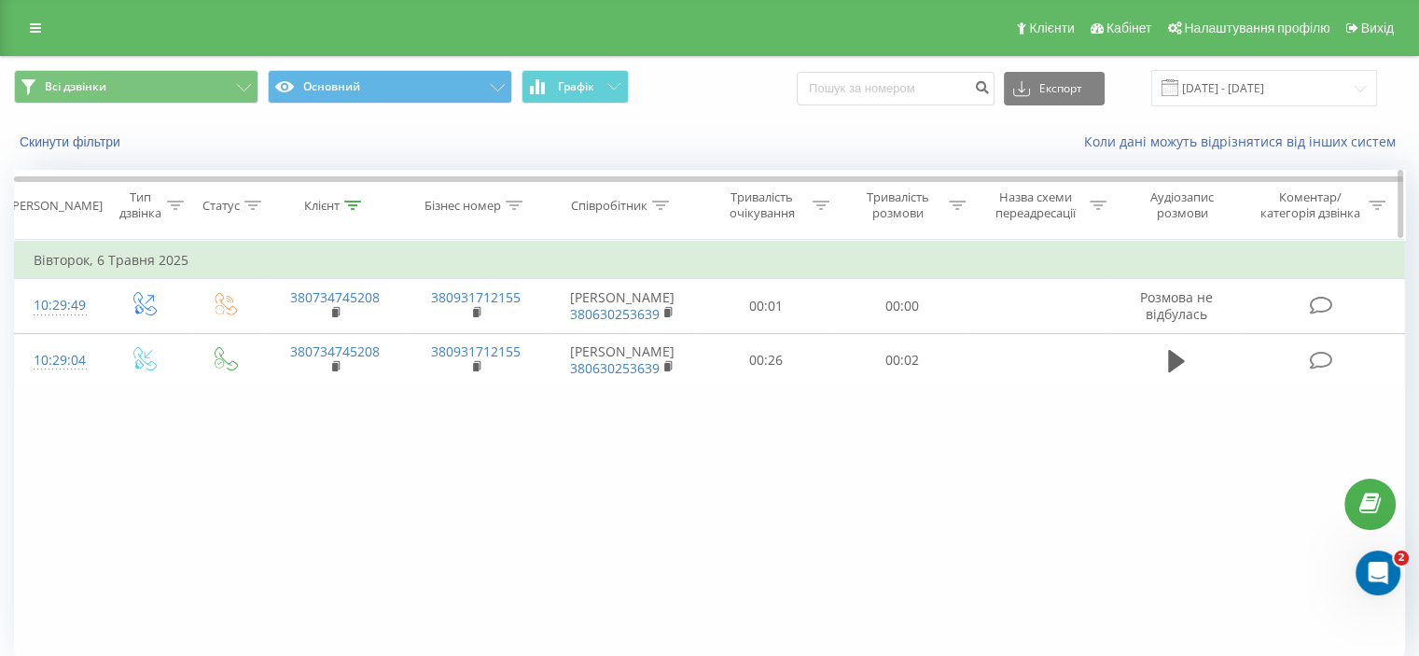
click at [349, 203] on icon at bounding box center [352, 205] width 17 height 9
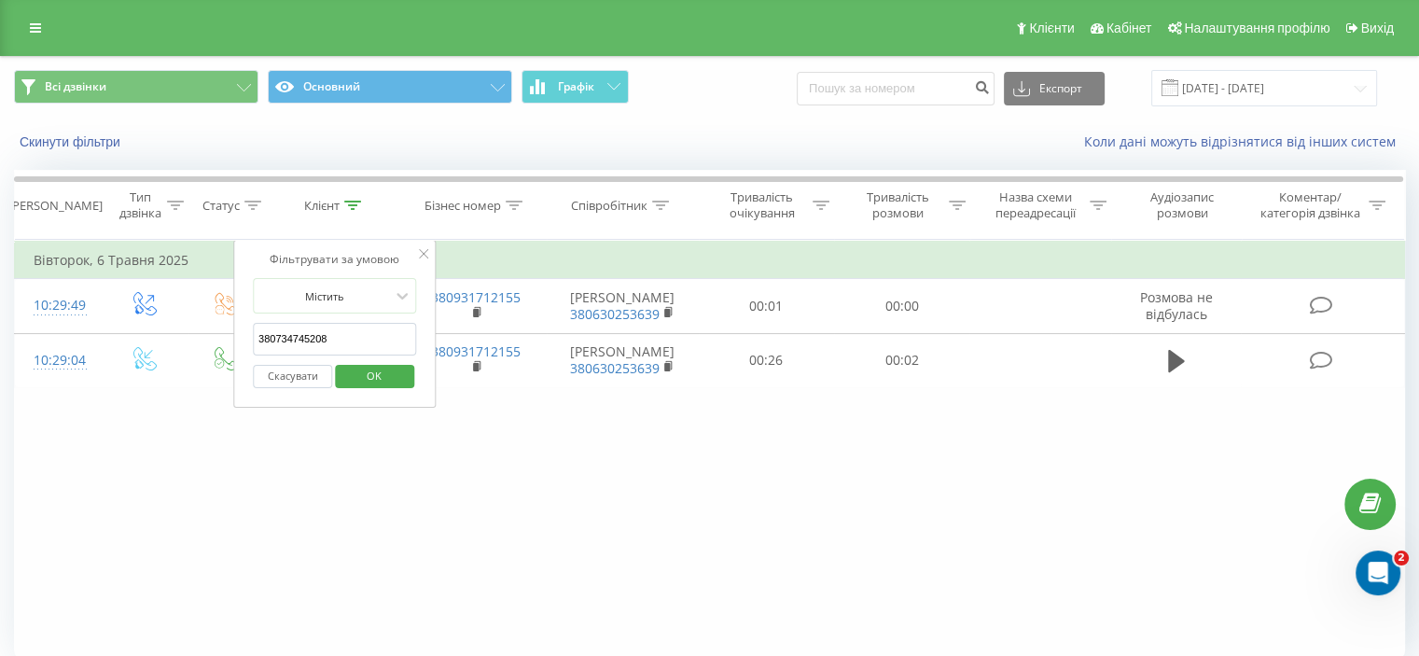
click at [363, 334] on input "380734745208" at bounding box center [335, 339] width 164 height 33
paste input "5623"
click at [370, 376] on span "OK" at bounding box center [374, 375] width 52 height 29
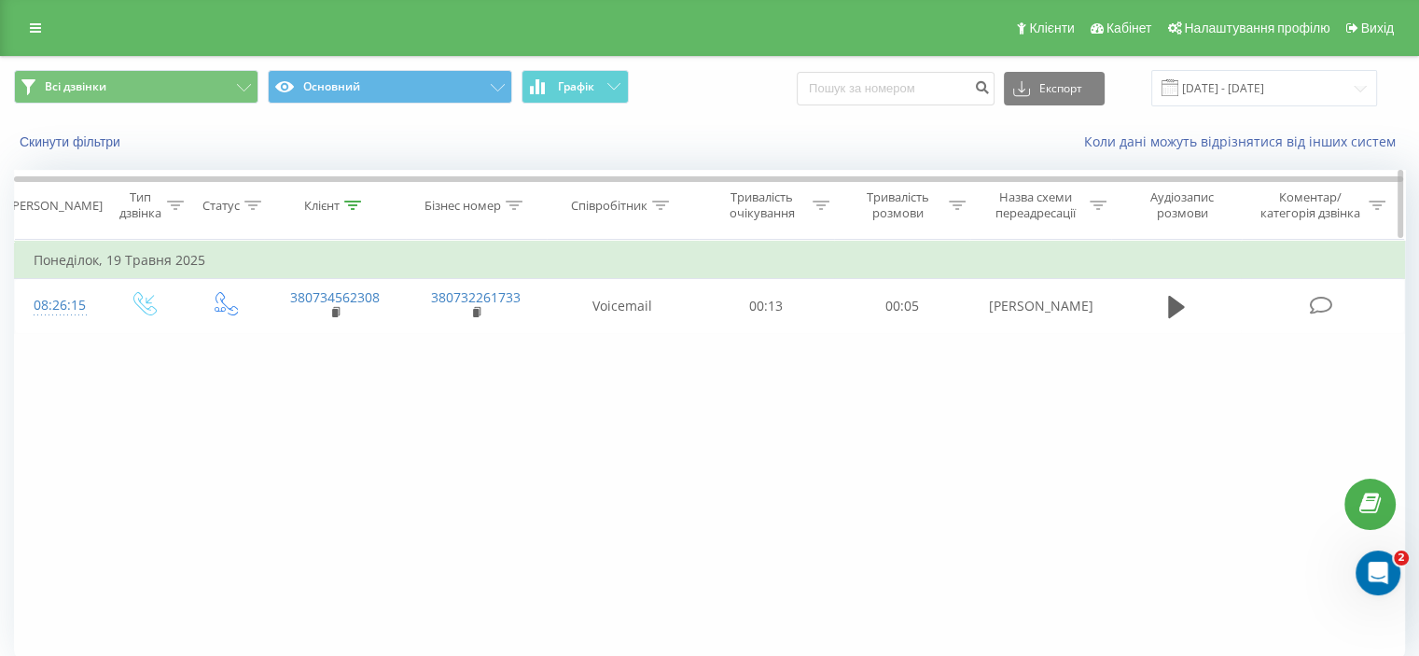
click at [349, 198] on div at bounding box center [352, 206] width 17 height 16
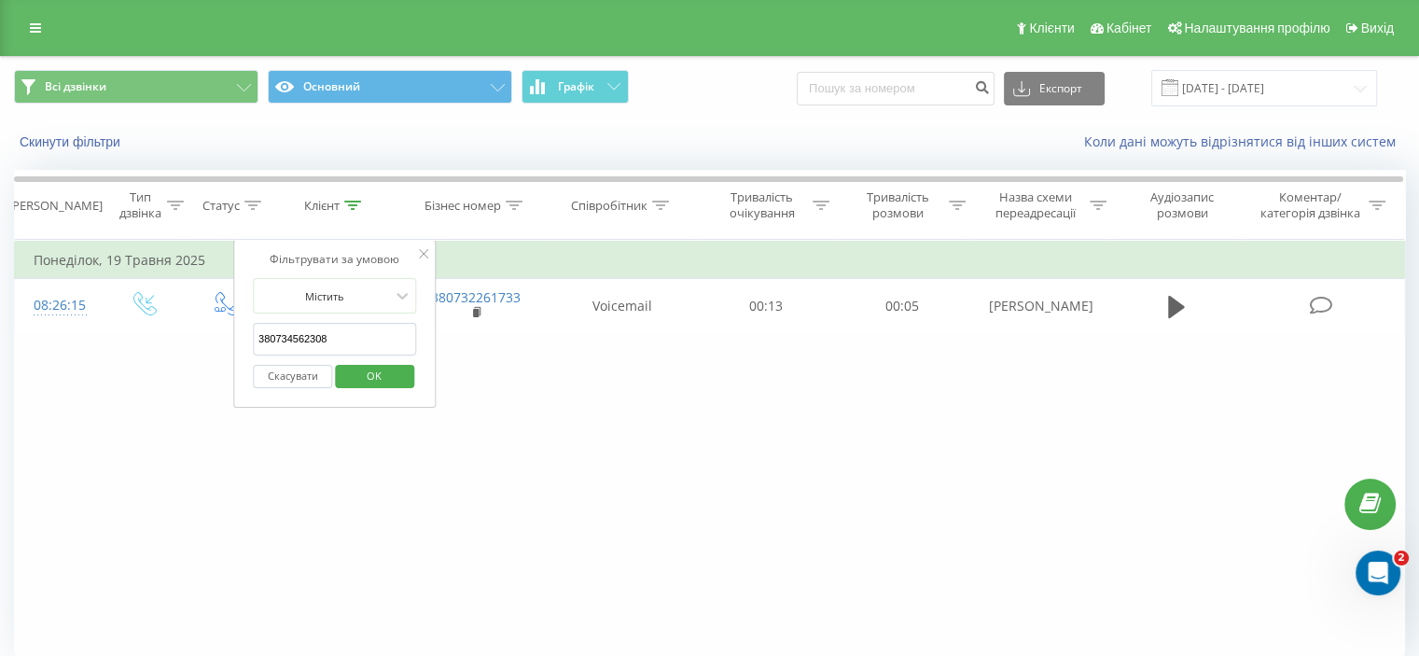
click at [336, 345] on input "380734562308" at bounding box center [335, 339] width 164 height 33
paste input "987248354"
click at [356, 375] on span "OK" at bounding box center [374, 375] width 52 height 29
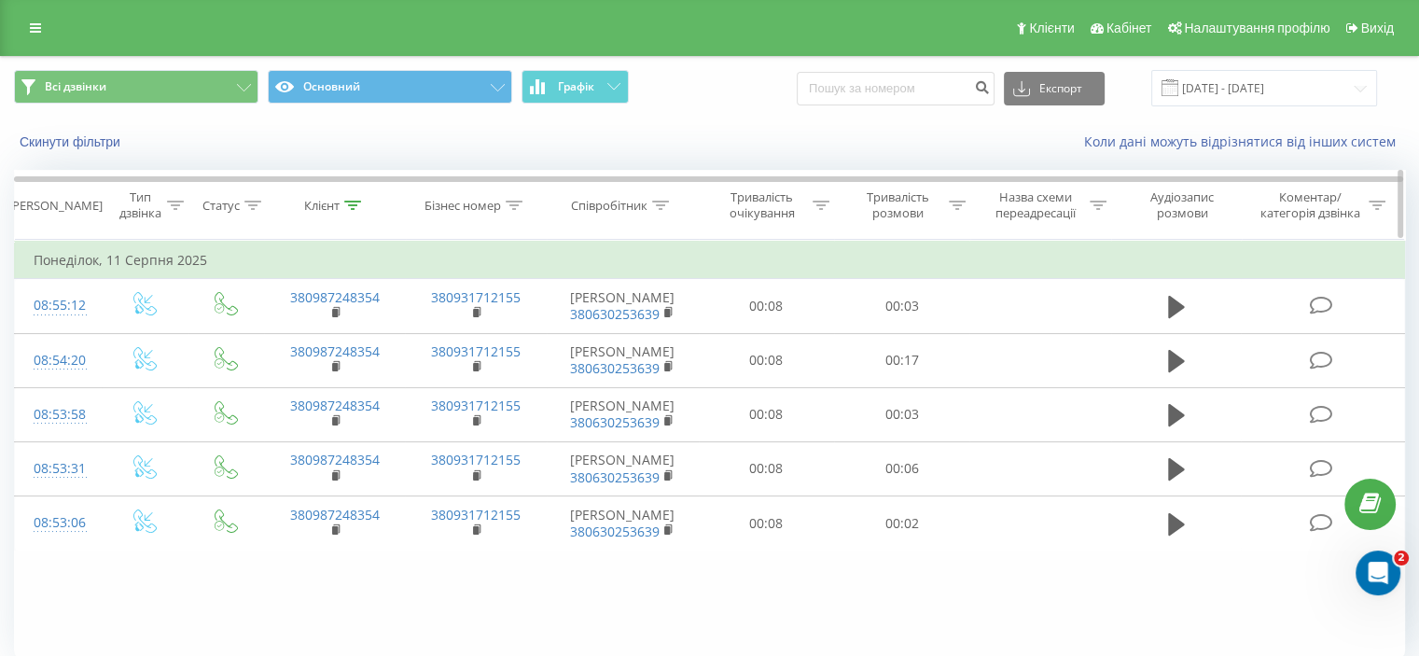
click at [344, 203] on icon at bounding box center [352, 205] width 17 height 9
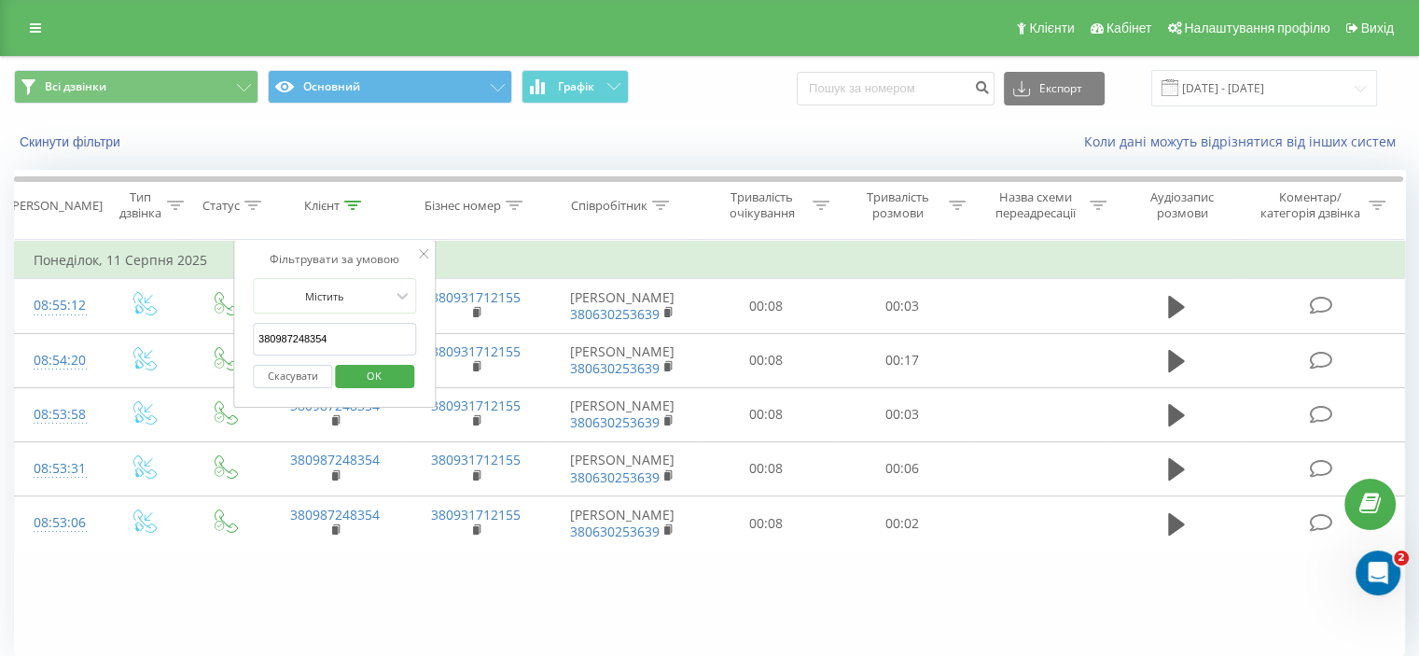
click at [342, 342] on input "380987248354" at bounding box center [335, 339] width 164 height 33
paste input "443505216"
type input "380443505216"
click at [370, 380] on span "OK" at bounding box center [374, 375] width 52 height 29
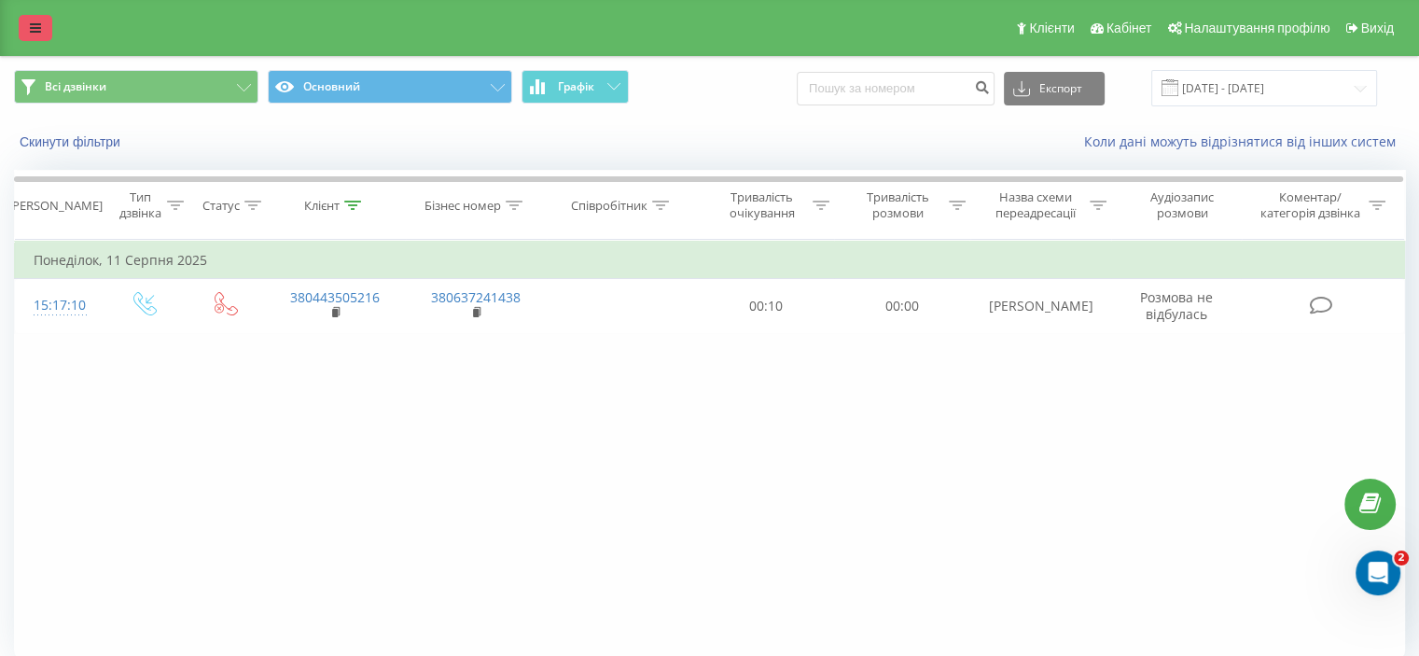
click at [40, 29] on icon at bounding box center [35, 27] width 11 height 13
click at [45, 31] on link at bounding box center [36, 28] width 34 height 26
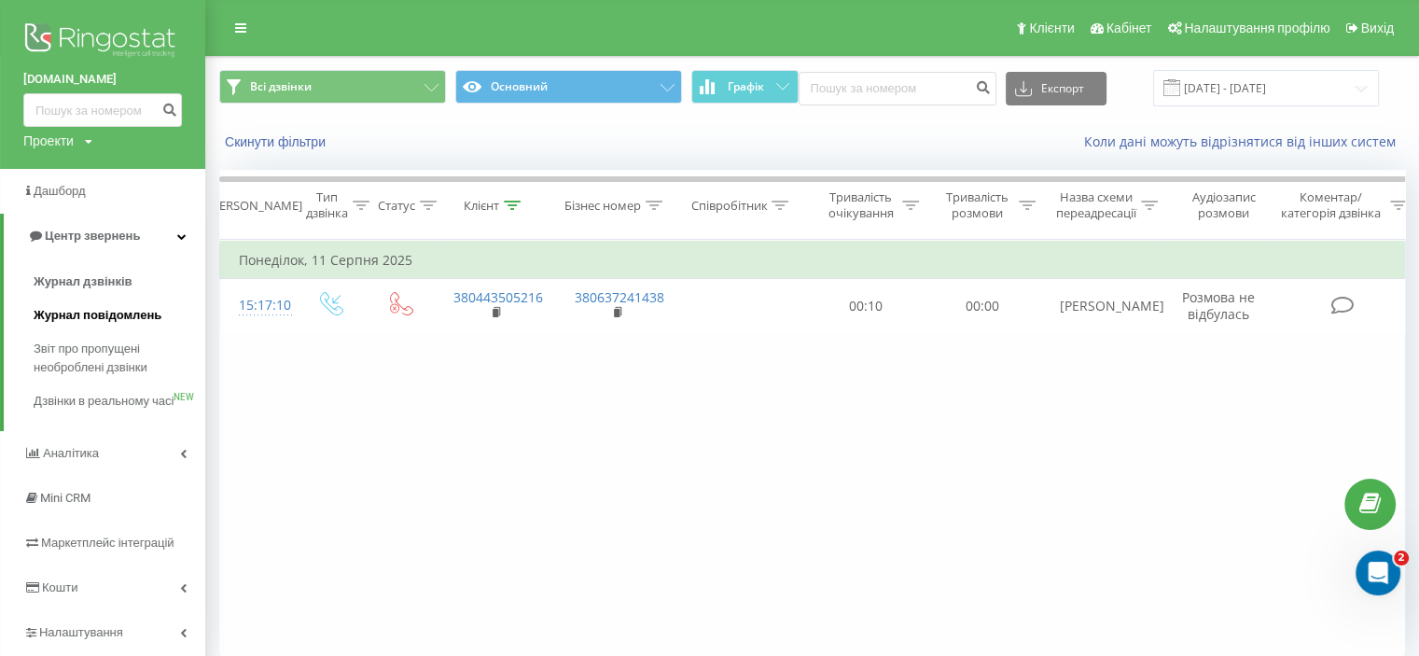
scroll to position [73, 0]
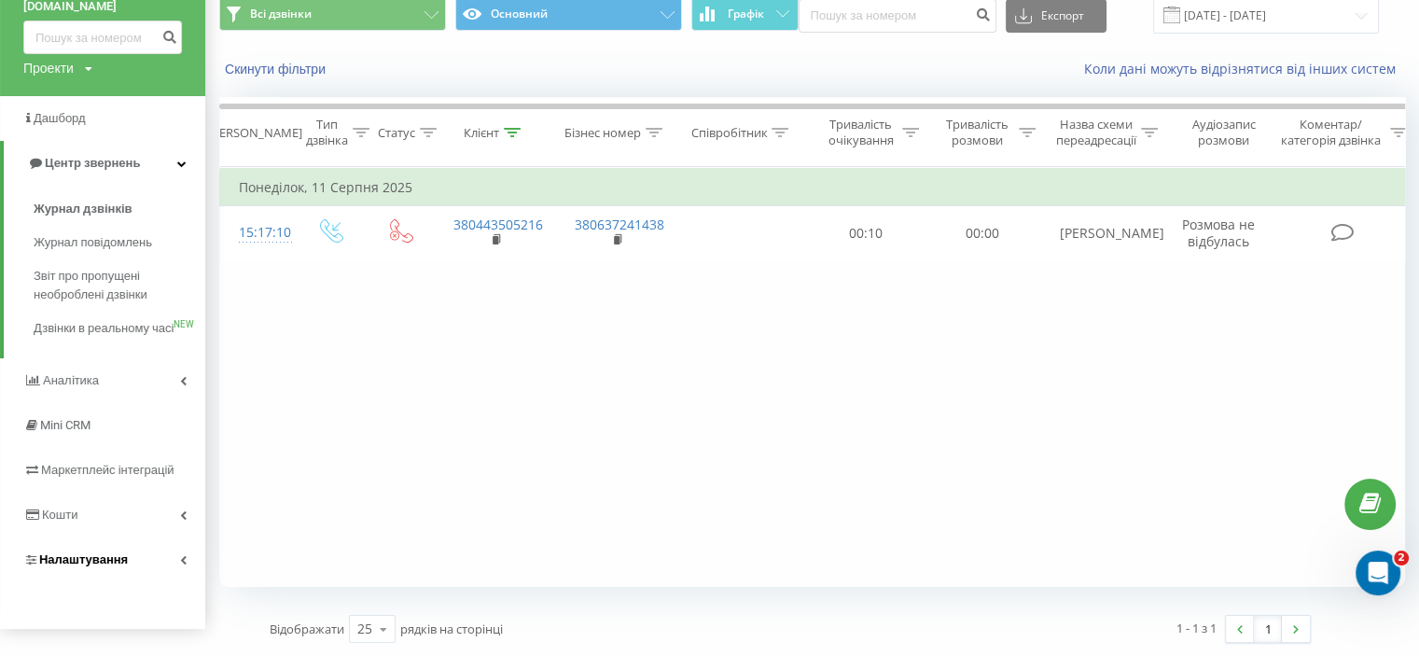
click at [97, 566] on span "Налаштування" at bounding box center [83, 559] width 89 height 14
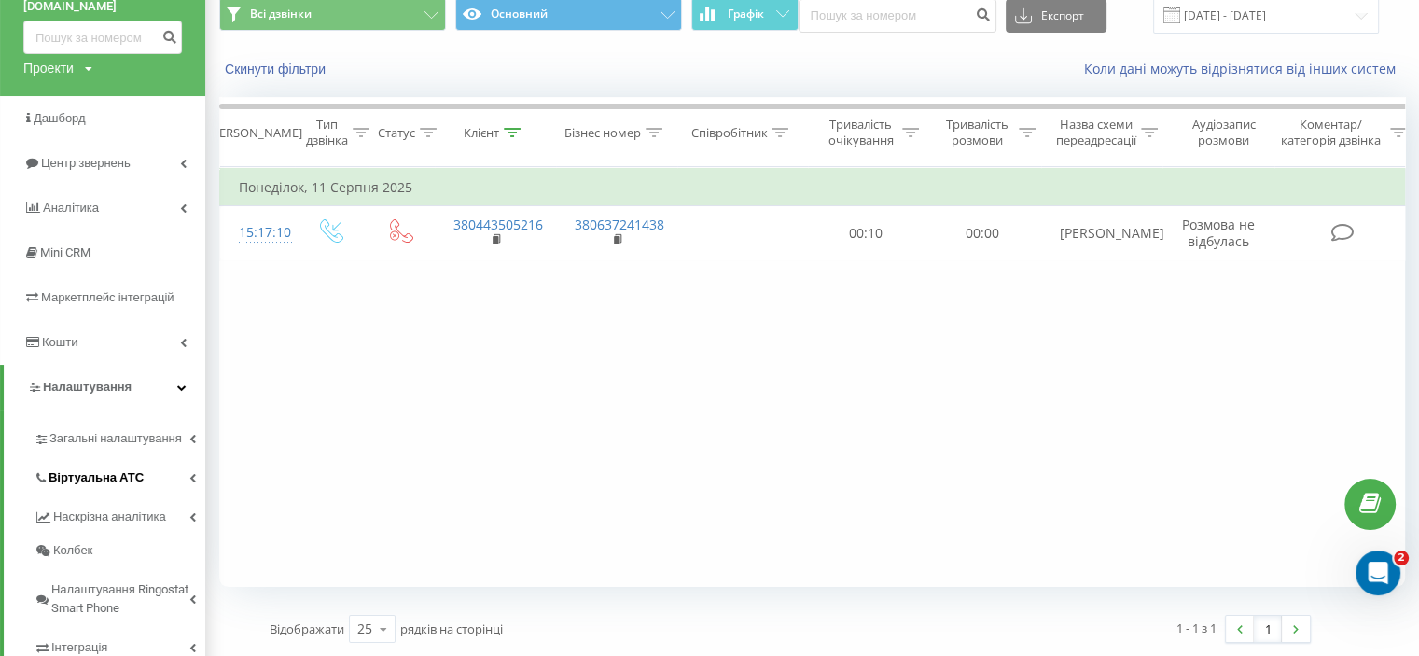
click at [108, 473] on span "Віртуальна АТС" at bounding box center [96, 477] width 95 height 19
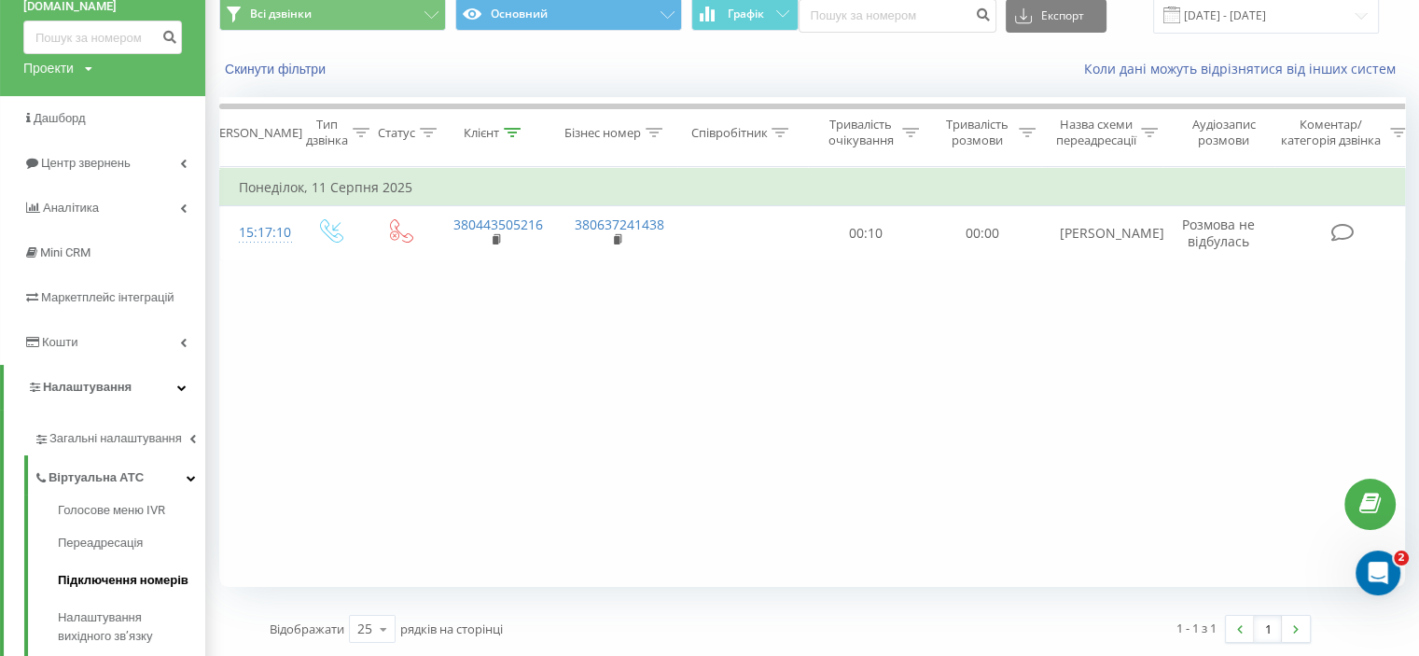
click at [123, 578] on span "Підключення номерів" at bounding box center [123, 580] width 131 height 19
